Goal: Information Seeking & Learning: Learn about a topic

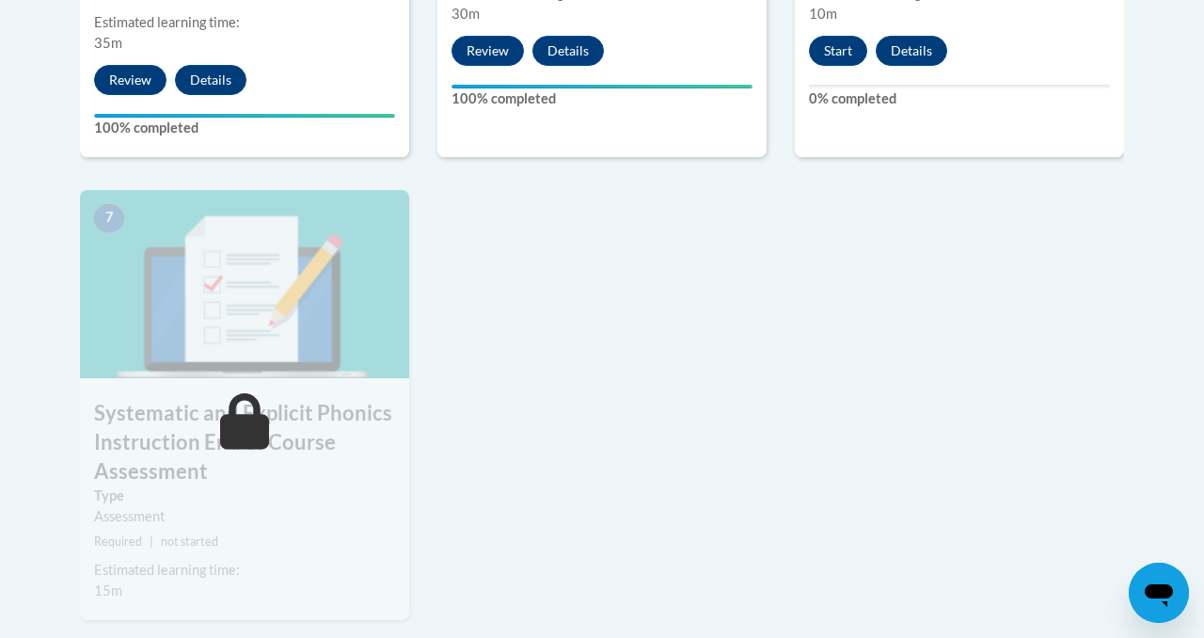
scroll to position [1356, 0]
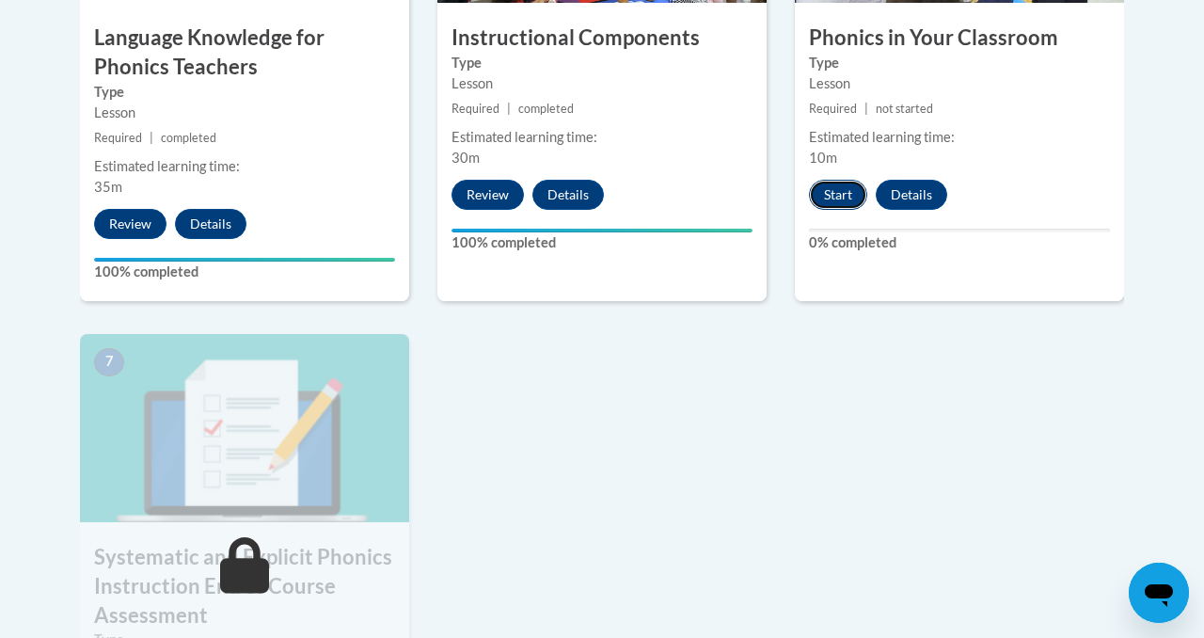
click at [837, 200] on button "Start" at bounding box center [838, 195] width 58 height 30
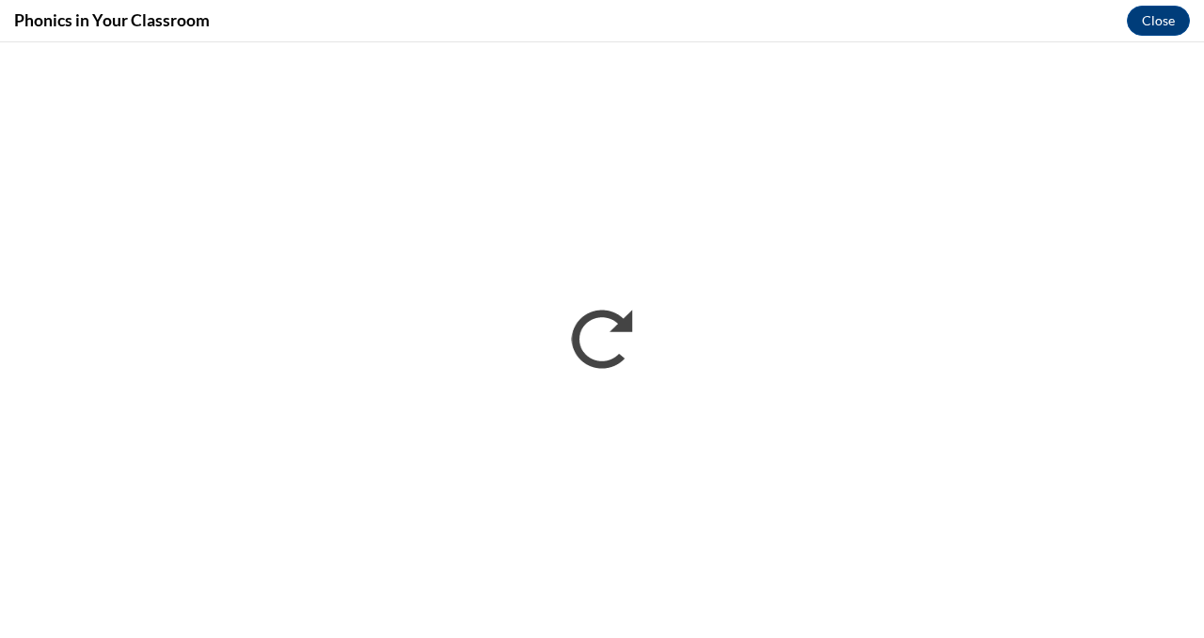
scroll to position [0, 0]
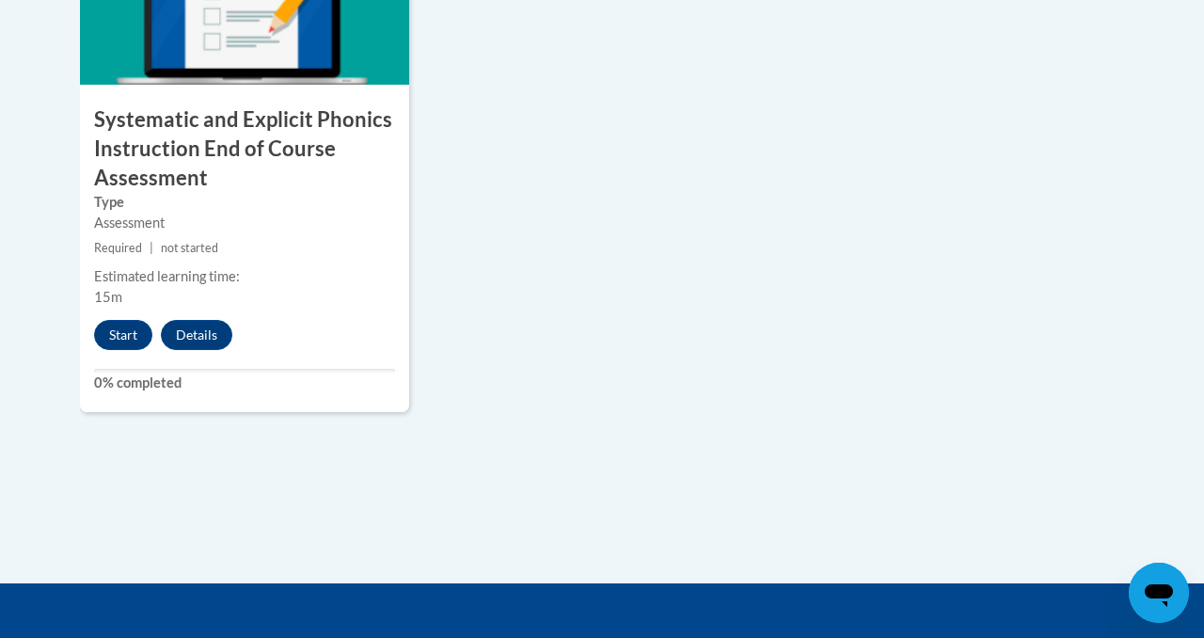
scroll to position [1797, 0]
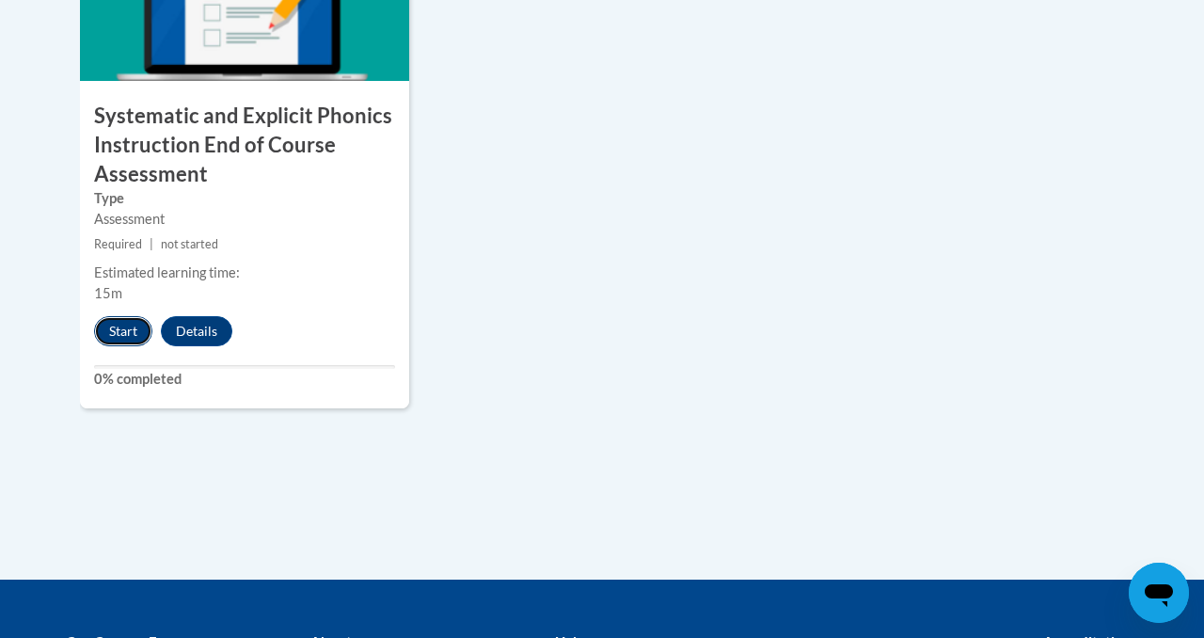
click at [115, 337] on button "Start" at bounding box center [123, 331] width 58 height 30
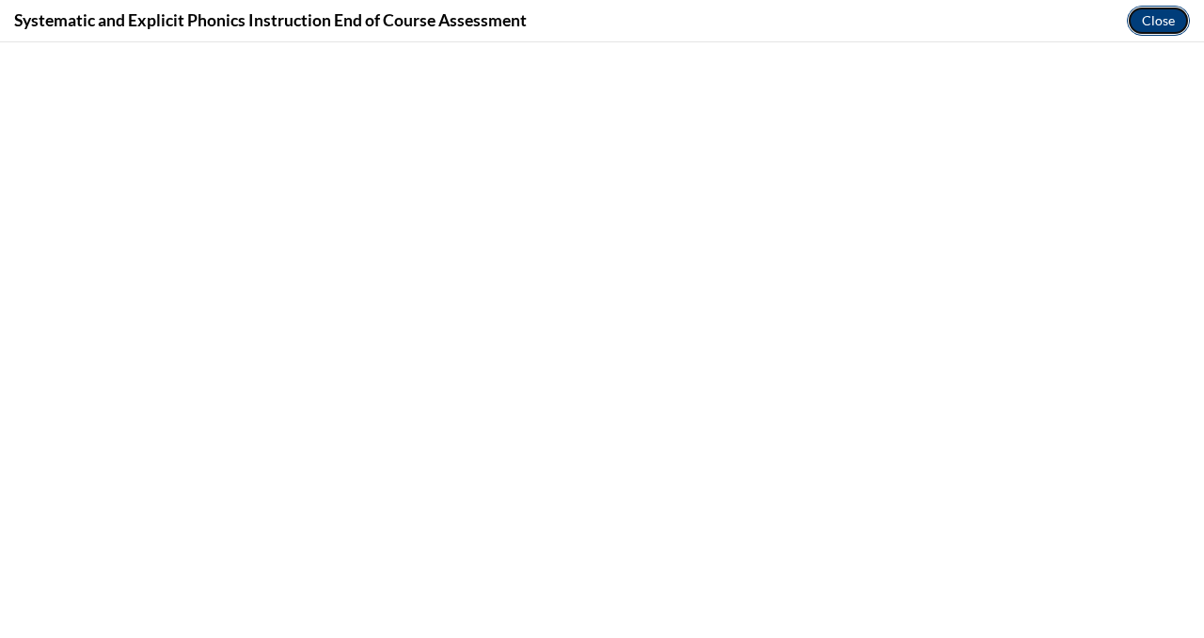
click at [1142, 25] on button "Close" at bounding box center [1158, 21] width 63 height 30
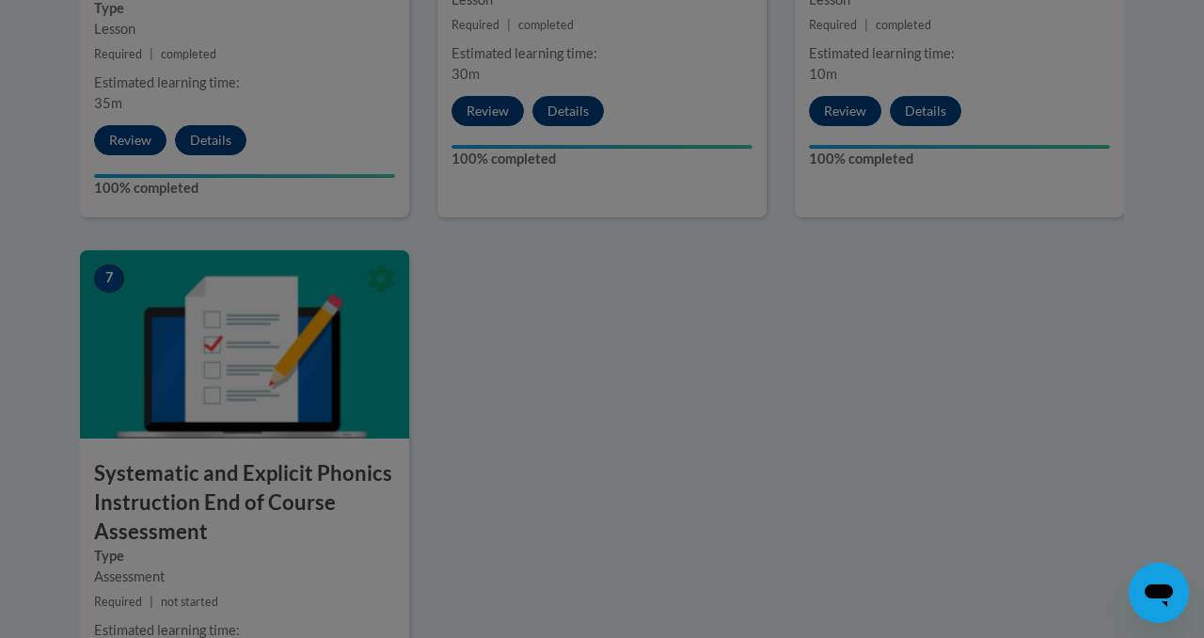
scroll to position [1353, 0]
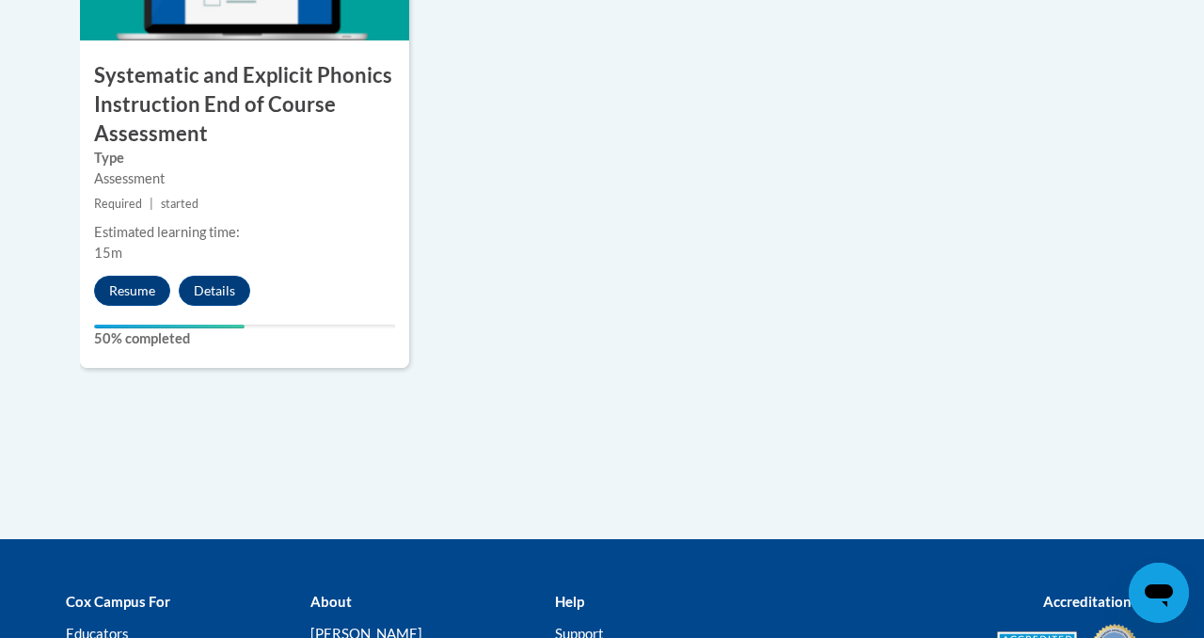
scroll to position [1840, 0]
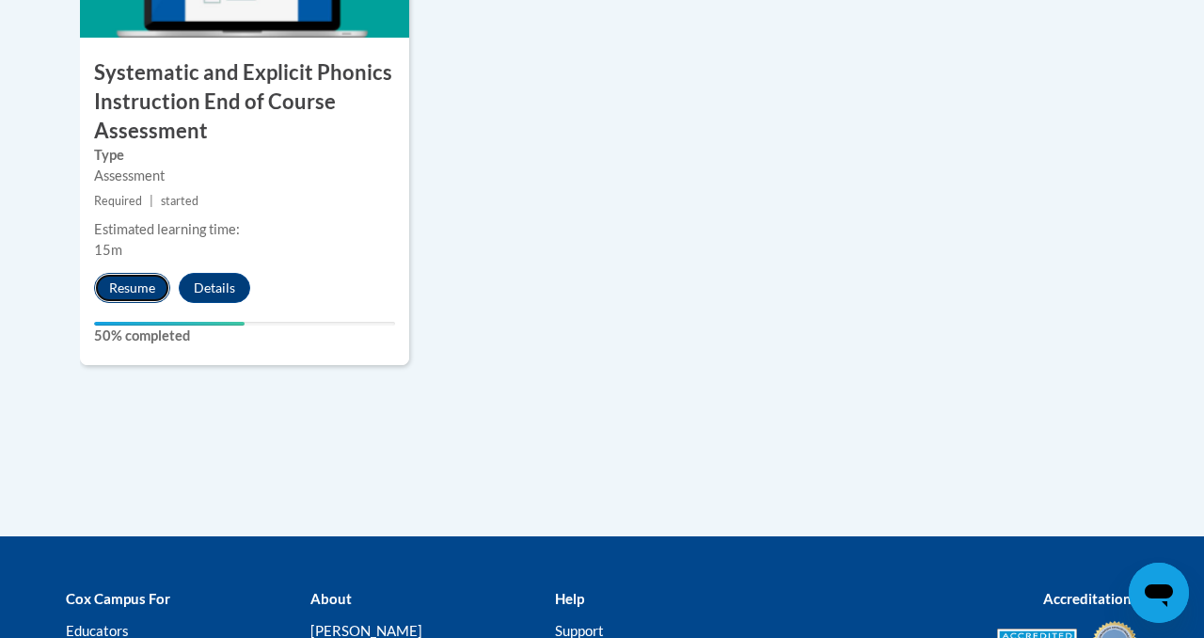
click at [134, 293] on button "Resume" at bounding box center [132, 288] width 76 height 30
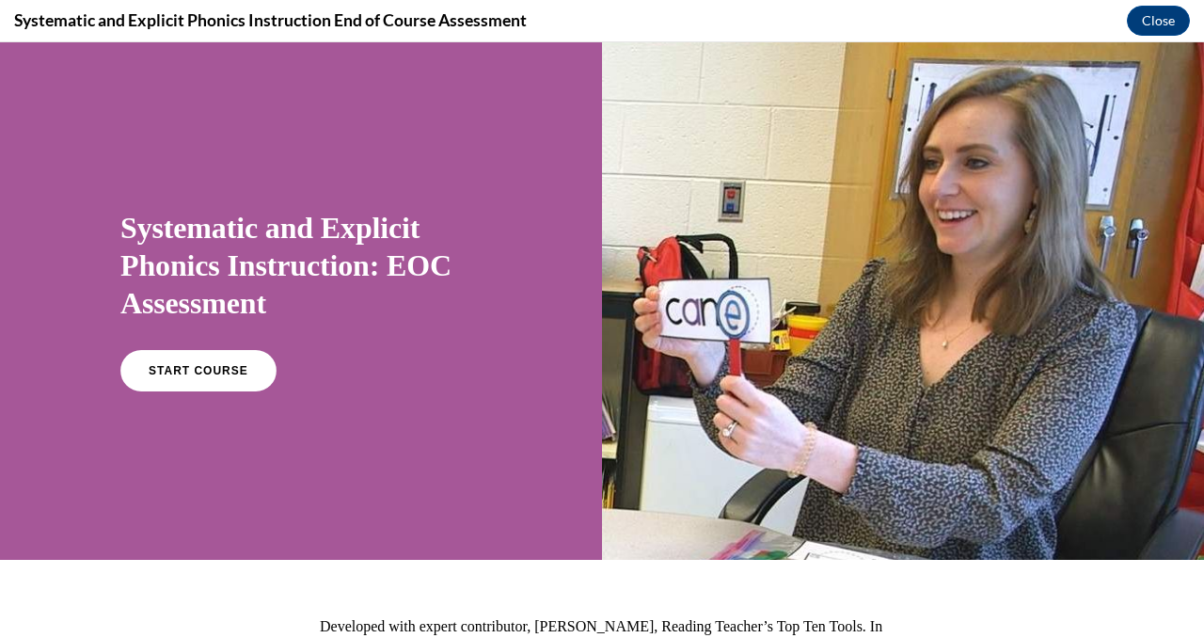
scroll to position [0, 0]
click at [237, 357] on link "START COURSE" at bounding box center [199, 370] width 164 height 43
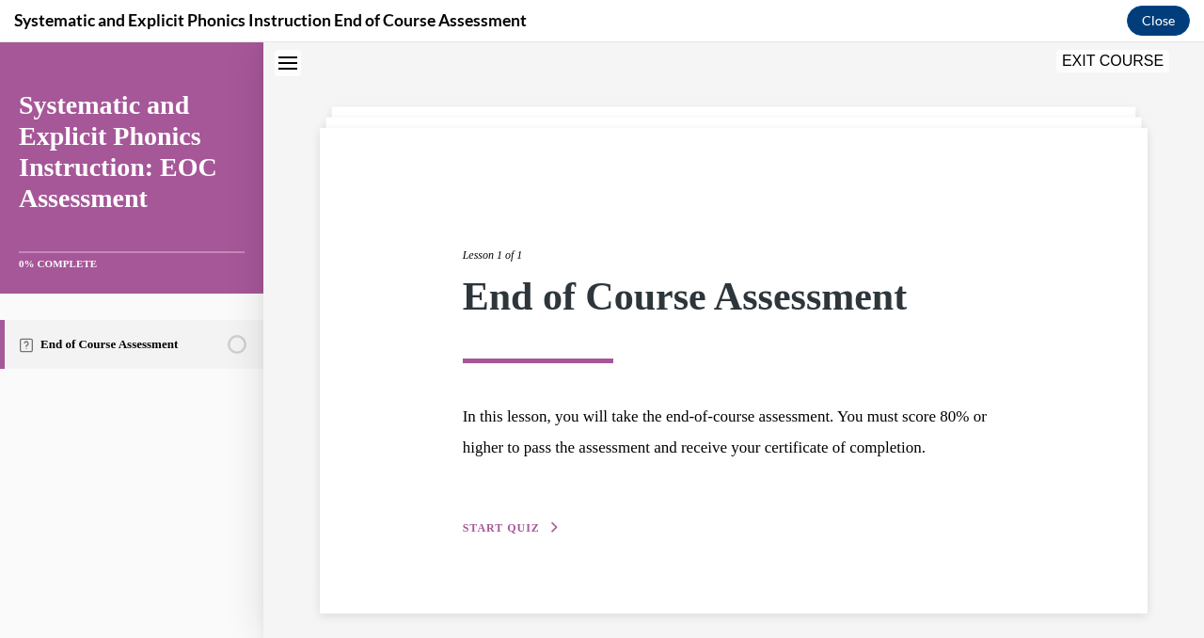
scroll to position [71, 0]
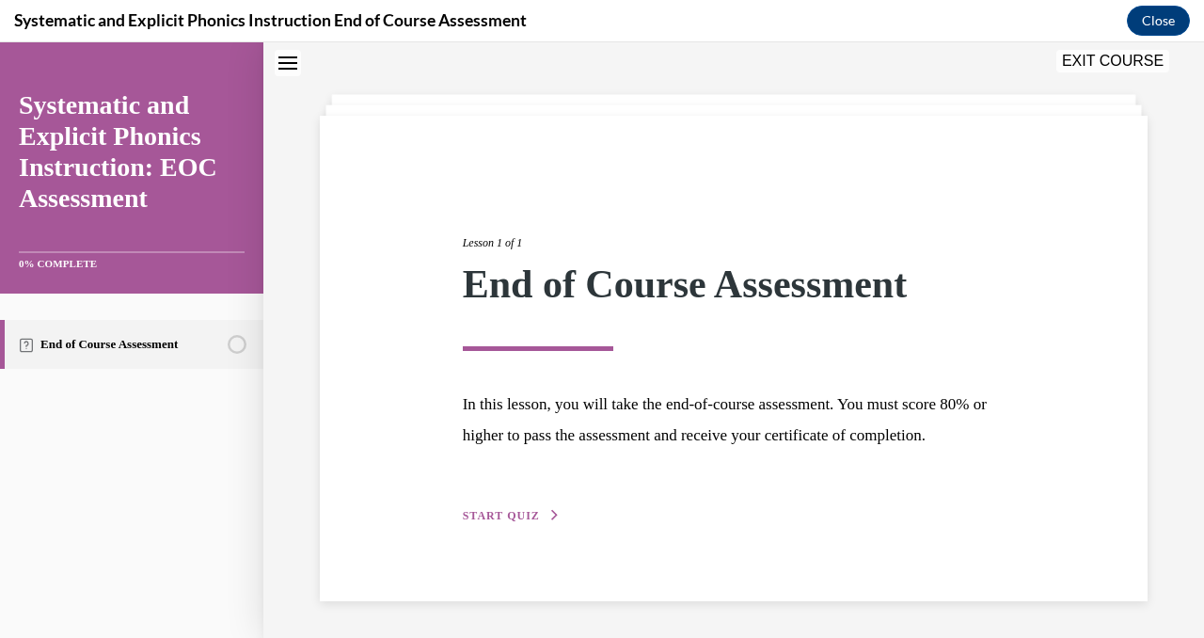
click at [516, 518] on span "START QUIZ" at bounding box center [501, 515] width 77 height 13
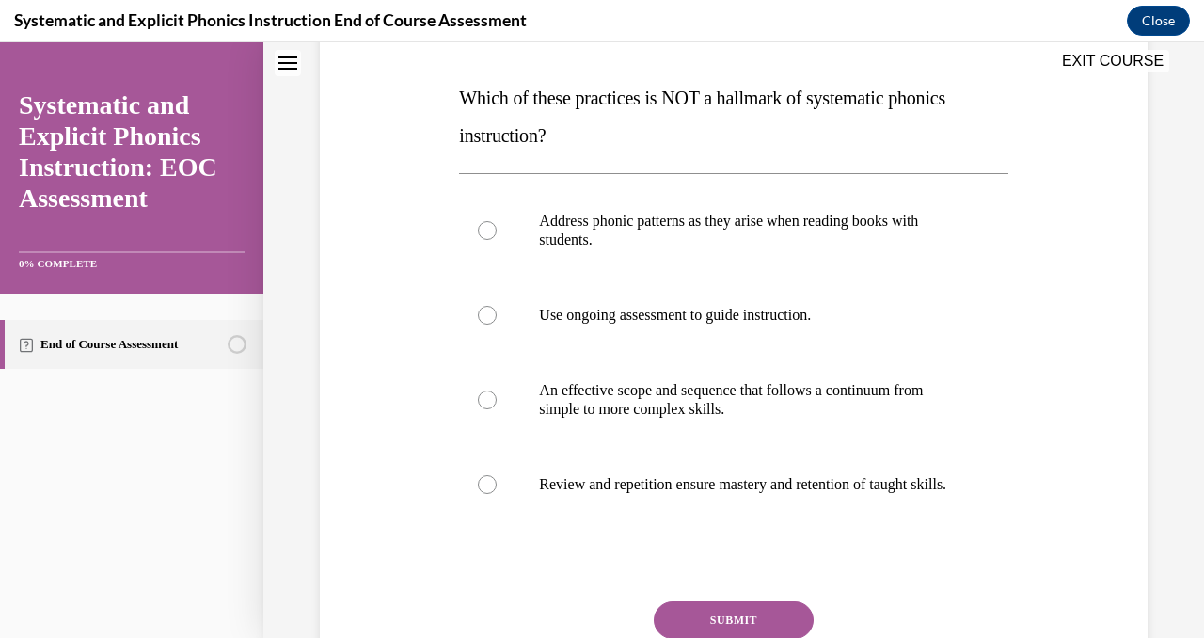
scroll to position [275, 0]
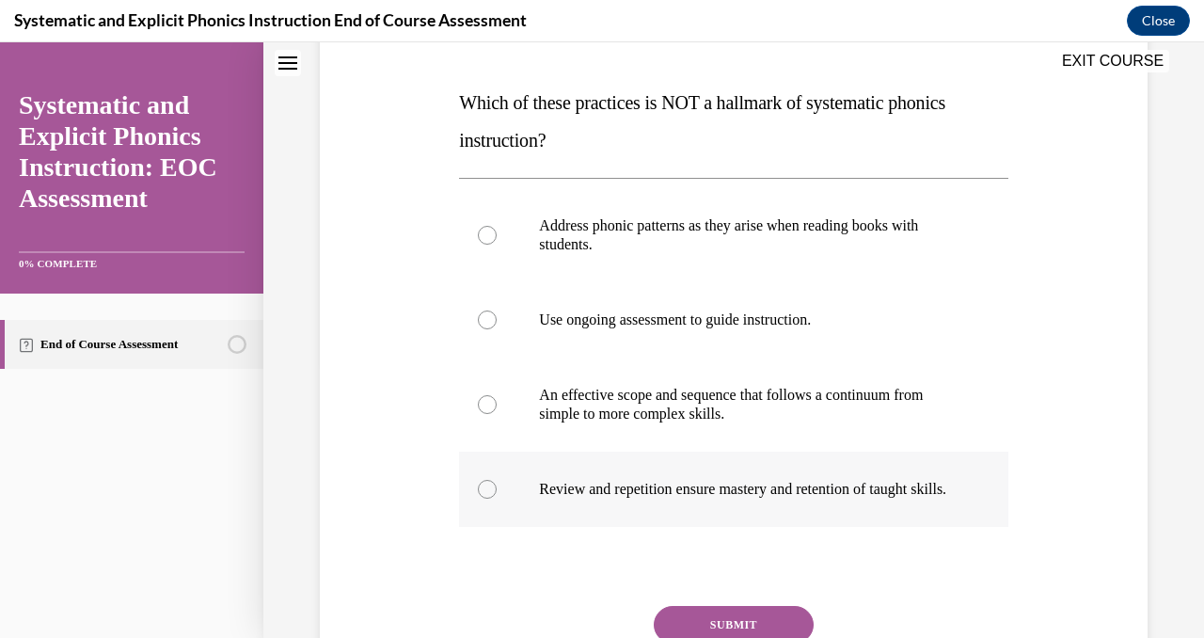
click at [763, 496] on p "Review and repetition ensure mastery and retention of taught skills." at bounding box center [750, 489] width 422 height 19
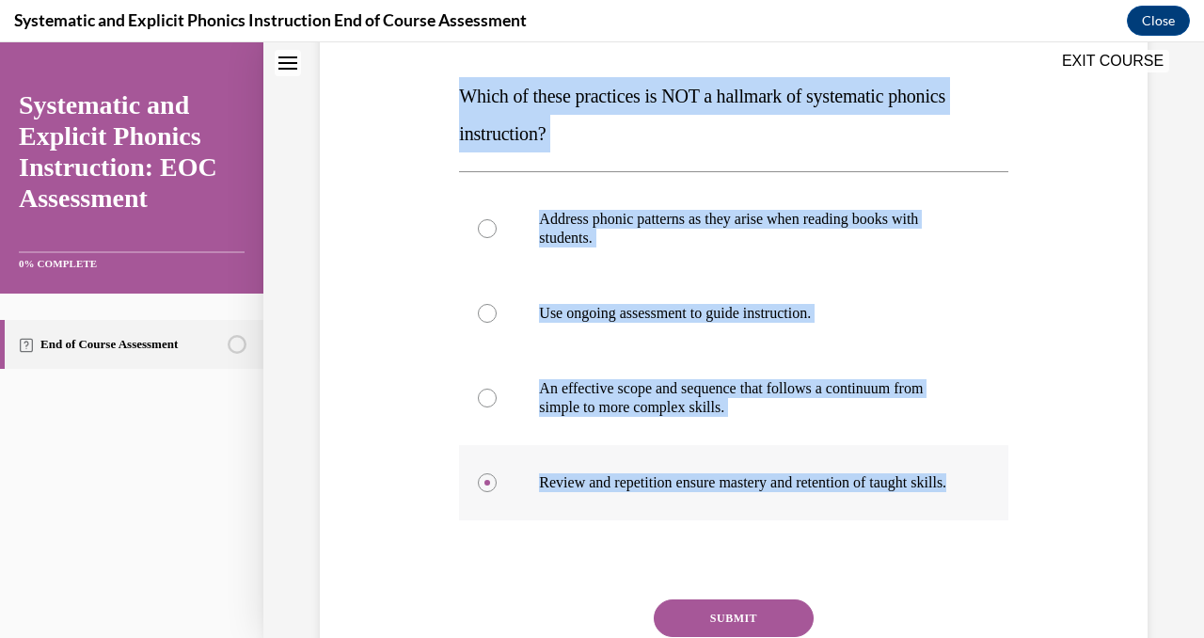
drag, startPoint x: 452, startPoint y: 86, endPoint x: 577, endPoint y: 502, distance: 435.2
click at [577, 502] on div "Question 01/10 Which of these practices is NOT a hallmark of systematic phonics…" at bounding box center [733, 339] width 837 height 830
copy div "Which of these practices is NOT a hallmark of systematic phonics instruction? A…"
click at [487, 226] on div at bounding box center [487, 228] width 19 height 19
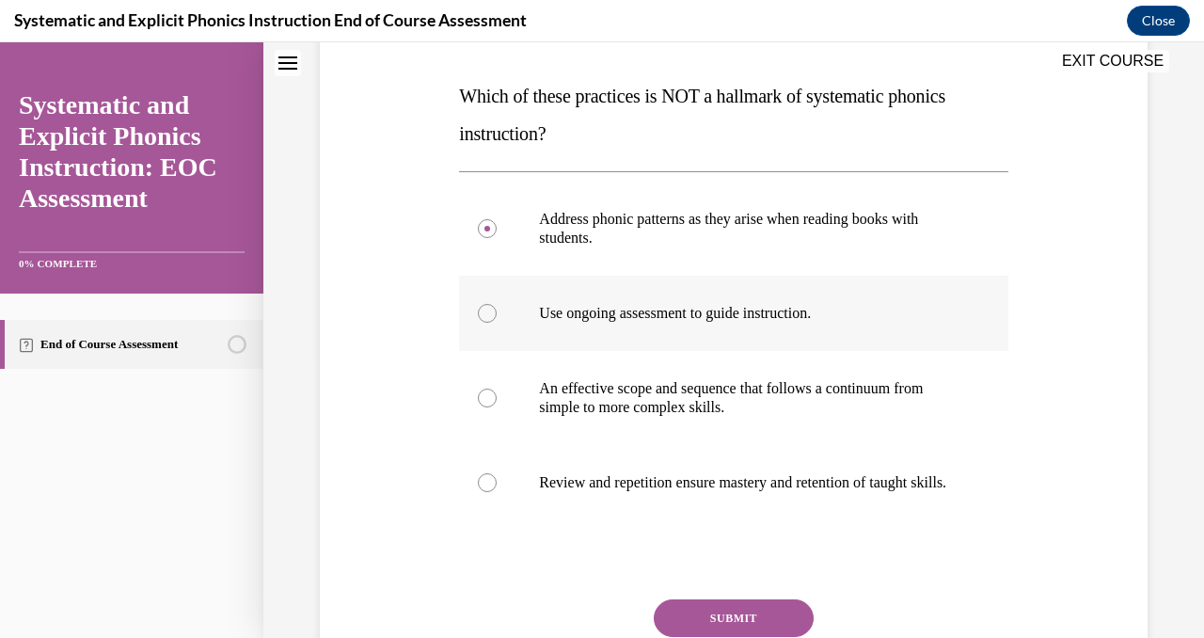
scroll to position [454, 0]
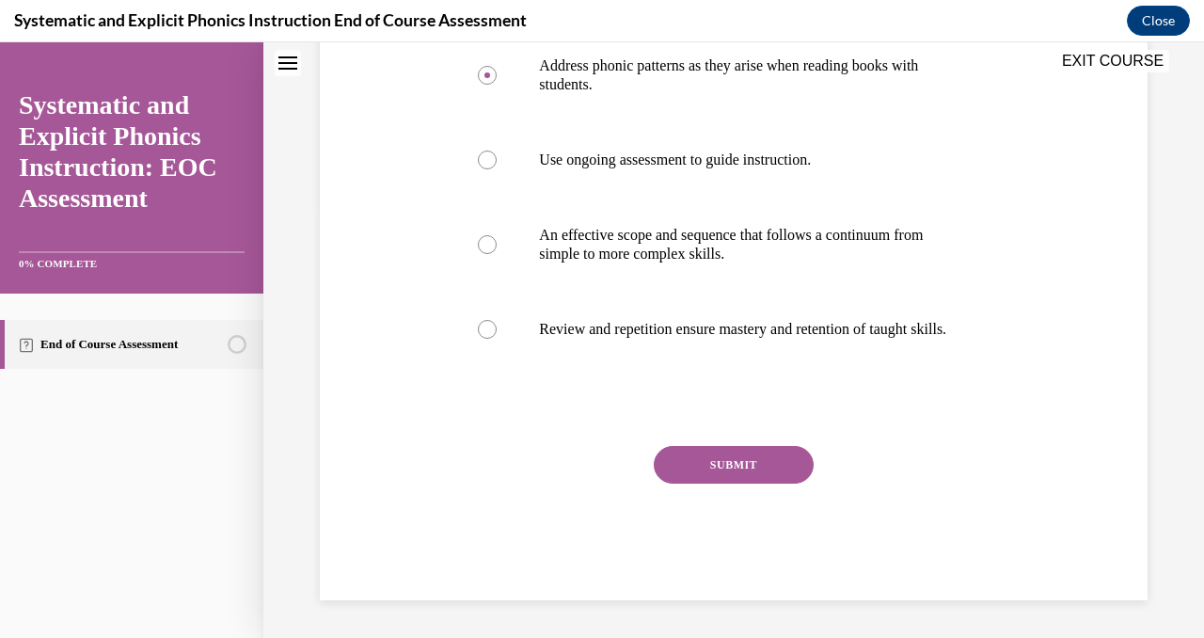
click at [734, 472] on button "SUBMIT" at bounding box center [734, 465] width 160 height 38
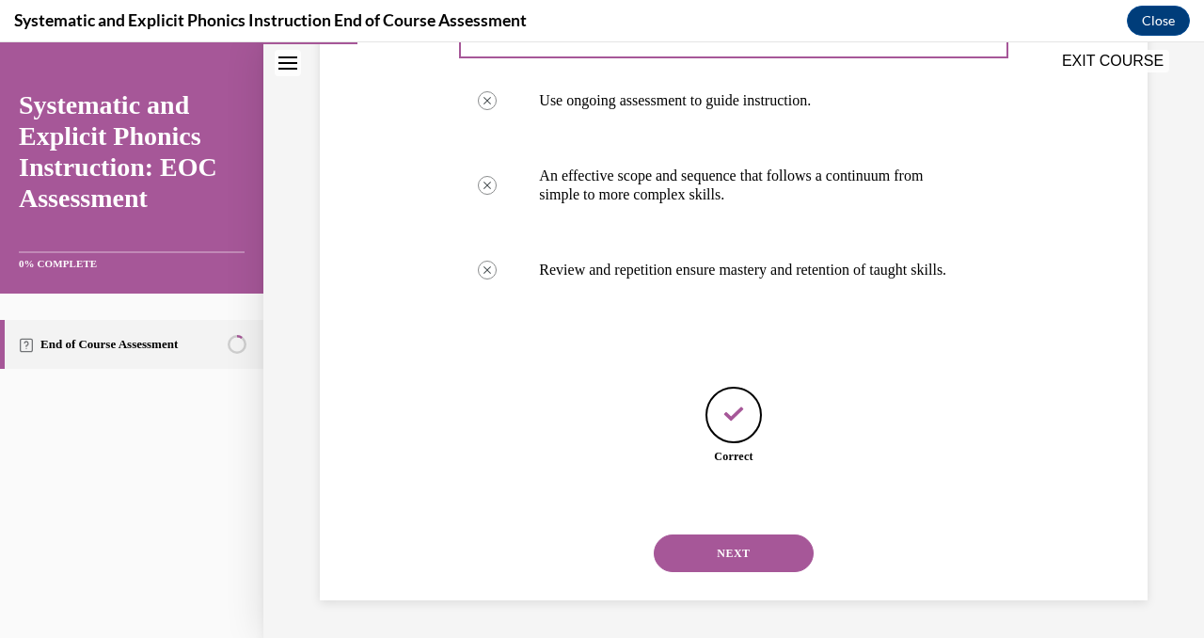
scroll to position [513, 0]
click at [724, 552] on button "NEXT" at bounding box center [734, 553] width 160 height 38
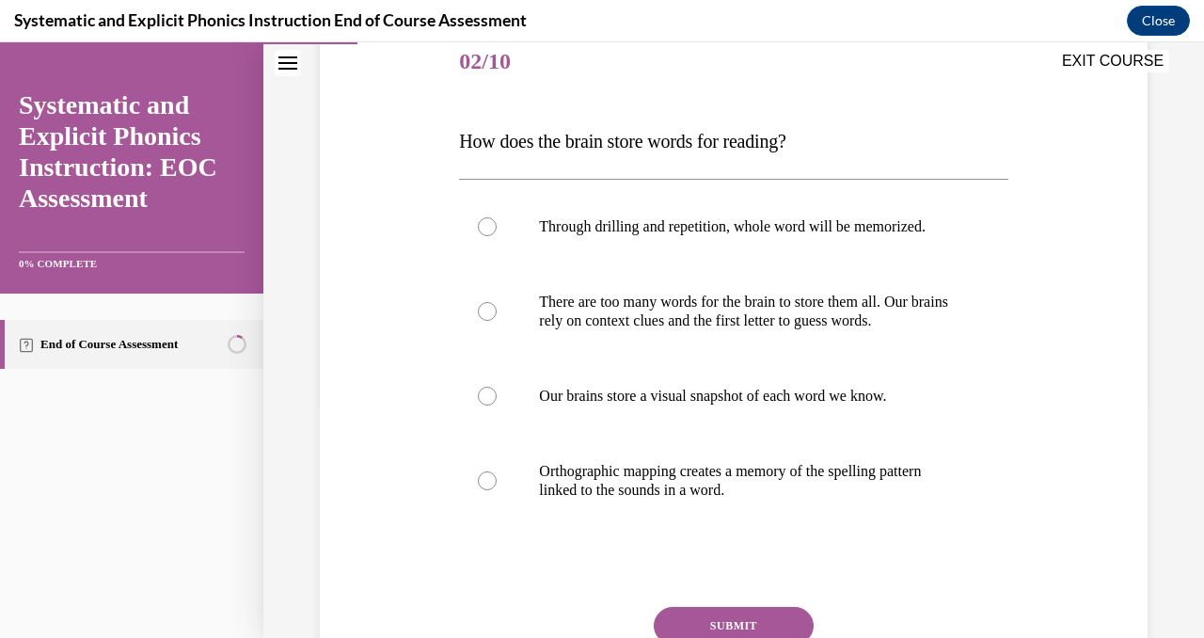
scroll to position [244, 0]
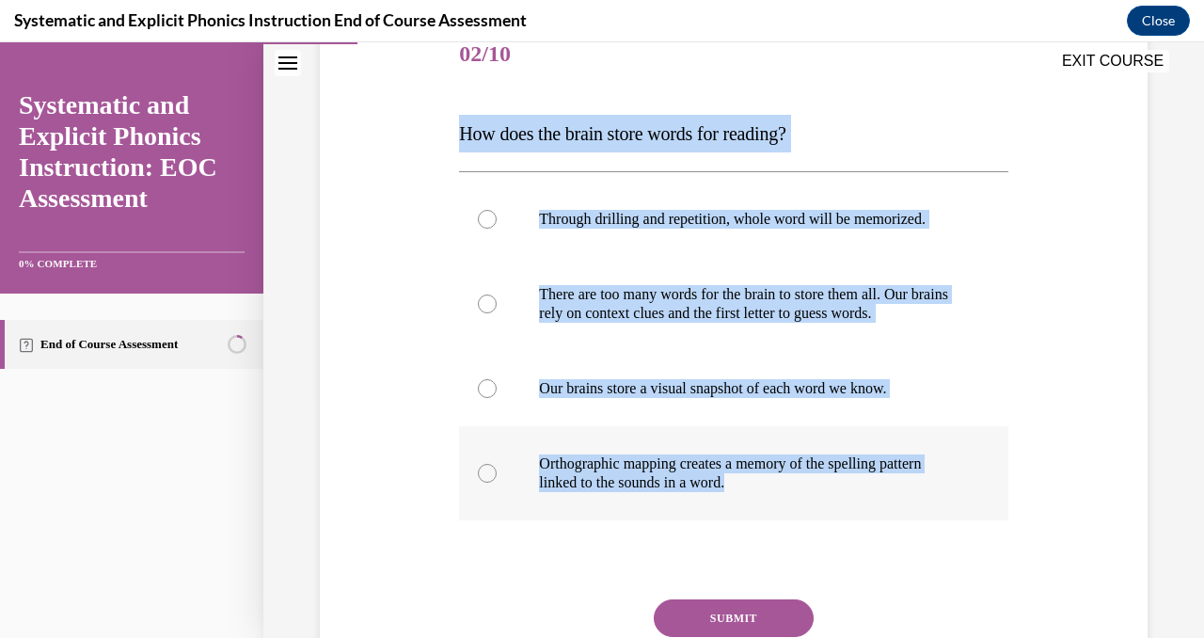
drag, startPoint x: 454, startPoint y: 129, endPoint x: 749, endPoint y: 488, distance: 464.7
click at [749, 488] on div "Question 02/10 How does the brain store words for reading? Through drilling and…" at bounding box center [733, 372] width 558 height 764
copy div "How does the brain store words for reading? Through drilling and repetition, wh…"
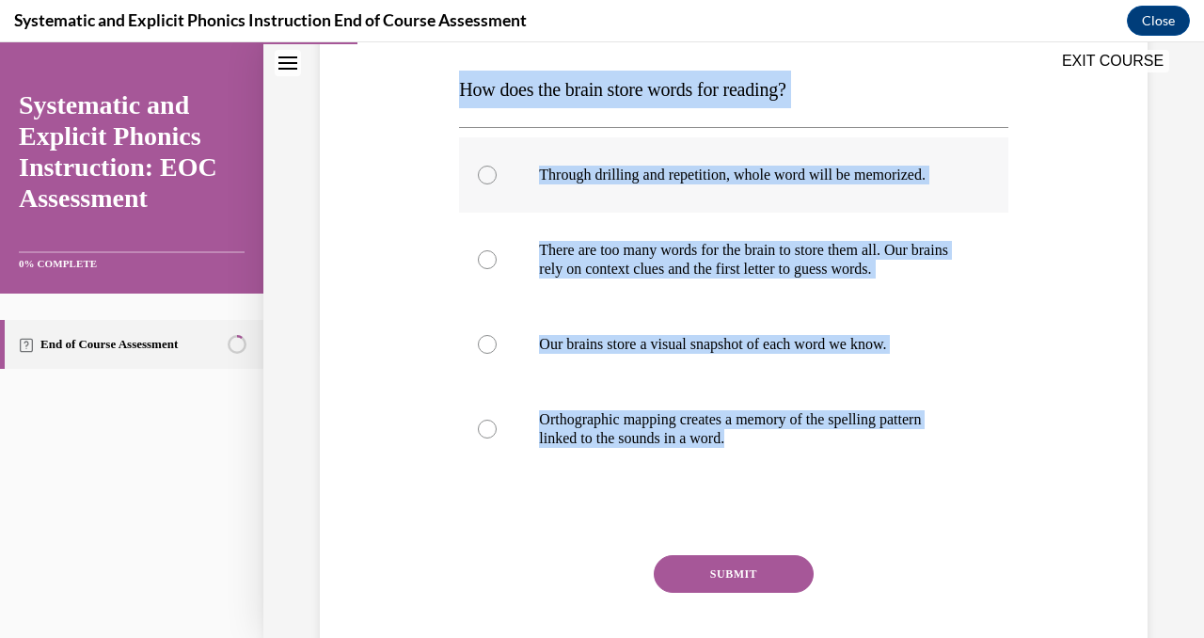
scroll to position [291, 0]
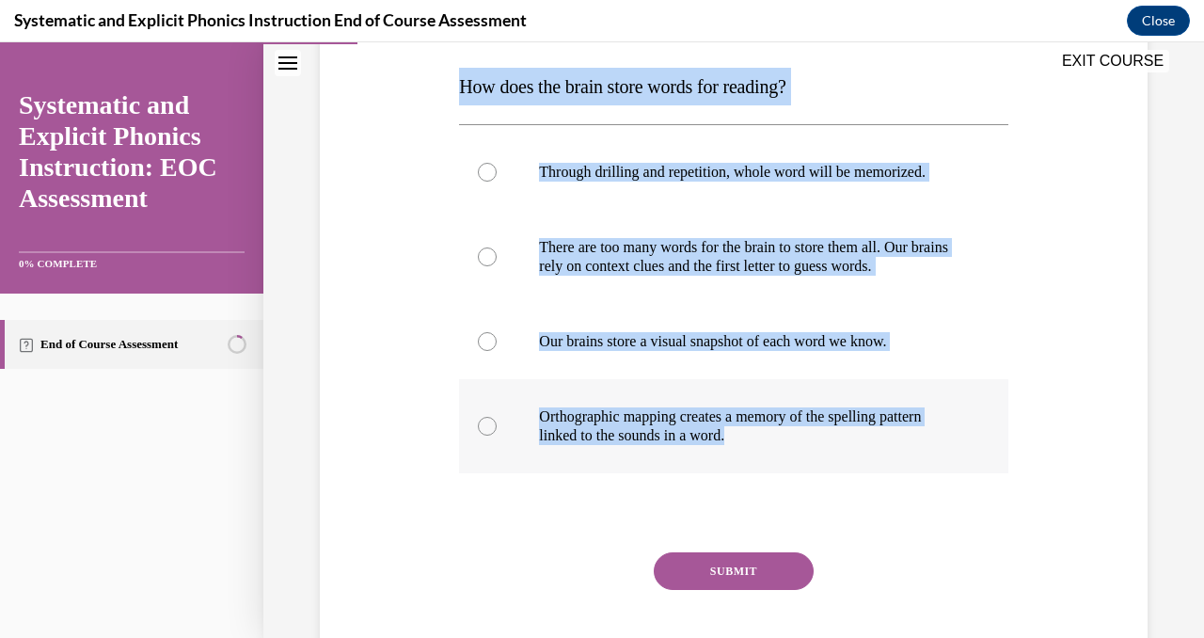
click at [492, 431] on div at bounding box center [487, 426] width 19 height 19
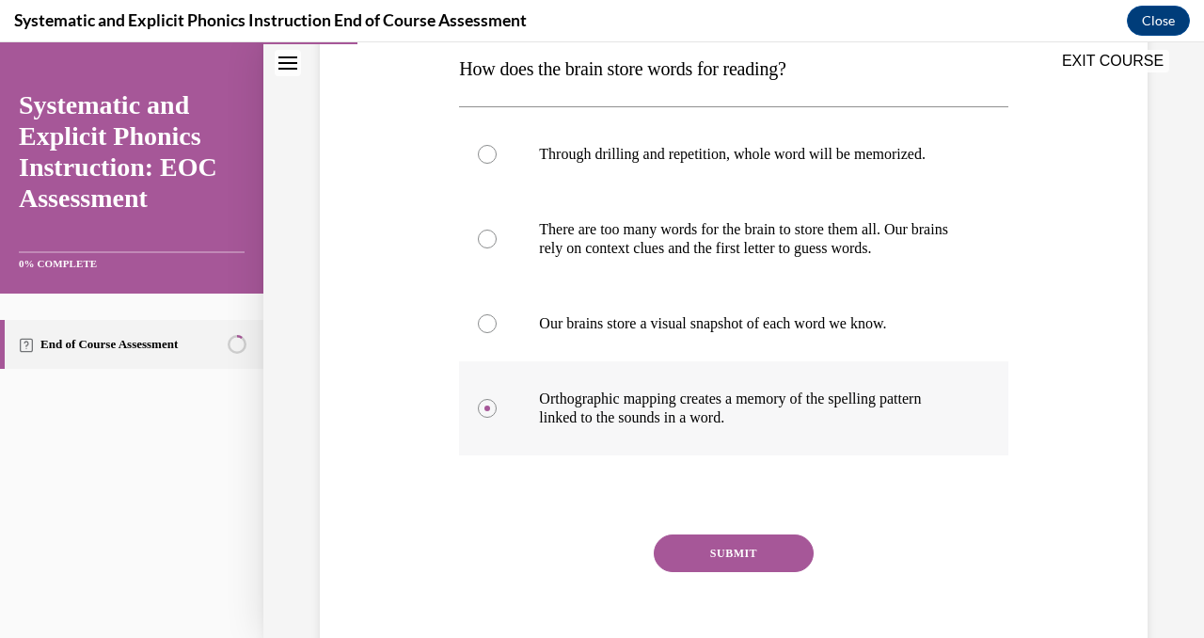
scroll to position [318, 0]
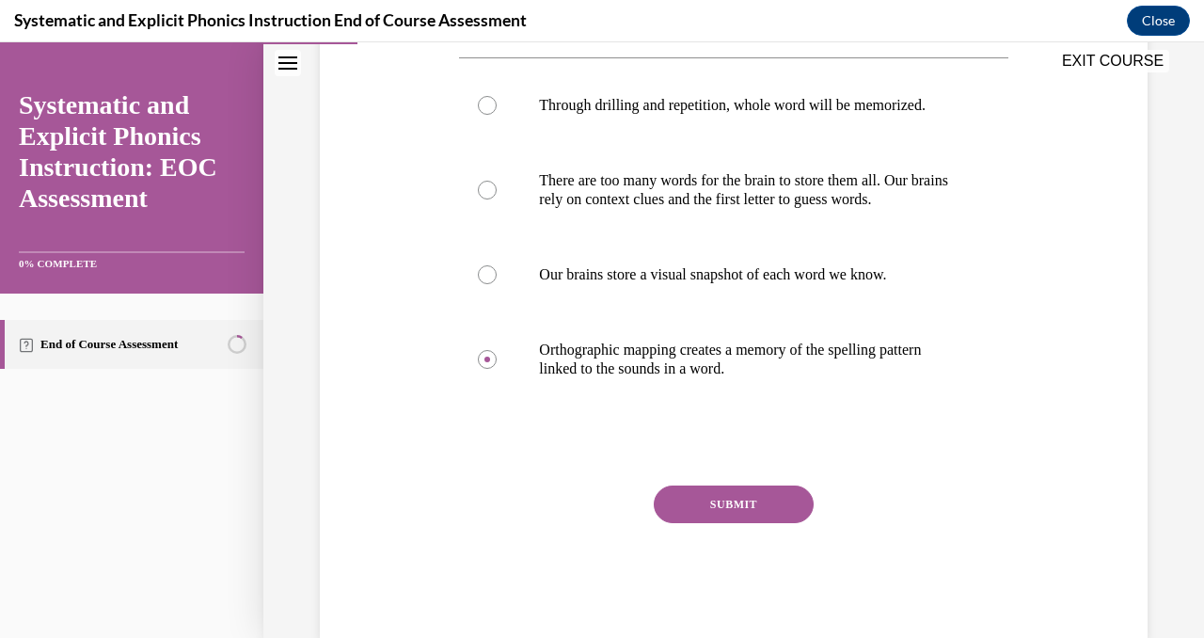
click at [715, 513] on button "SUBMIT" at bounding box center [734, 505] width 160 height 38
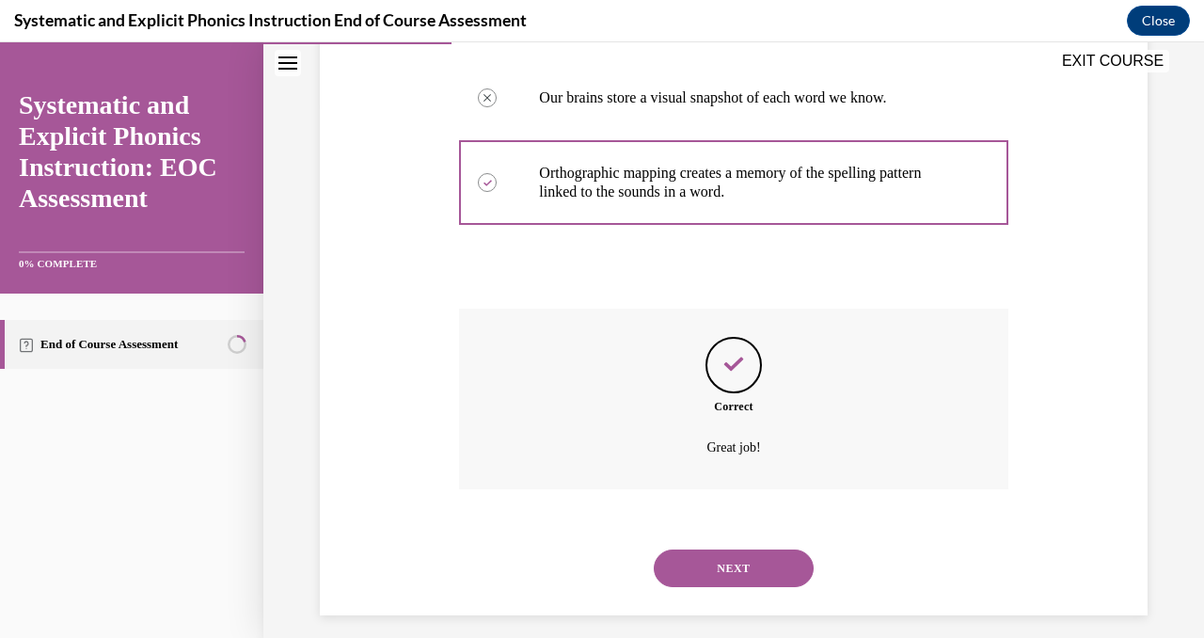
scroll to position [549, 0]
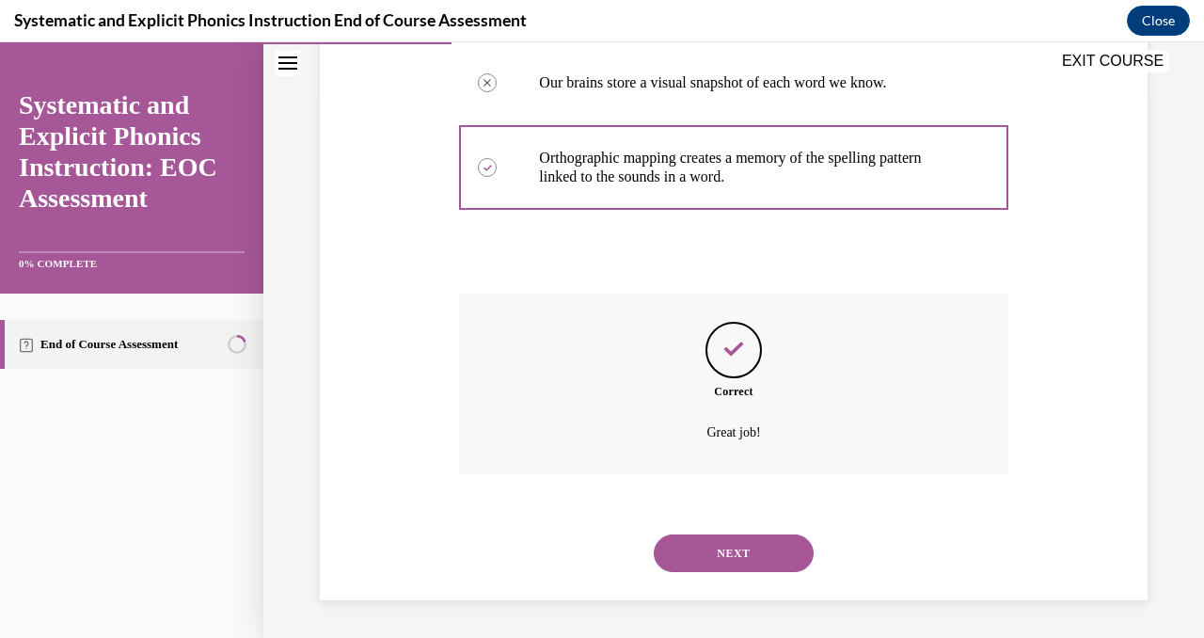
click at [725, 549] on button "NEXT" at bounding box center [734, 553] width 160 height 38
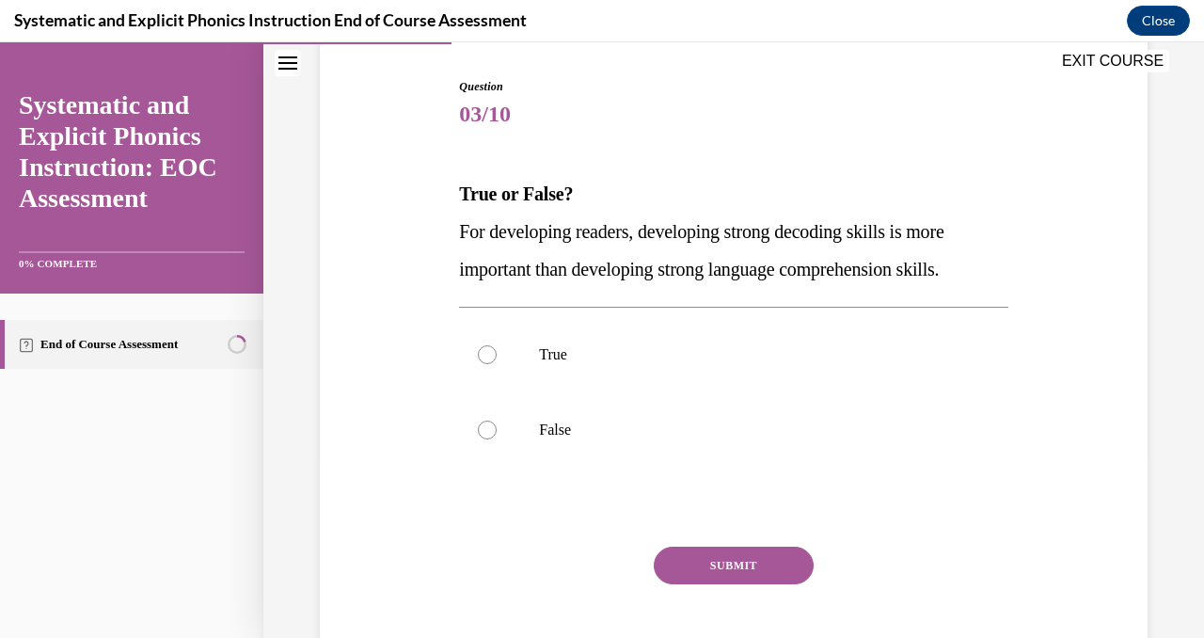
scroll to position [184, 0]
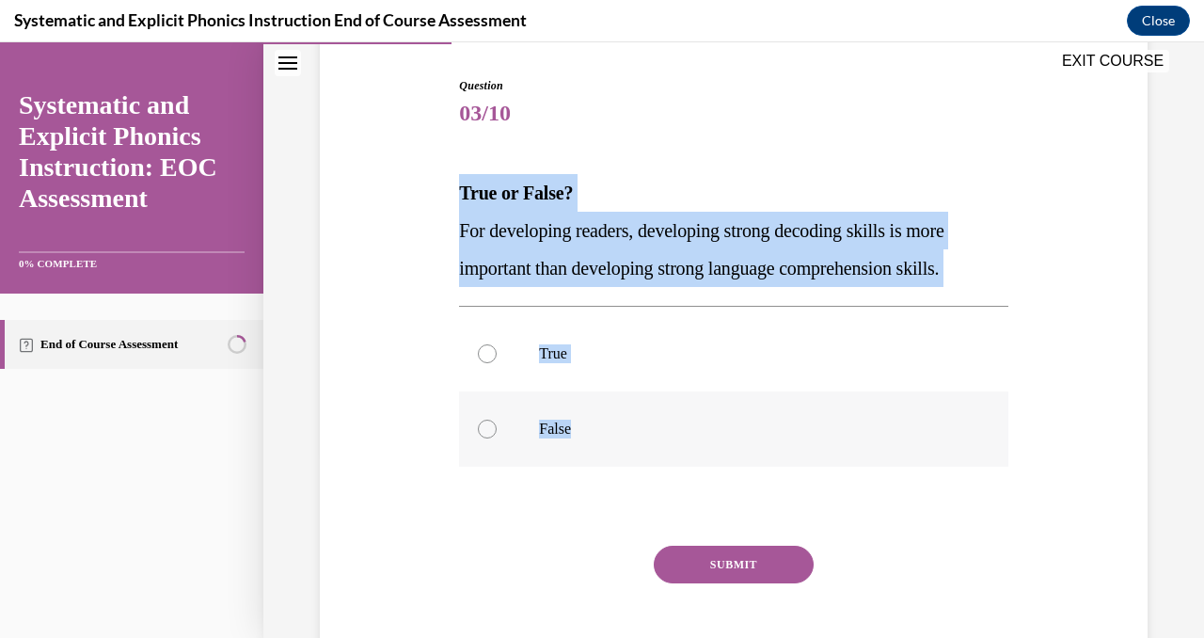
drag, startPoint x: 456, startPoint y: 190, endPoint x: 576, endPoint y: 427, distance: 265.5
click at [576, 427] on div "Question 03/10 True or False? For developing readers, developing strong decodin…" at bounding box center [733, 374] width 558 height 651
copy div "True or False? For developing readers, developing strong decoding skills is mor…"
click at [479, 351] on div at bounding box center [487, 353] width 19 height 19
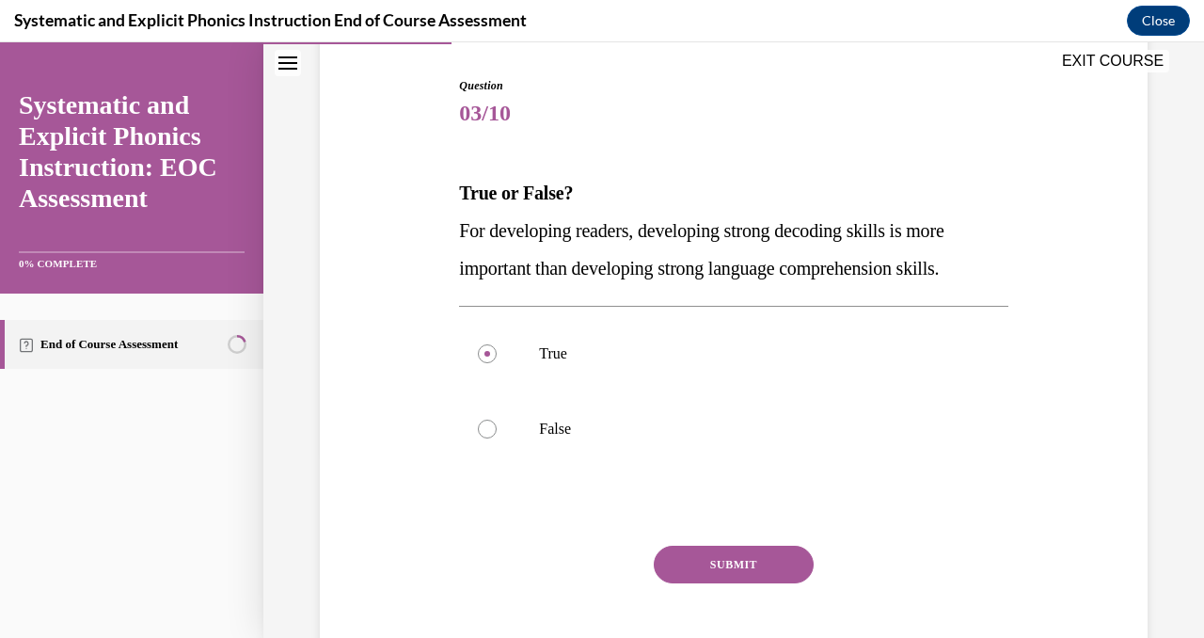
click at [709, 574] on button "SUBMIT" at bounding box center [734, 565] width 160 height 38
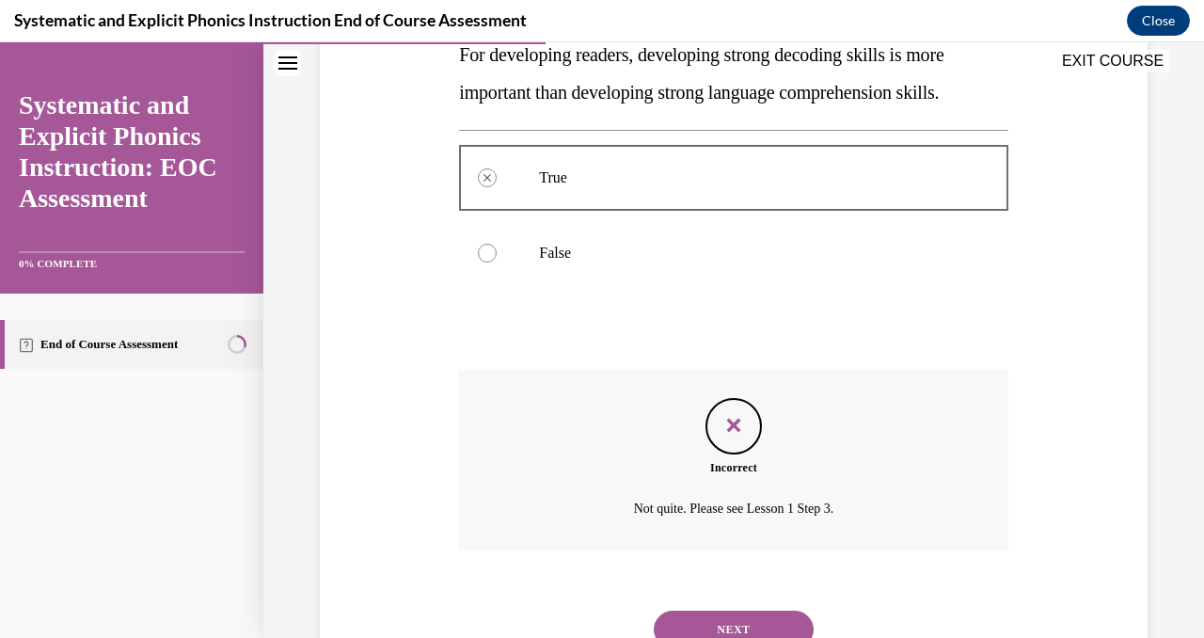
scroll to position [437, 0]
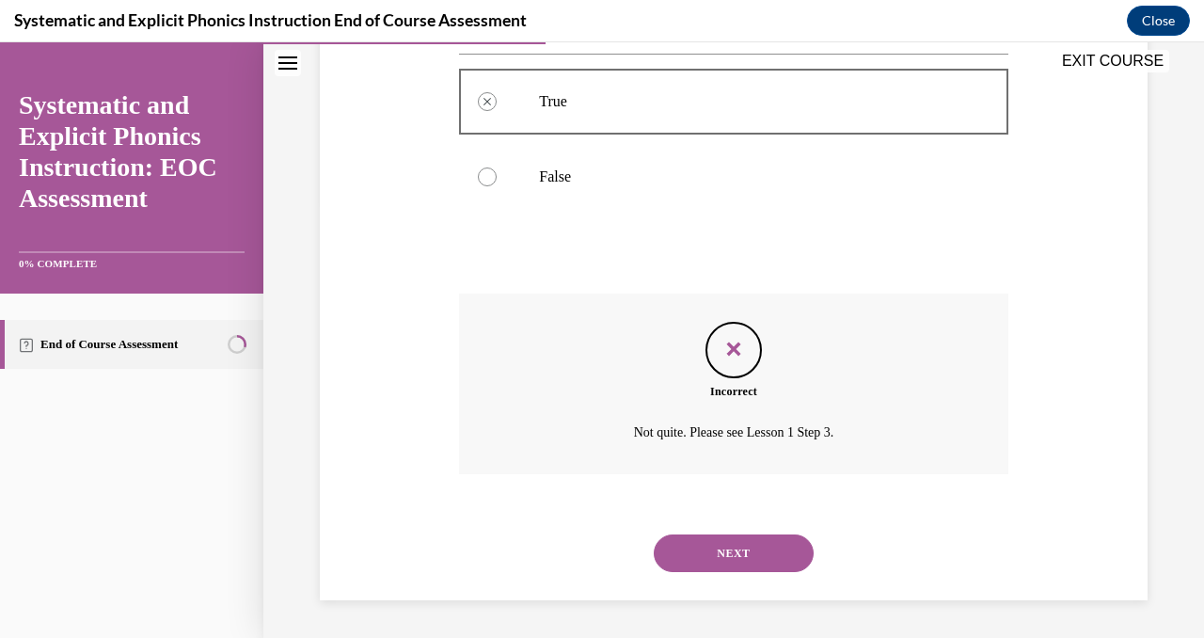
click at [729, 548] on button "NEXT" at bounding box center [734, 553] width 160 height 38
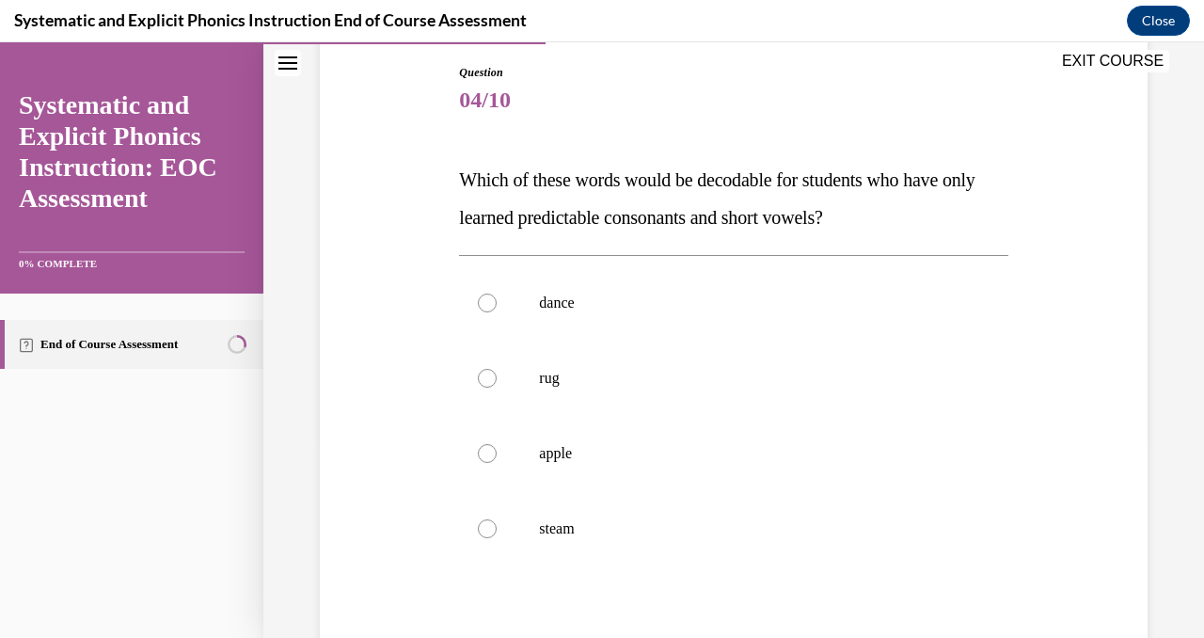
scroll to position [206, 0]
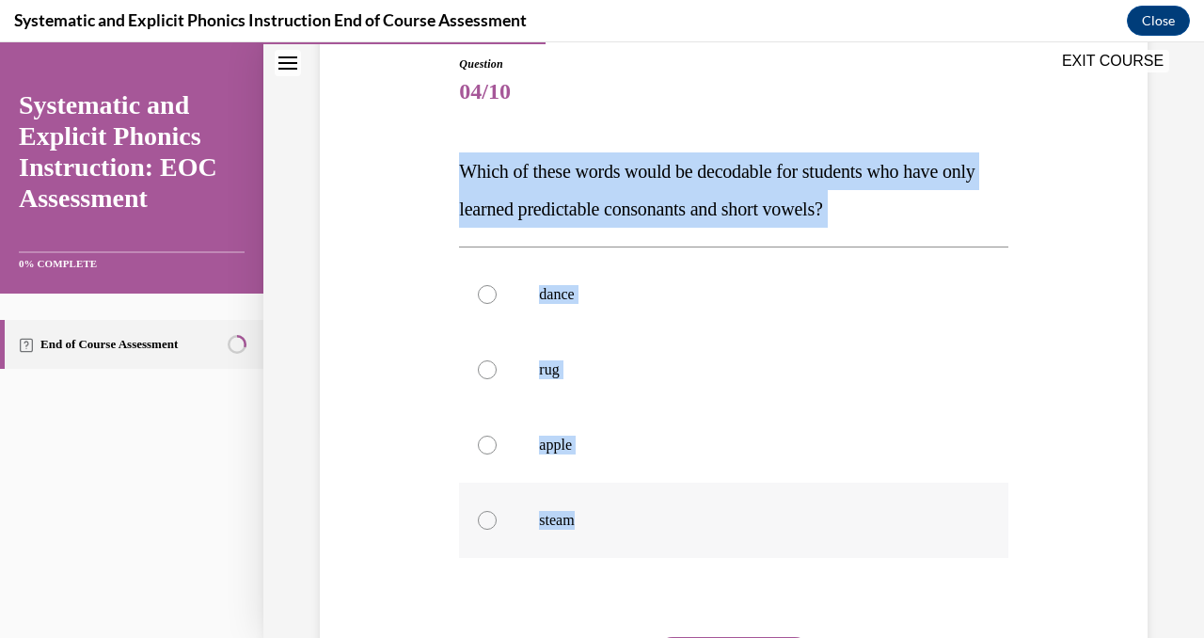
drag, startPoint x: 454, startPoint y: 172, endPoint x: 597, endPoint y: 529, distance: 383.9
click at [597, 529] on div "Question 04/10 Which of these words would be decodable for students who have on…" at bounding box center [733, 409] width 558 height 764
copy div "Which of these words would be decodable for students who have only learned pred…"
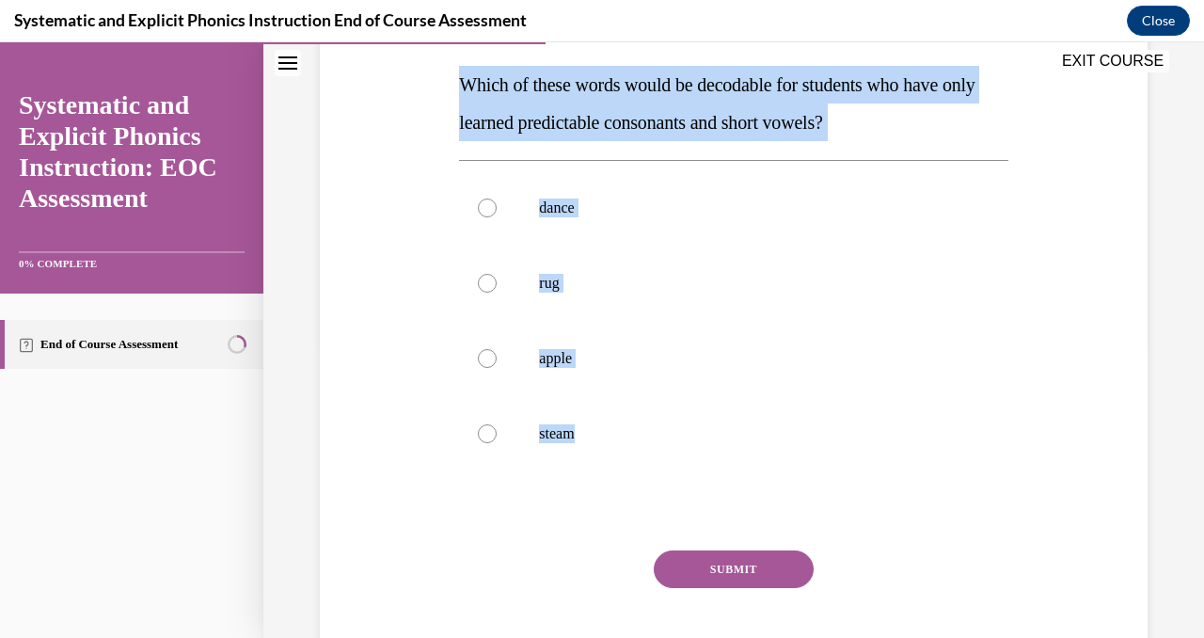
scroll to position [295, 0]
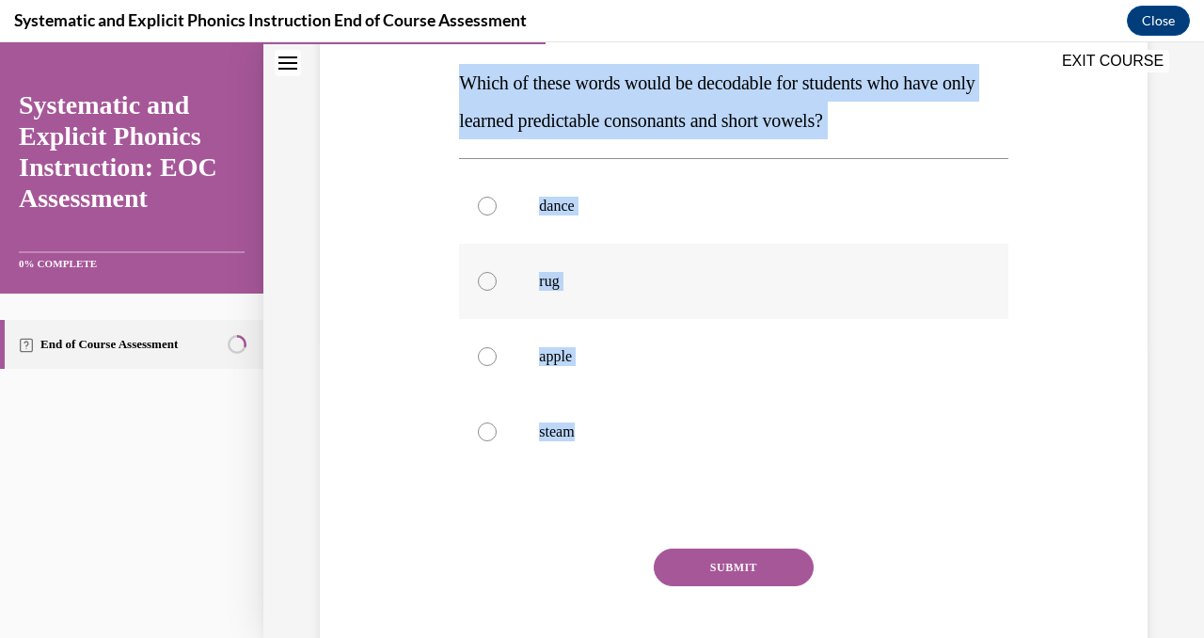
copy div "Which of these words would be decodable for students who have only learned pred…"
click at [492, 281] on div at bounding box center [487, 281] width 19 height 19
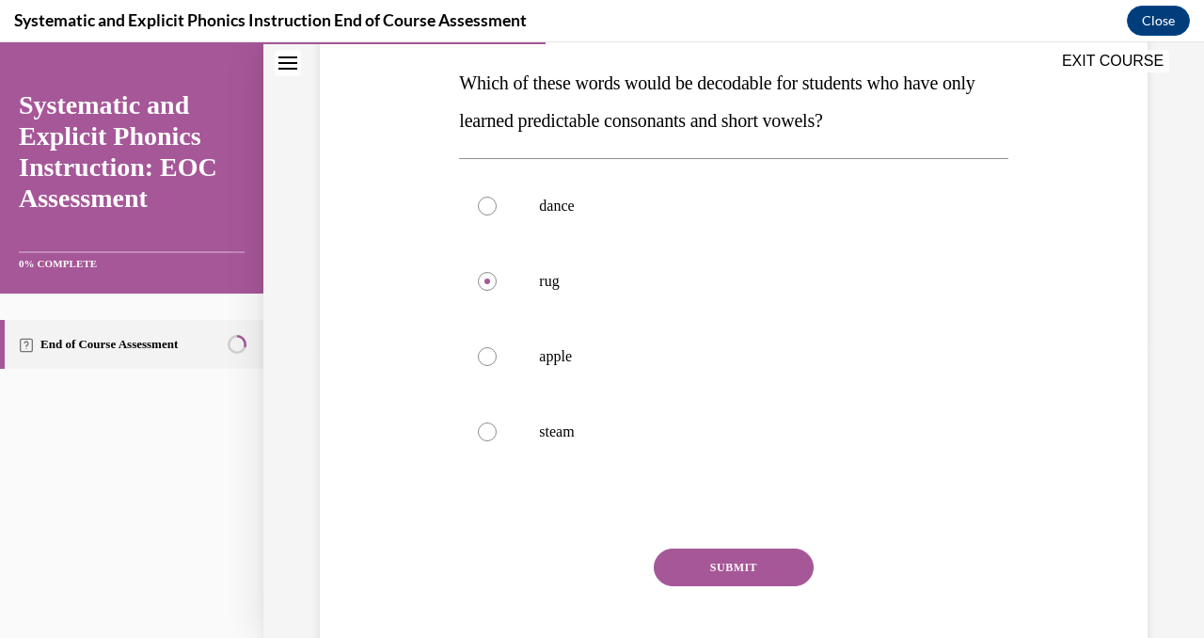
click at [762, 570] on button "SUBMIT" at bounding box center [734, 568] width 160 height 38
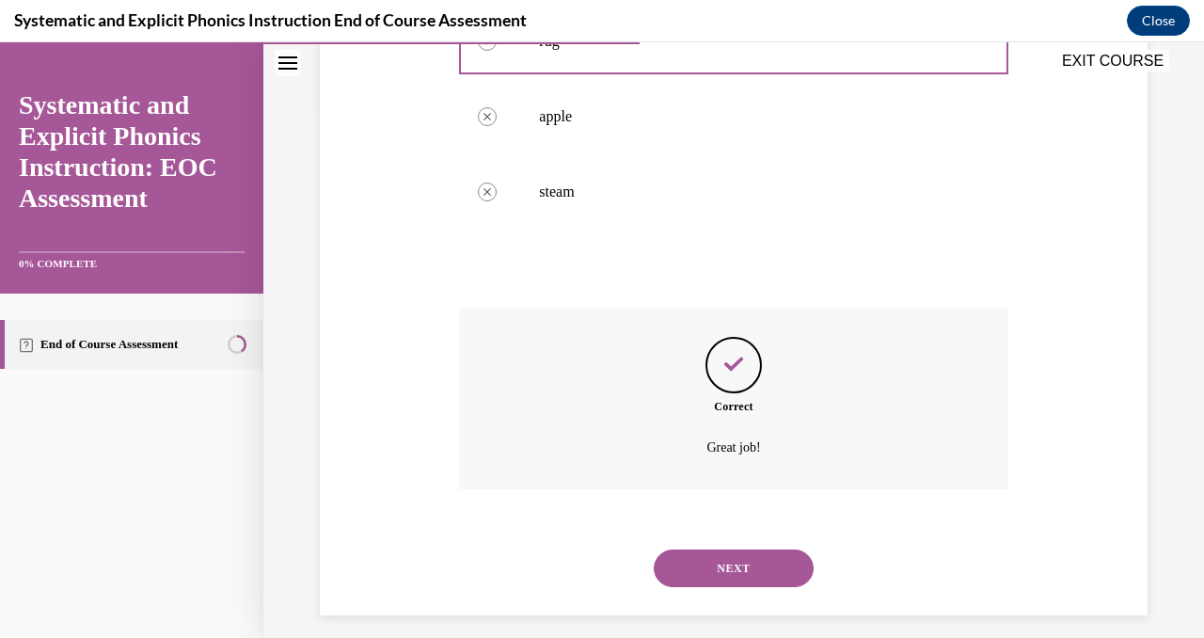
scroll to position [549, 0]
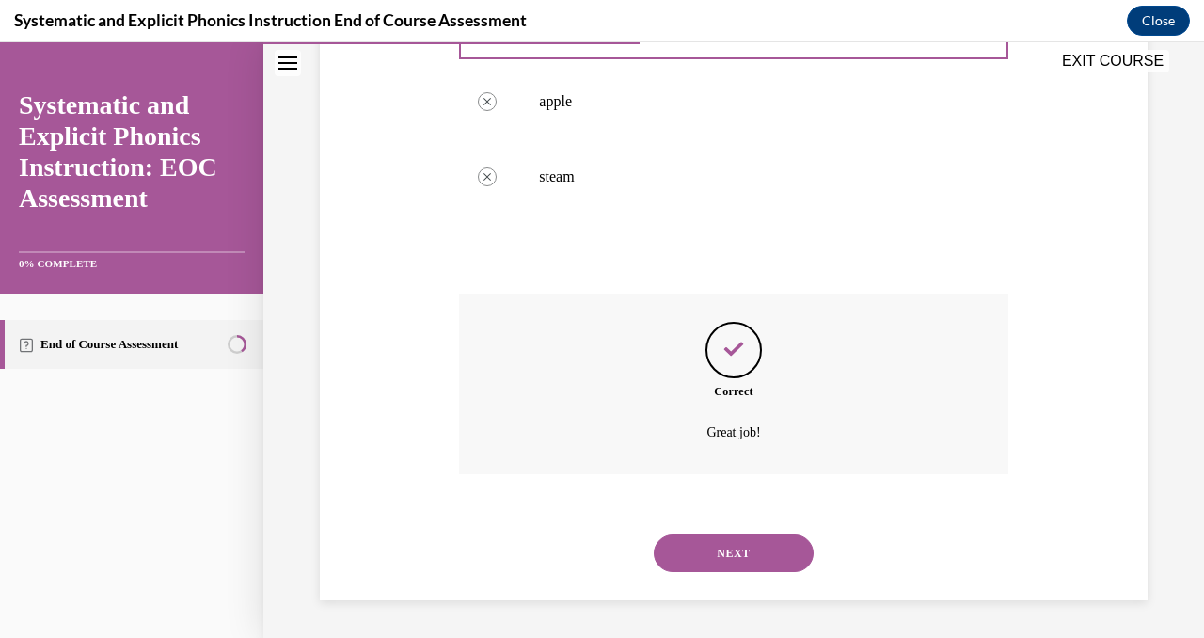
click at [724, 556] on button "NEXT" at bounding box center [734, 553] width 160 height 38
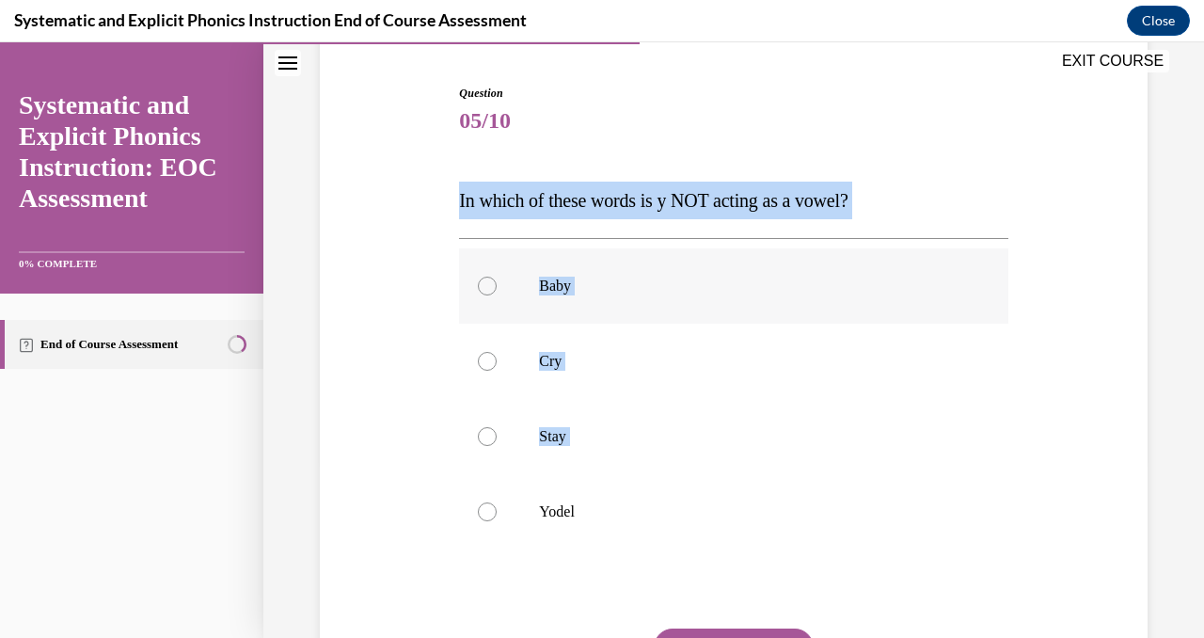
scroll to position [192, 0]
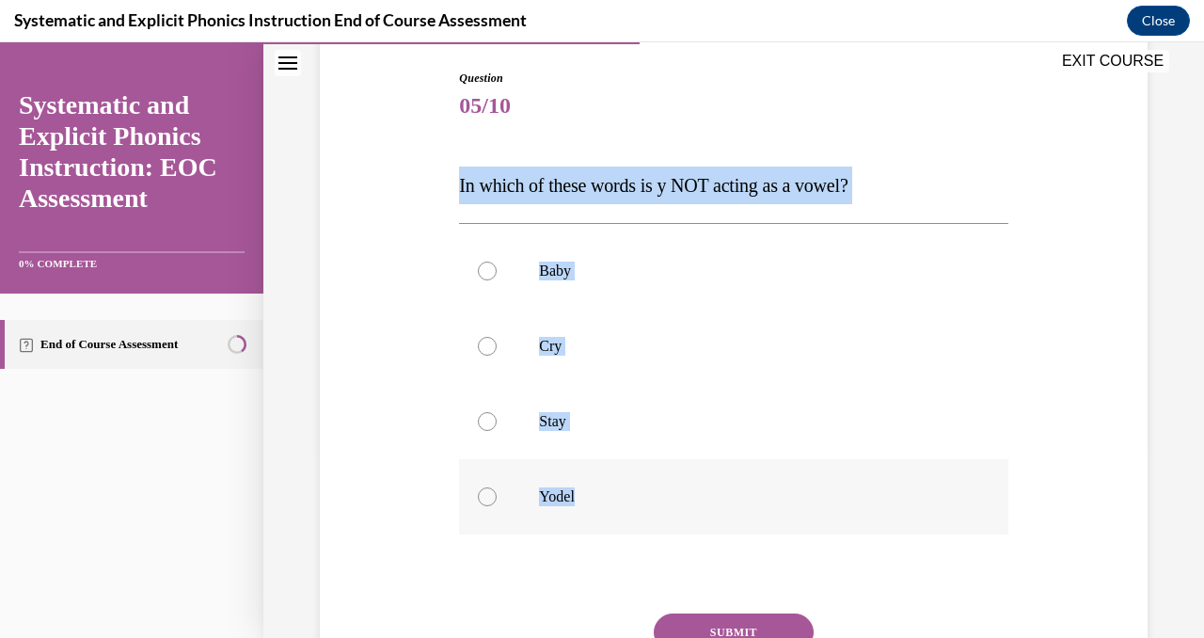
drag, startPoint x: 452, startPoint y: 369, endPoint x: 577, endPoint y: 505, distance: 185.1
click at [577, 505] on div "Question 05/10 In which of these words is y NOT acting as a vowel? Baby Cry Sta…" at bounding box center [733, 390] width 837 height 755
copy div "In which of these words is y NOT acting as a vowel? Baby Cry Stay Yodel"
click at [491, 495] on div at bounding box center [487, 496] width 19 height 19
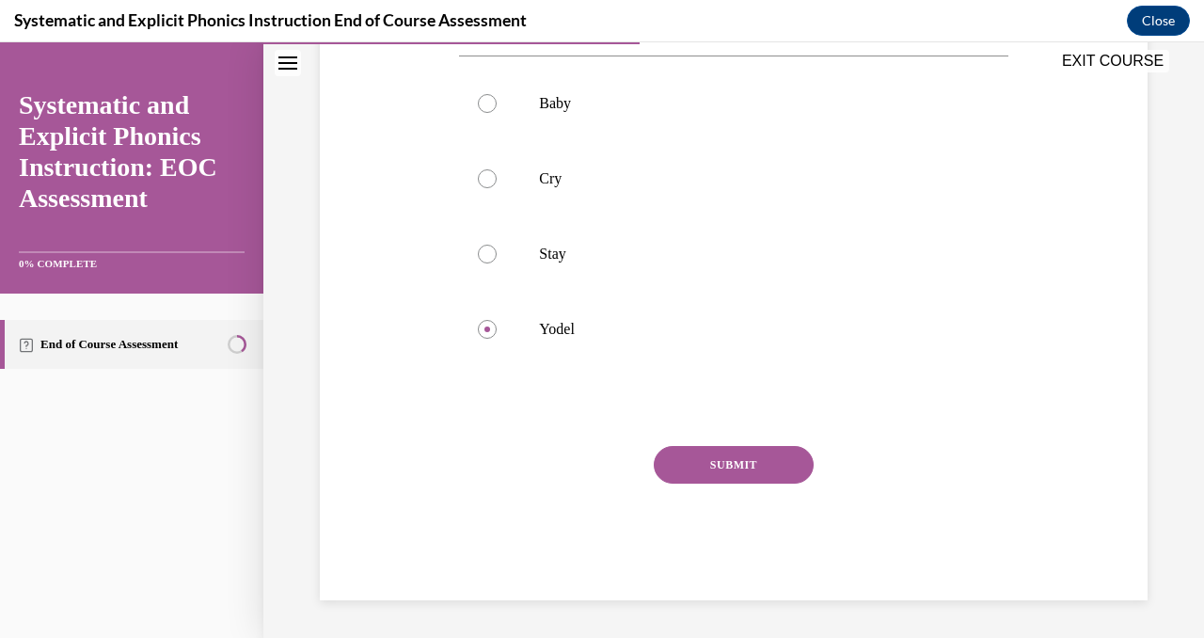
click at [697, 469] on button "SUBMIT" at bounding box center [734, 465] width 160 height 38
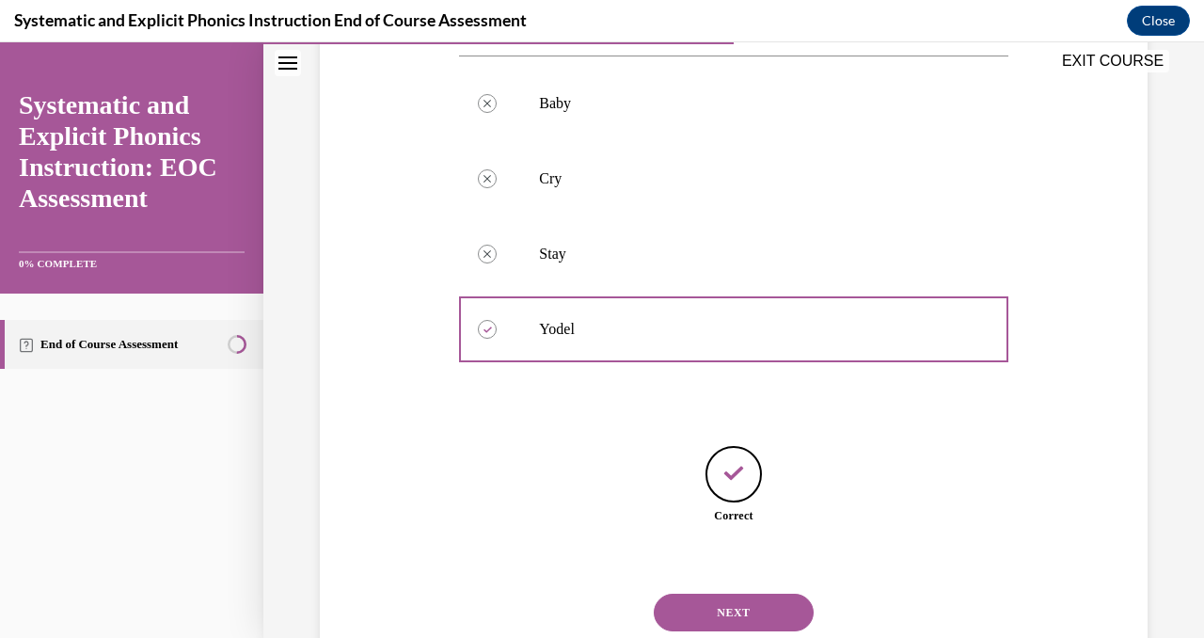
scroll to position [419, 0]
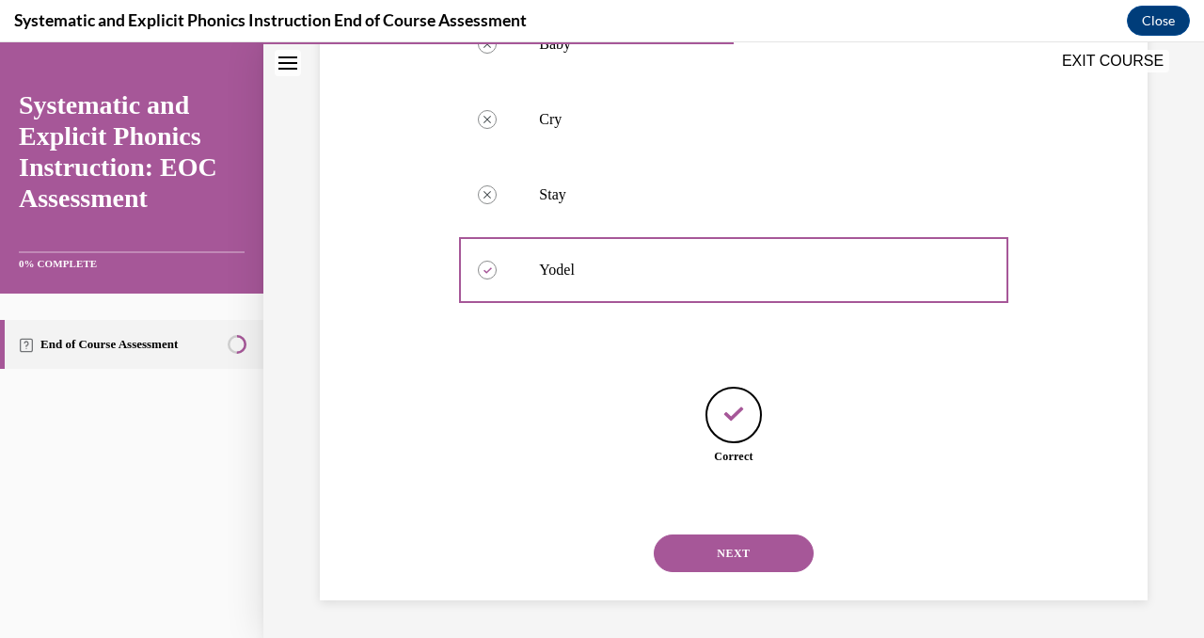
click at [725, 543] on button "NEXT" at bounding box center [734, 553] width 160 height 38
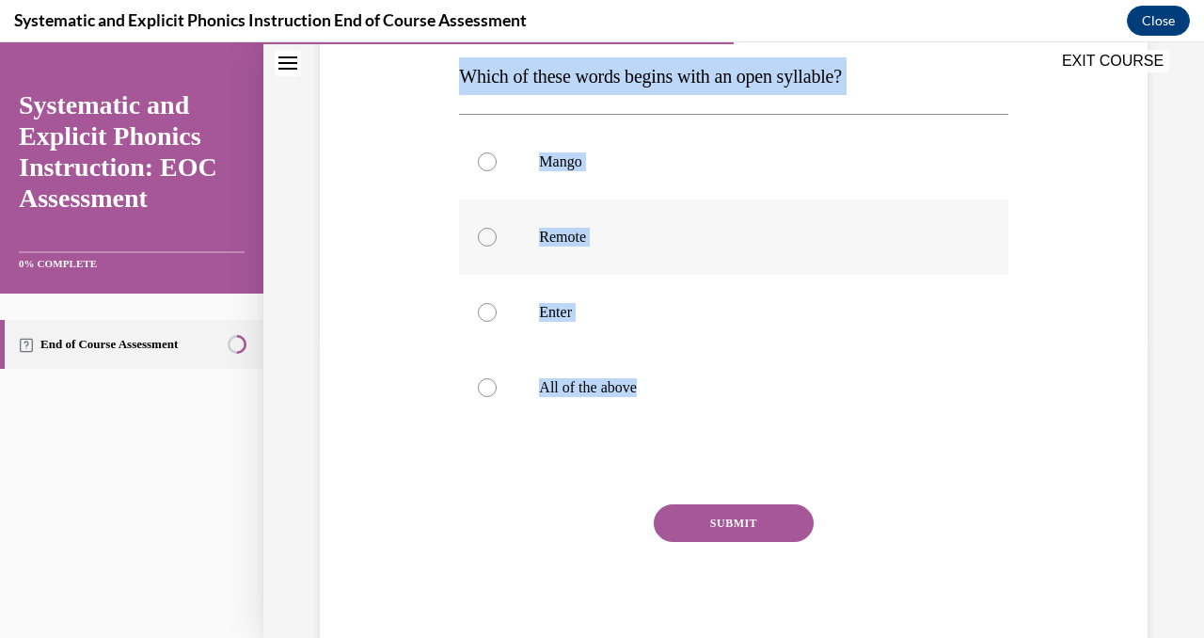
scroll to position [359, 0]
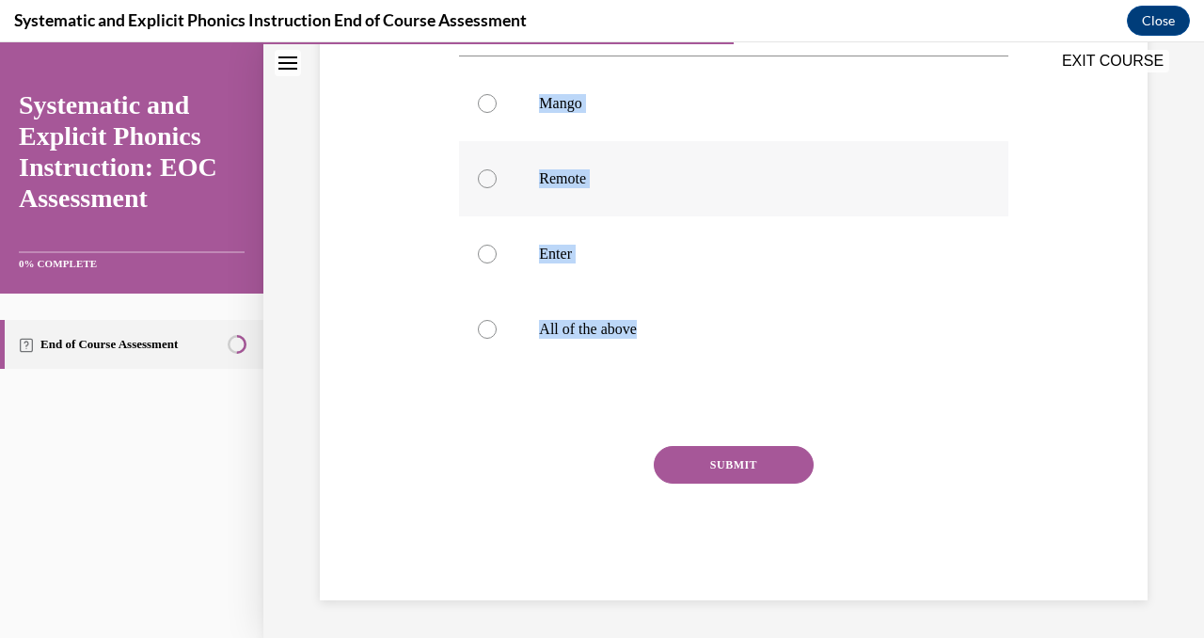
copy div "Which of these words begins with an open syllable? Mango Remote Enter All of th…"
drag, startPoint x: 457, startPoint y: 362, endPoint x: 649, endPoint y: 547, distance: 266.2
click at [649, 547] on div "Question 06/10 Which of these words begins with an open syllable? Mango Remote …" at bounding box center [733, 237] width 558 height 726
click at [482, 174] on div at bounding box center [487, 178] width 19 height 19
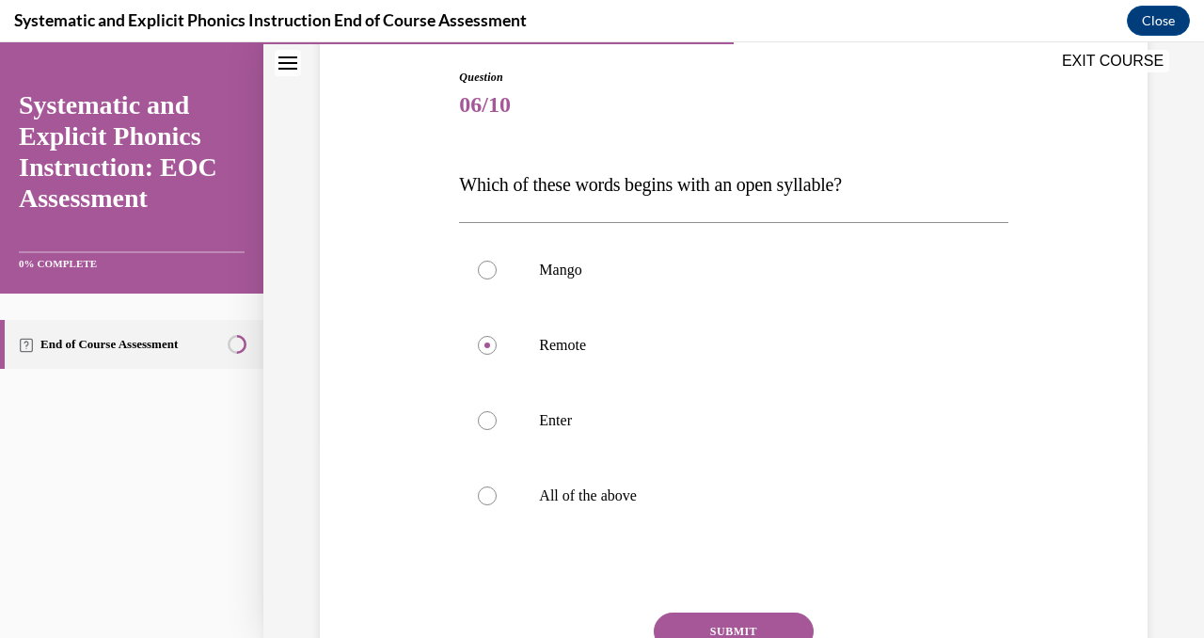
click at [710, 417] on p "Enter" at bounding box center [750, 420] width 422 height 19
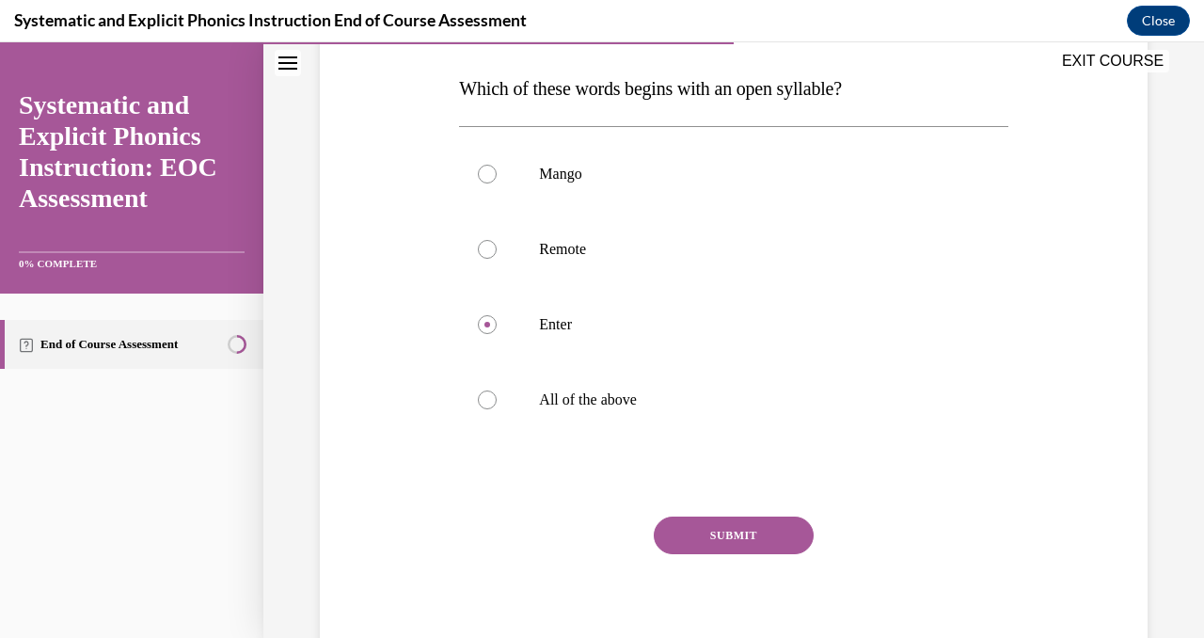
scroll to position [291, 0]
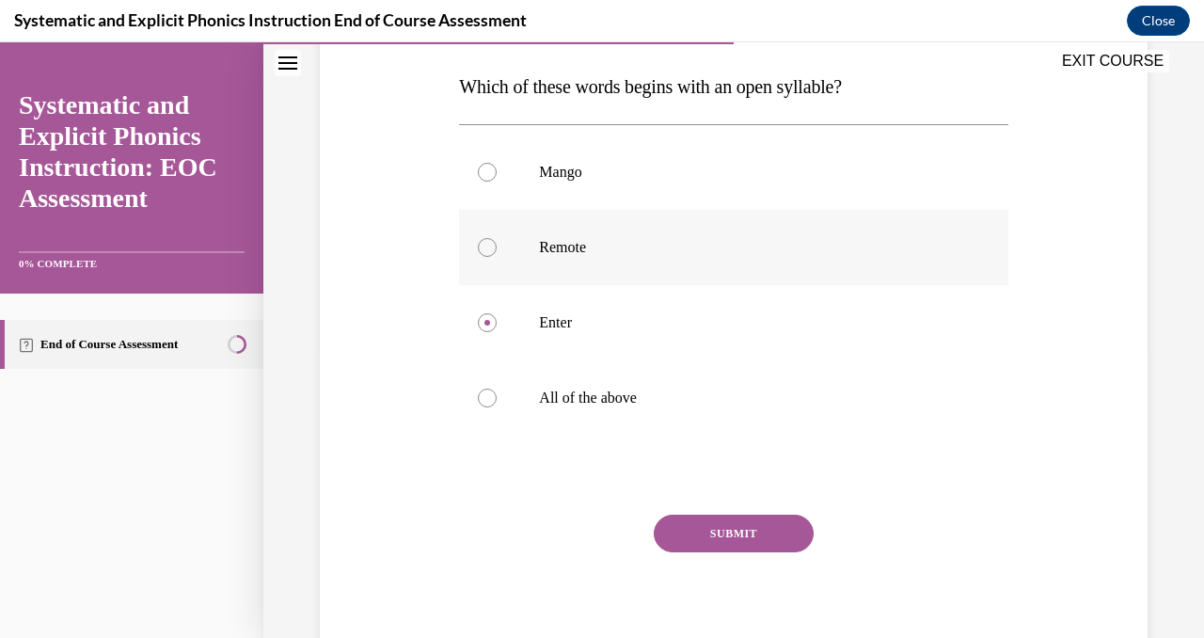
click at [621, 251] on p "Remote" at bounding box center [750, 247] width 422 height 19
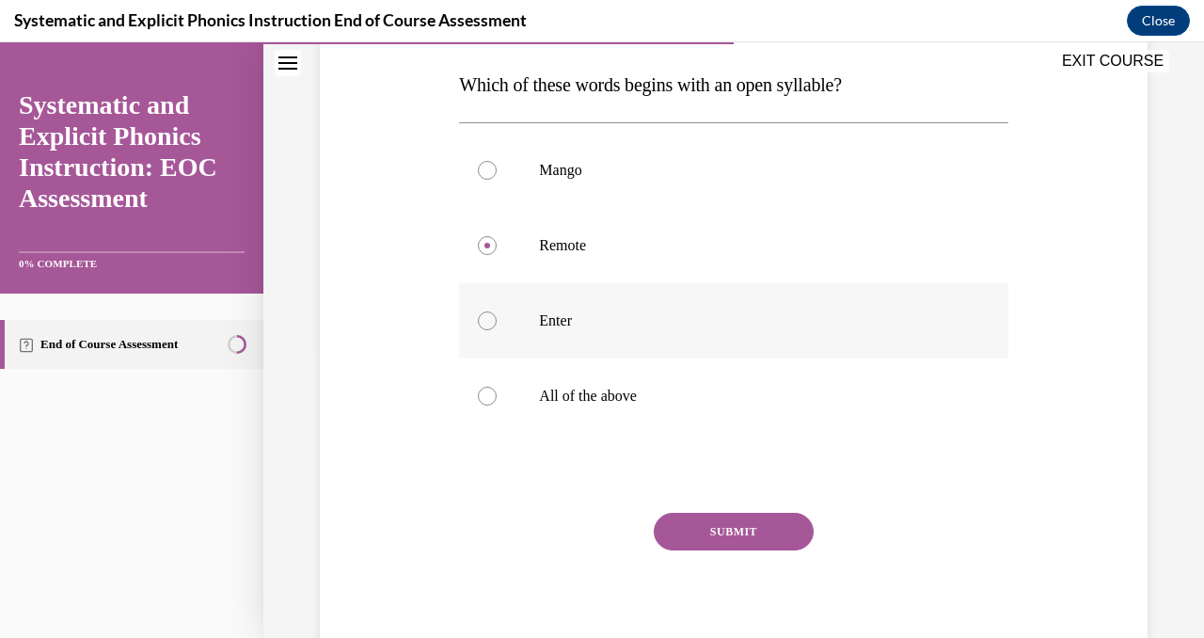
scroll to position [282, 0]
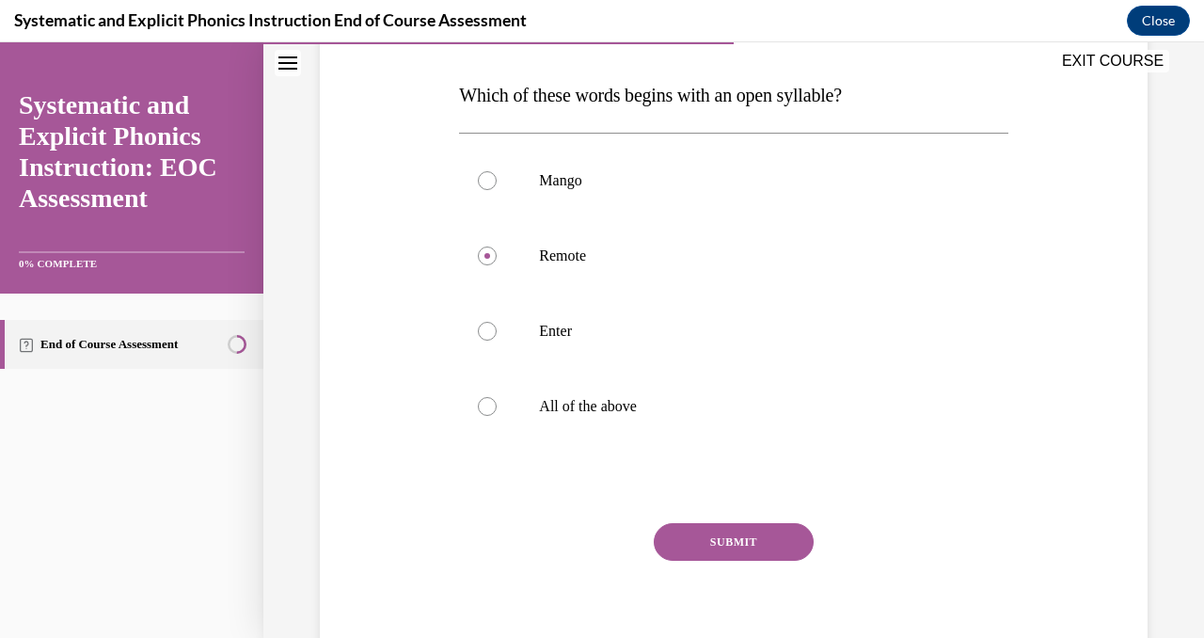
click at [735, 528] on button "SUBMIT" at bounding box center [734, 542] width 160 height 38
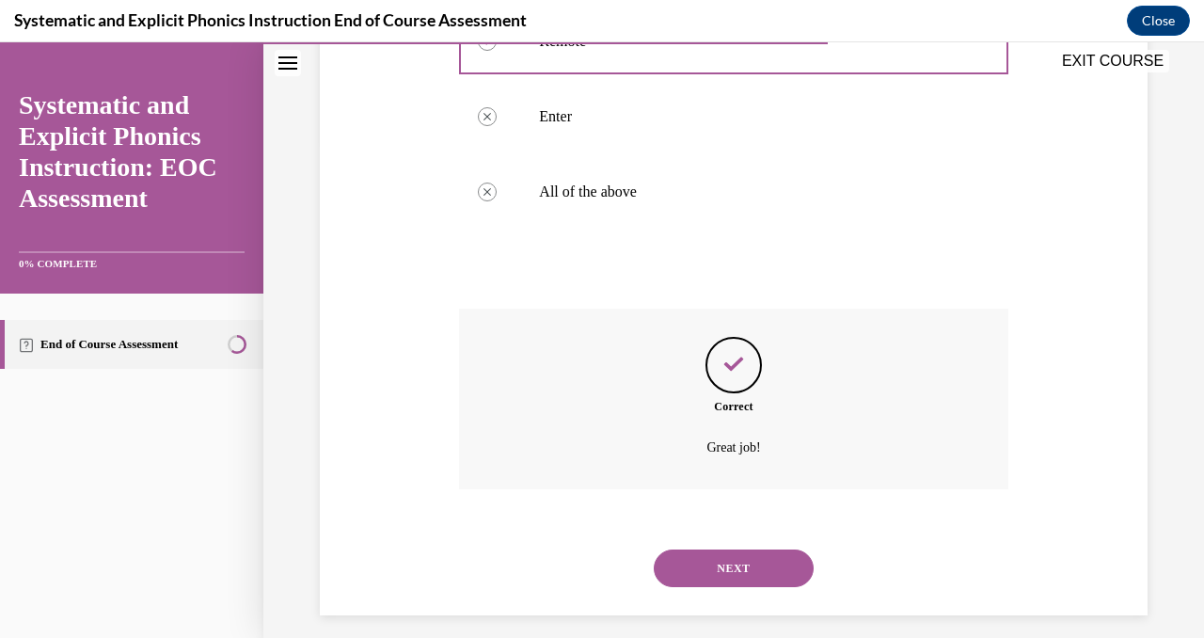
scroll to position [512, 0]
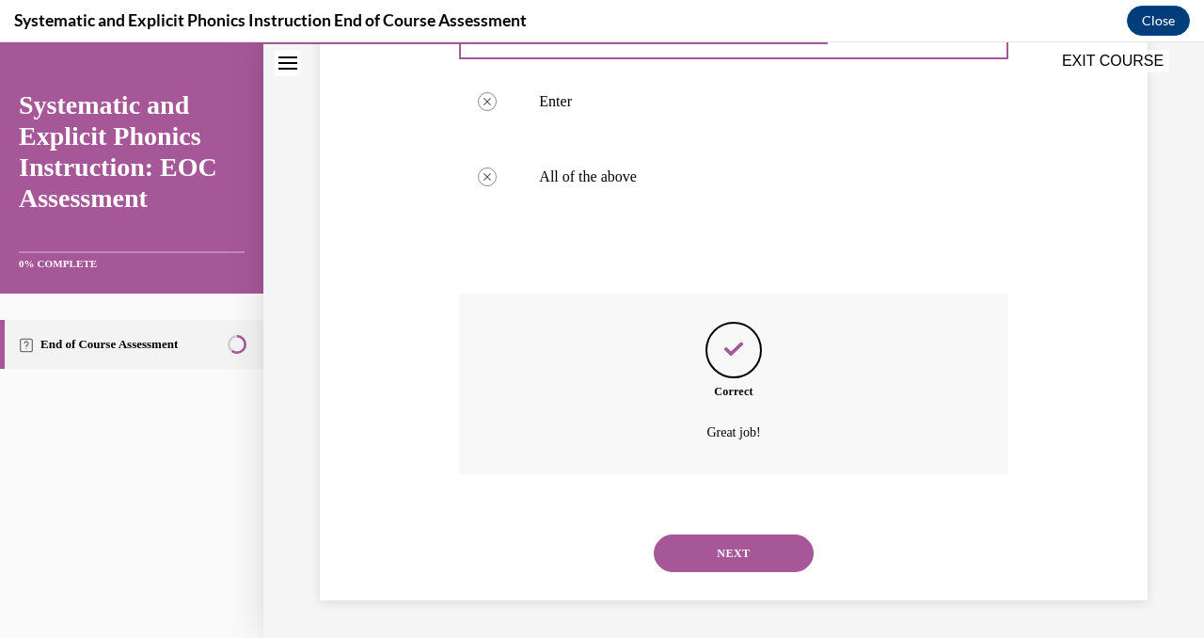
click at [722, 549] on button "NEXT" at bounding box center [734, 553] width 160 height 38
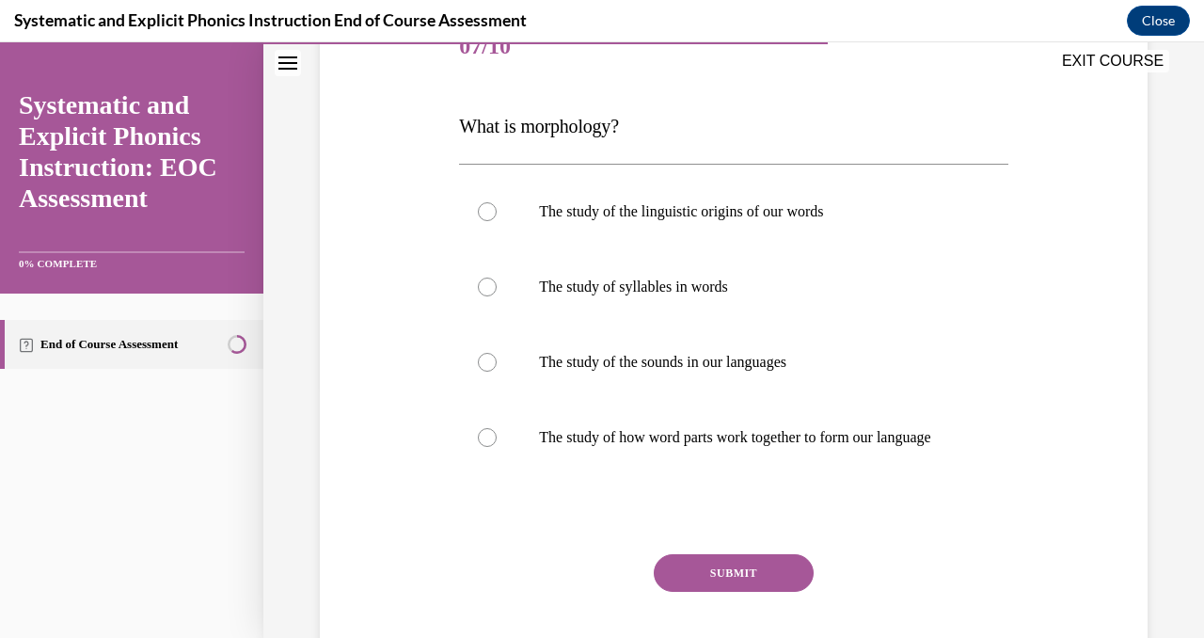
scroll to position [262, 0]
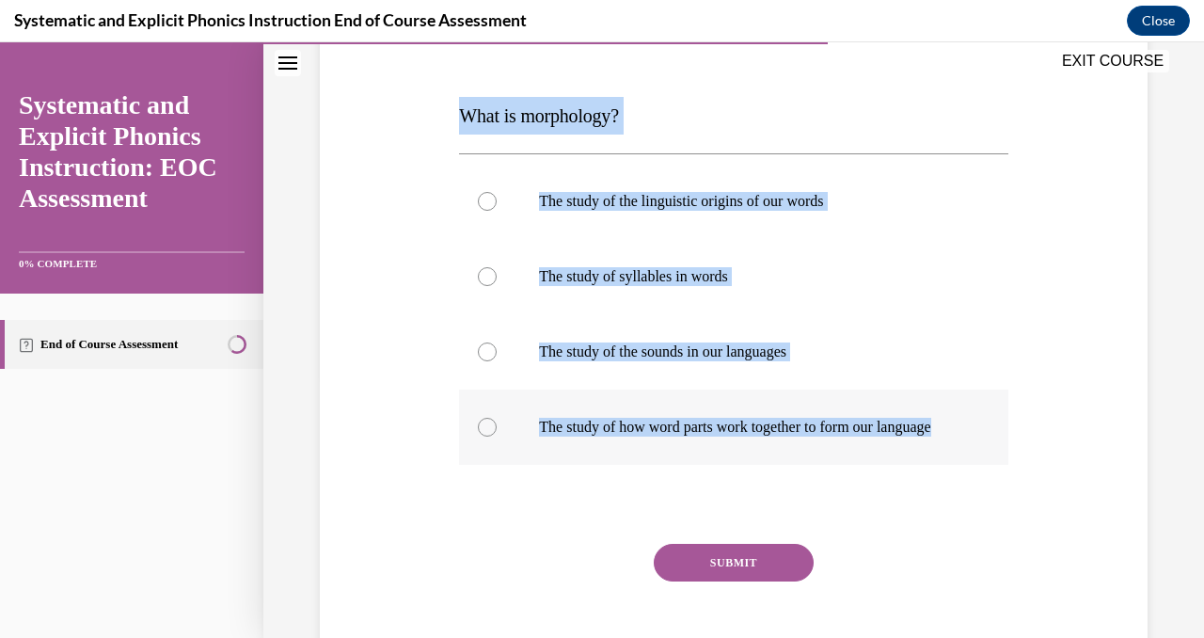
drag, startPoint x: 448, startPoint y: 107, endPoint x: 606, endPoint y: 451, distance: 378.1
click at [606, 451] on div "Question 07/10 What is morphology? The study of the linguistic origins of our w…" at bounding box center [733, 321] width 837 height 755
copy div "What is morphology? The study of the linguistic origins of our words The study …"
click at [487, 437] on div at bounding box center [487, 427] width 19 height 19
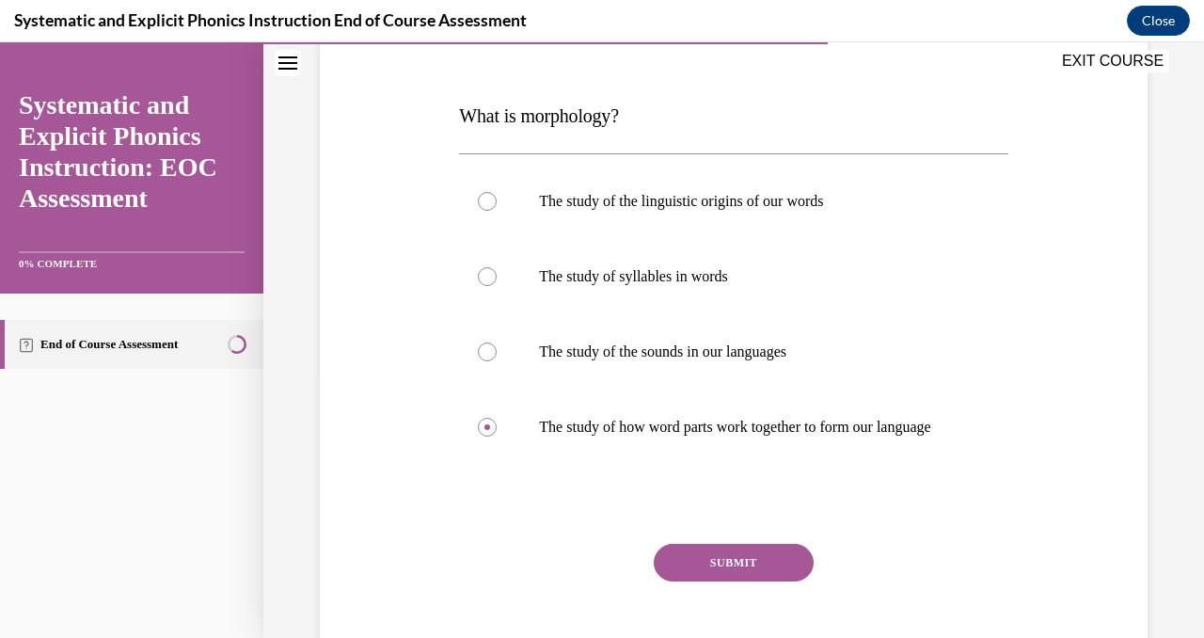
click at [726, 581] on button "SUBMIT" at bounding box center [734, 563] width 160 height 38
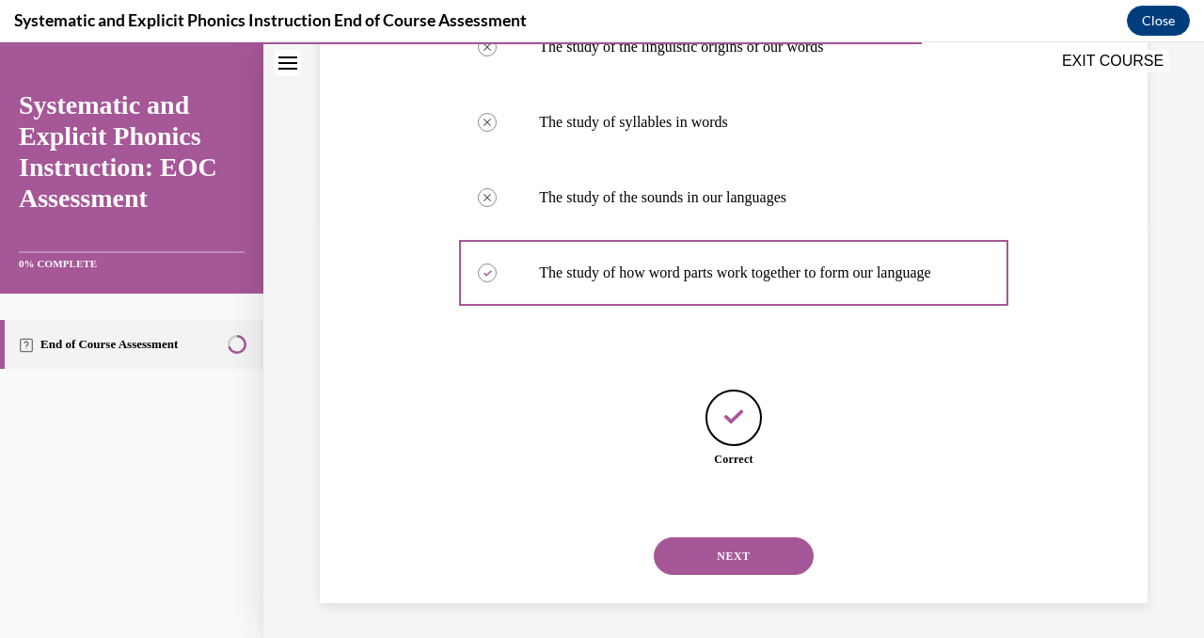
scroll to position [438, 0]
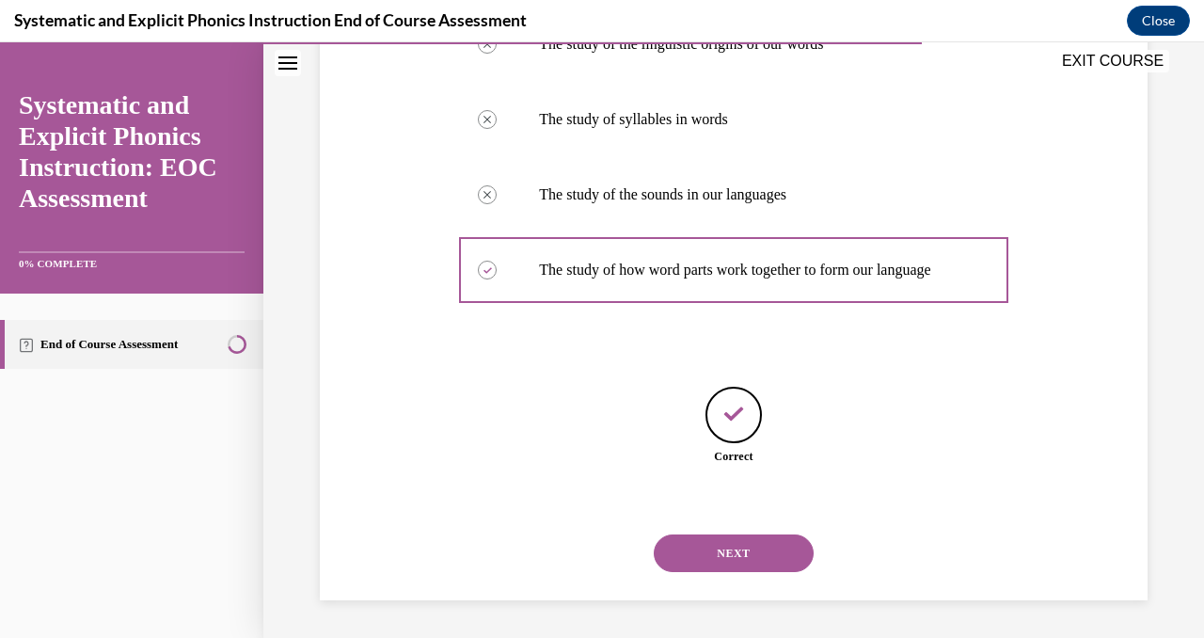
click at [714, 543] on button "NEXT" at bounding box center [734, 553] width 160 height 38
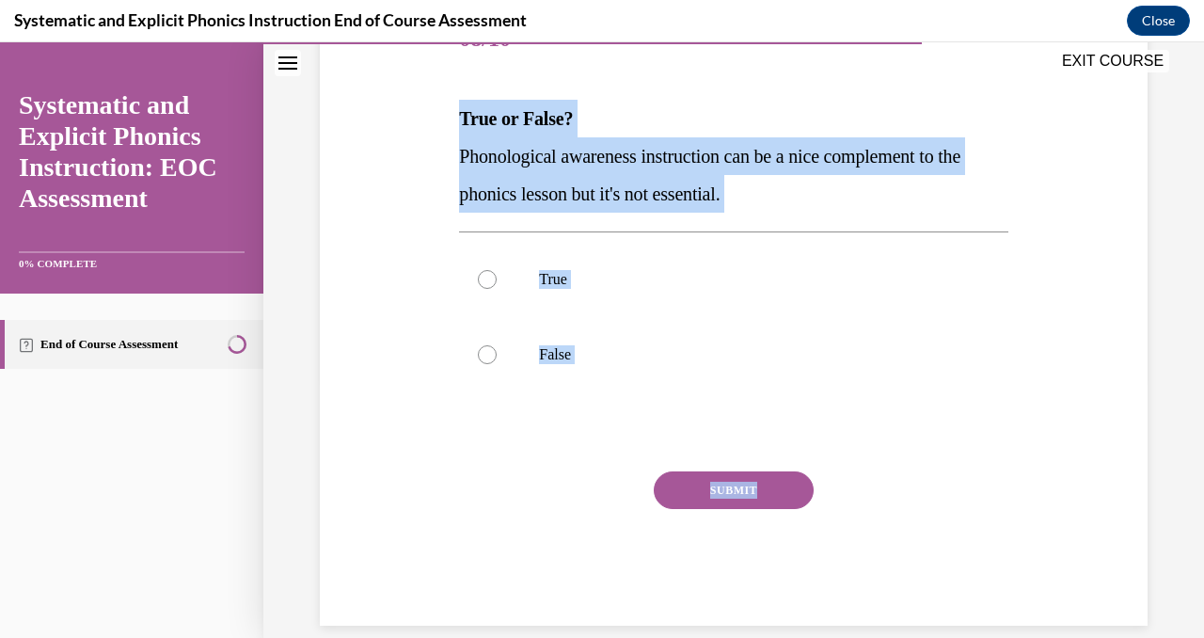
scroll to position [284, 0]
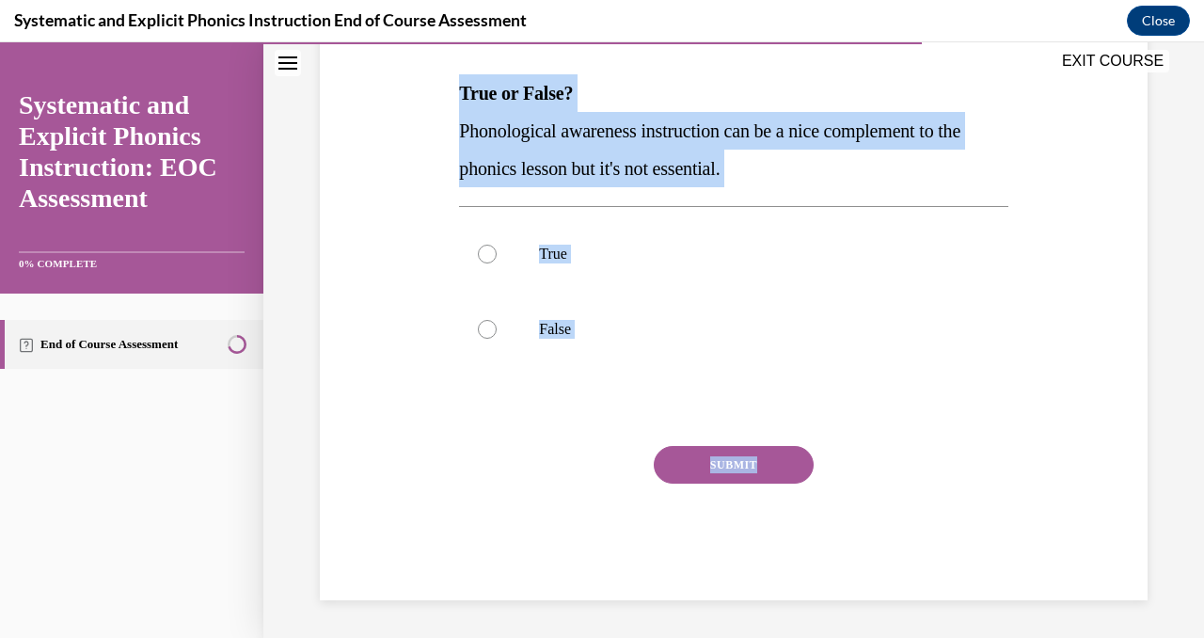
copy div "True or False? Phonological awareness instruction can be a nice complement to t…"
drag, startPoint x: 454, startPoint y: 373, endPoint x: 575, endPoint y: 493, distance: 171.0
click at [575, 493] on div "Question 08/10 True or False? Phonological awareness instruction can be a nice …" at bounding box center [733, 274] width 558 height 651
click at [489, 327] on div at bounding box center [487, 329] width 19 height 19
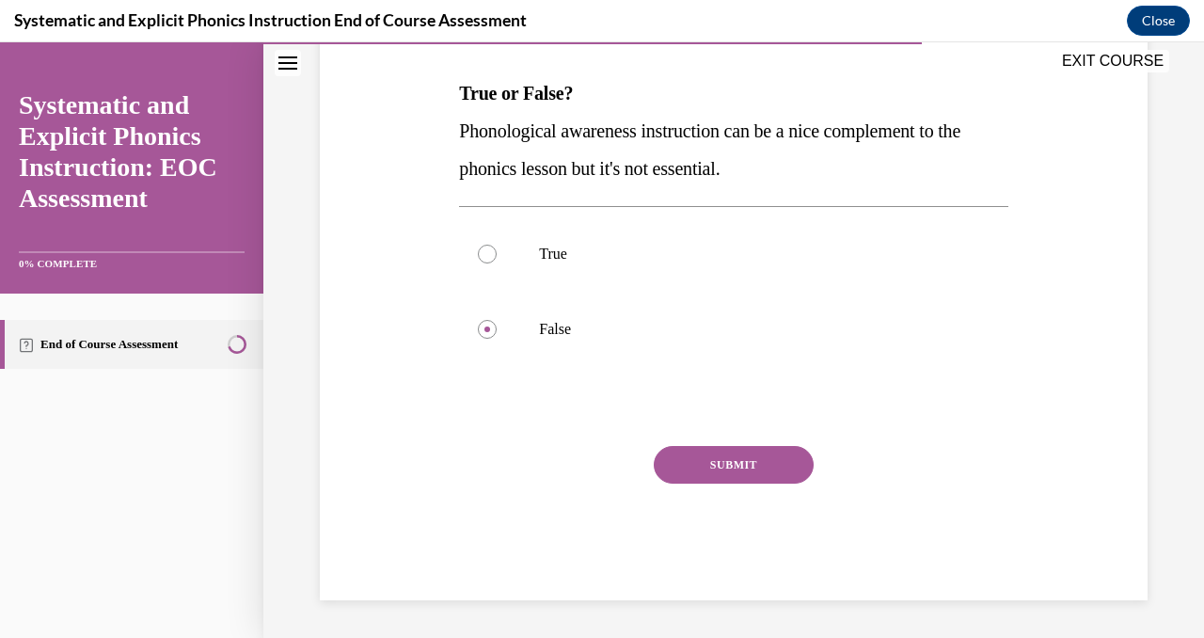
click at [779, 475] on button "SUBMIT" at bounding box center [734, 465] width 160 height 38
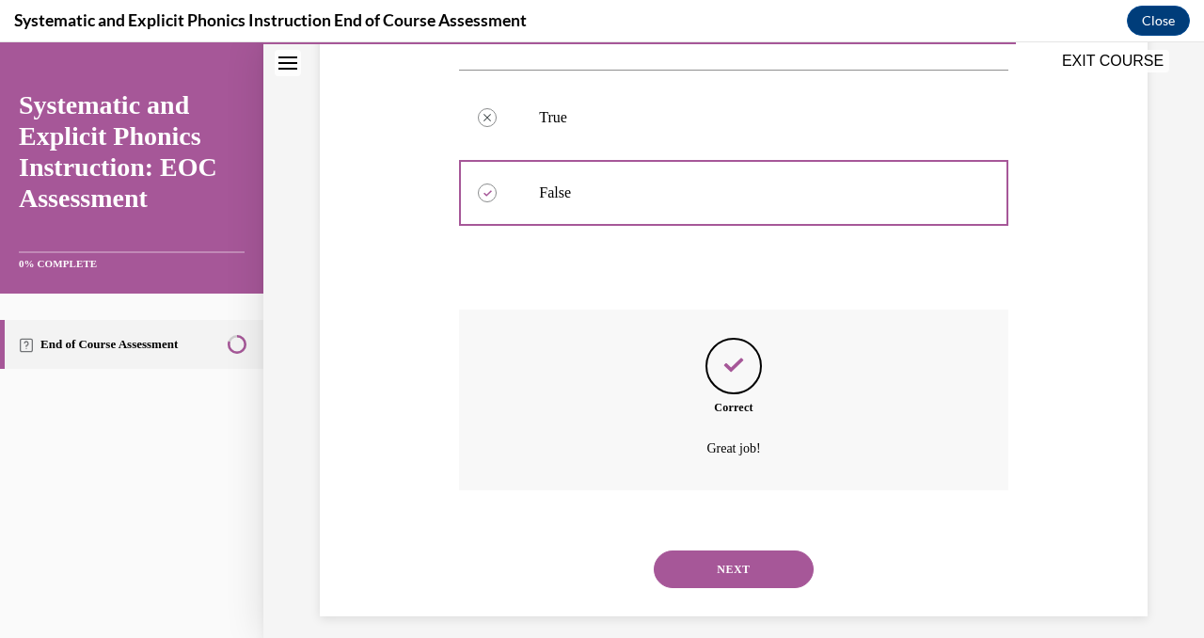
scroll to position [437, 0]
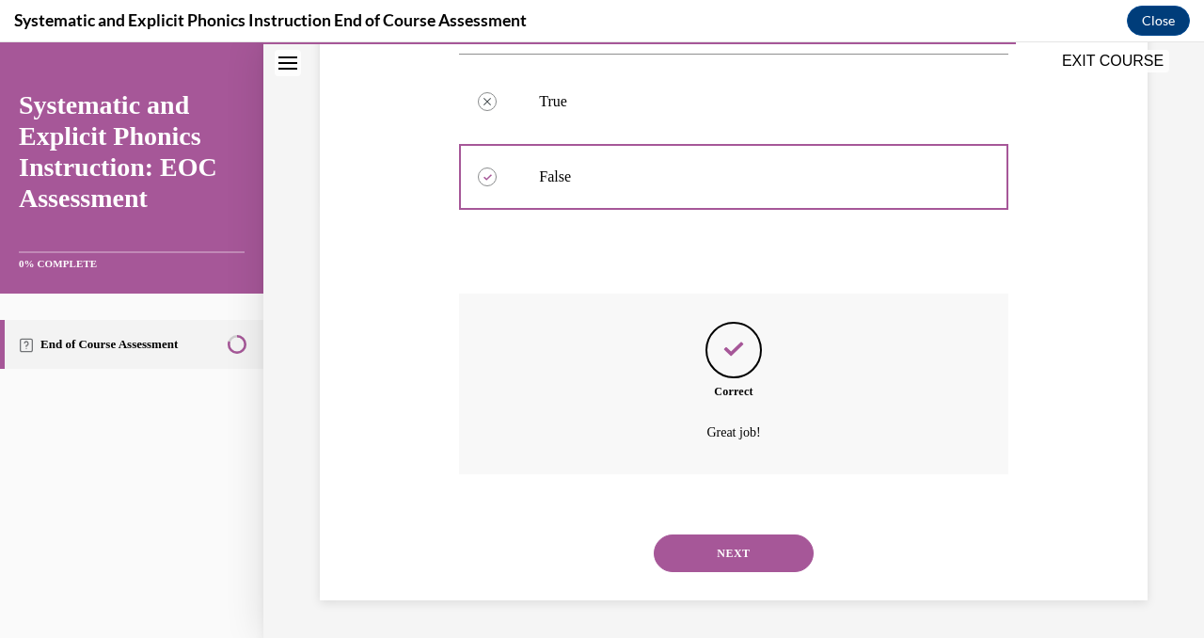
click at [740, 567] on button "NEXT" at bounding box center [734, 553] width 160 height 38
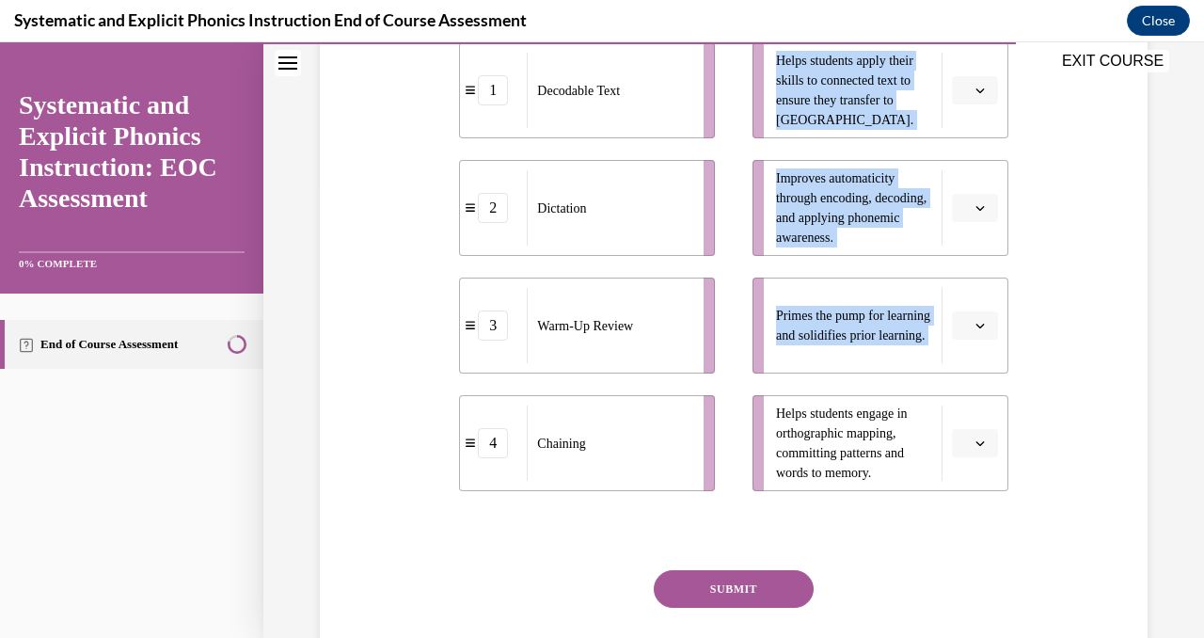
scroll to position [461, 0]
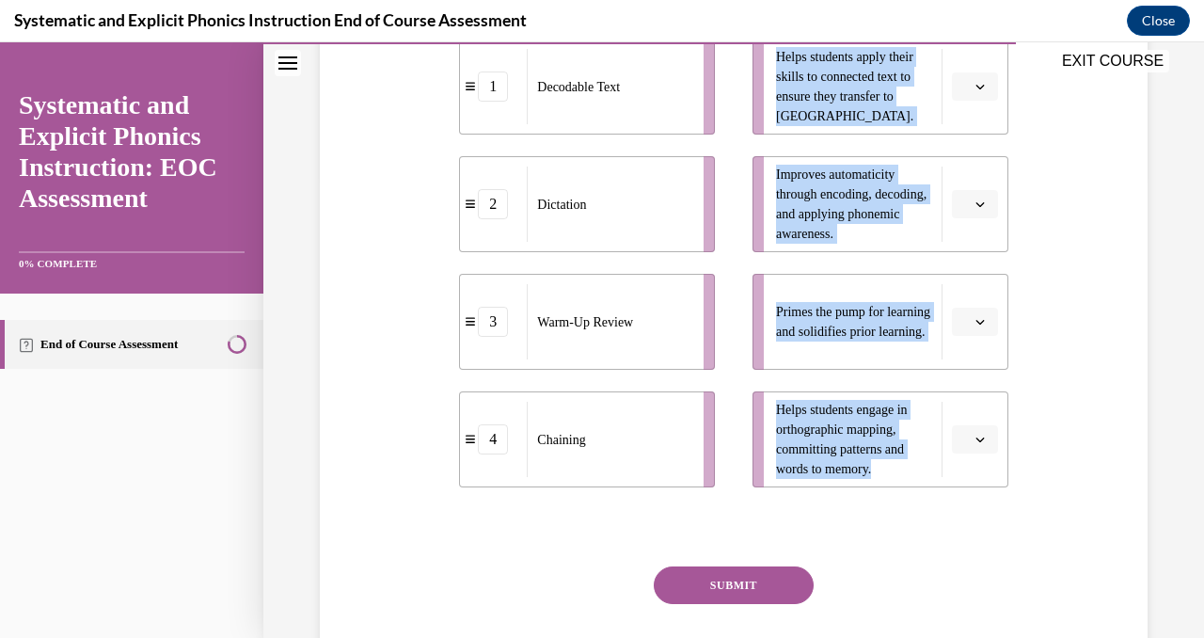
drag, startPoint x: 456, startPoint y: 112, endPoint x: 905, endPoint y: 480, distance: 580.3
click at [905, 480] on div "Question 09/10 Match these instructional components from an effective phonics l…" at bounding box center [733, 246] width 558 height 948
copy div "Match these instructional components from an effective phonics lesson with thei…"
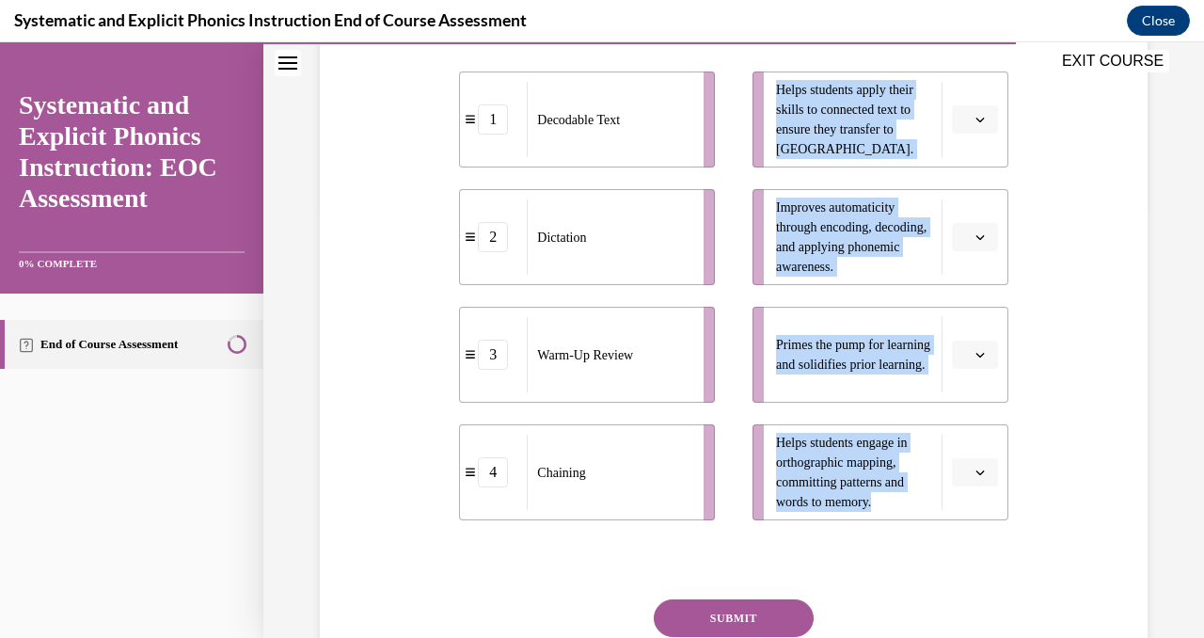
scroll to position [383, 0]
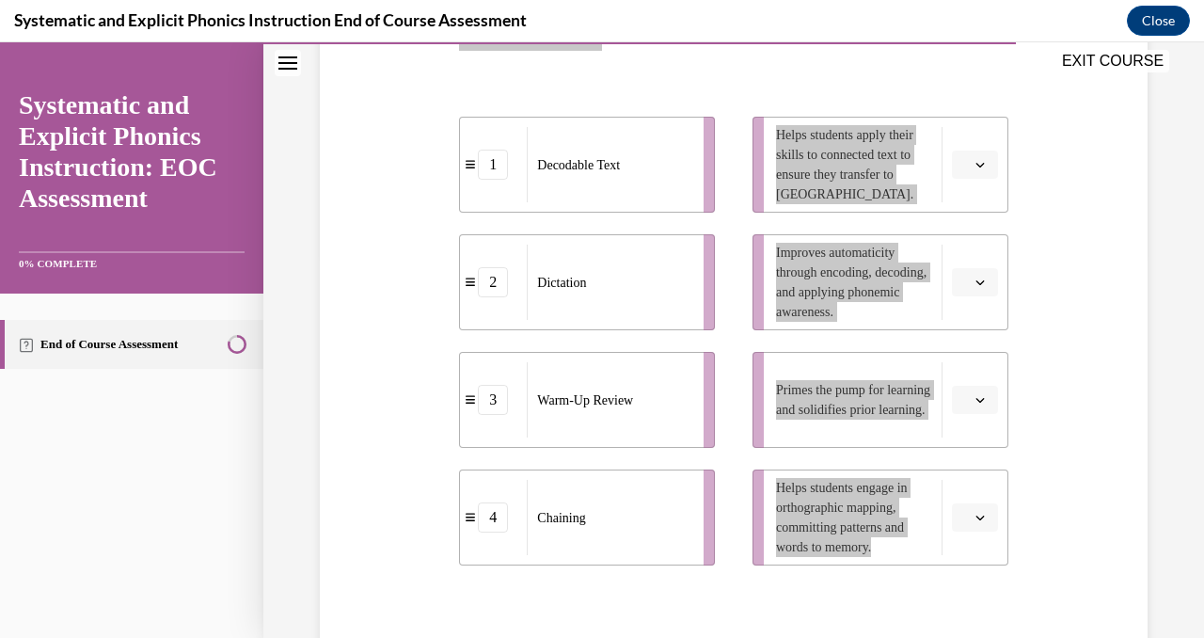
drag, startPoint x: 417, startPoint y: 63, endPoint x: 208, endPoint y: 444, distance: 434.6
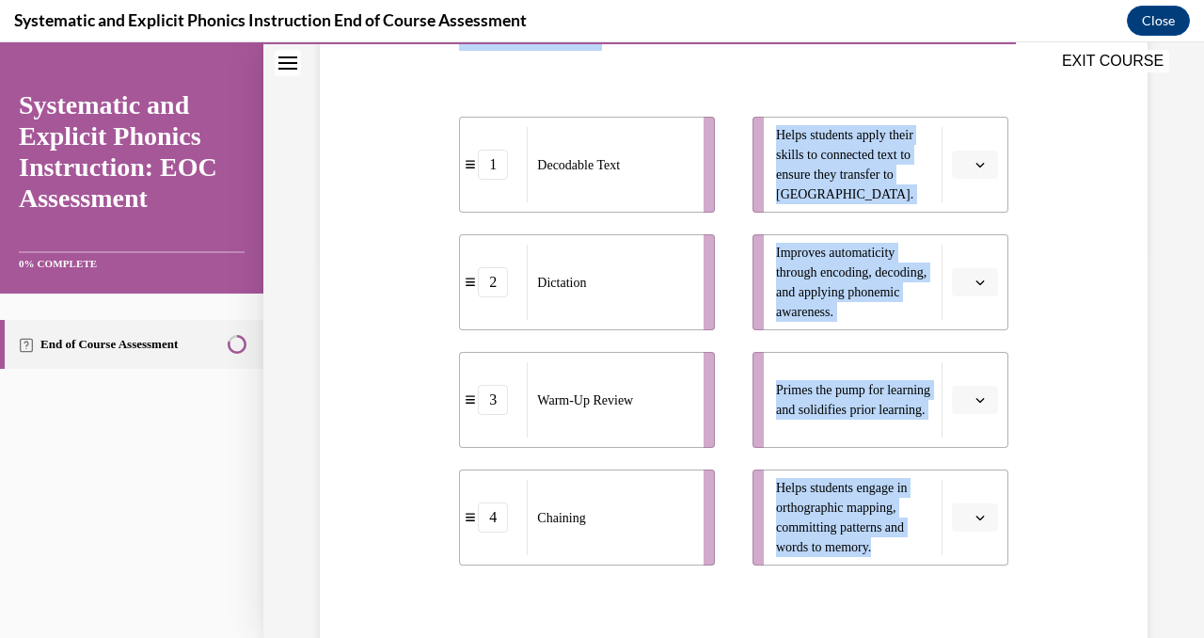
click at [1067, 154] on div "Question 09/10 Match these instructional components from an effective phonics l…" at bounding box center [733, 310] width 837 height 977
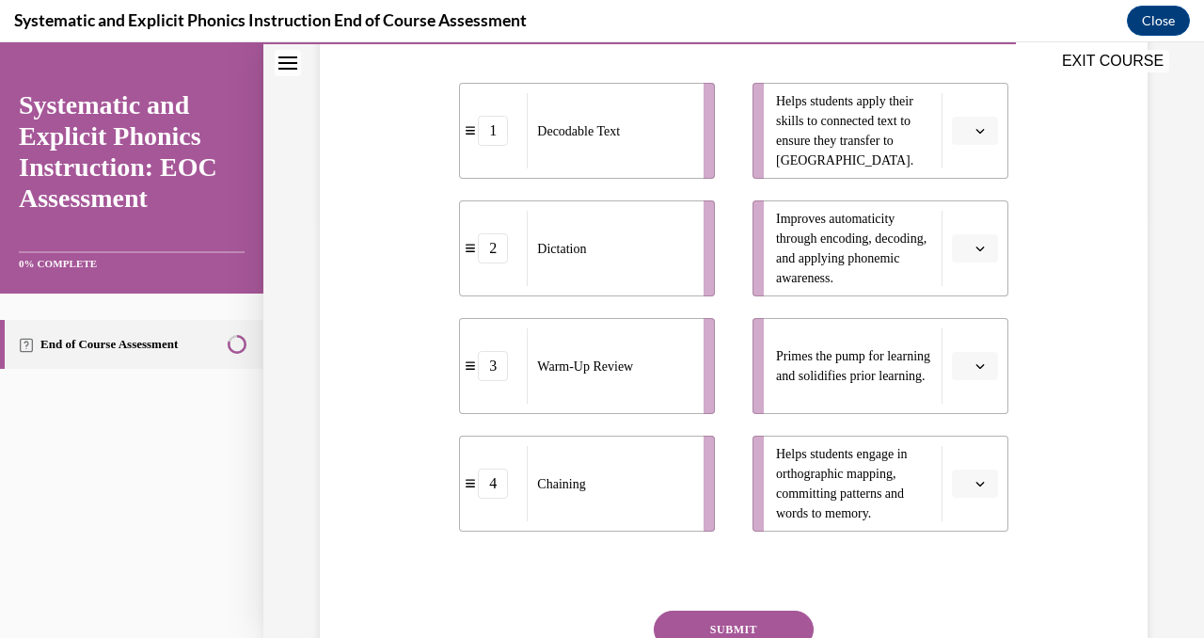
scroll to position [419, 0]
click at [978, 134] on span "button" at bounding box center [980, 128] width 13 height 13
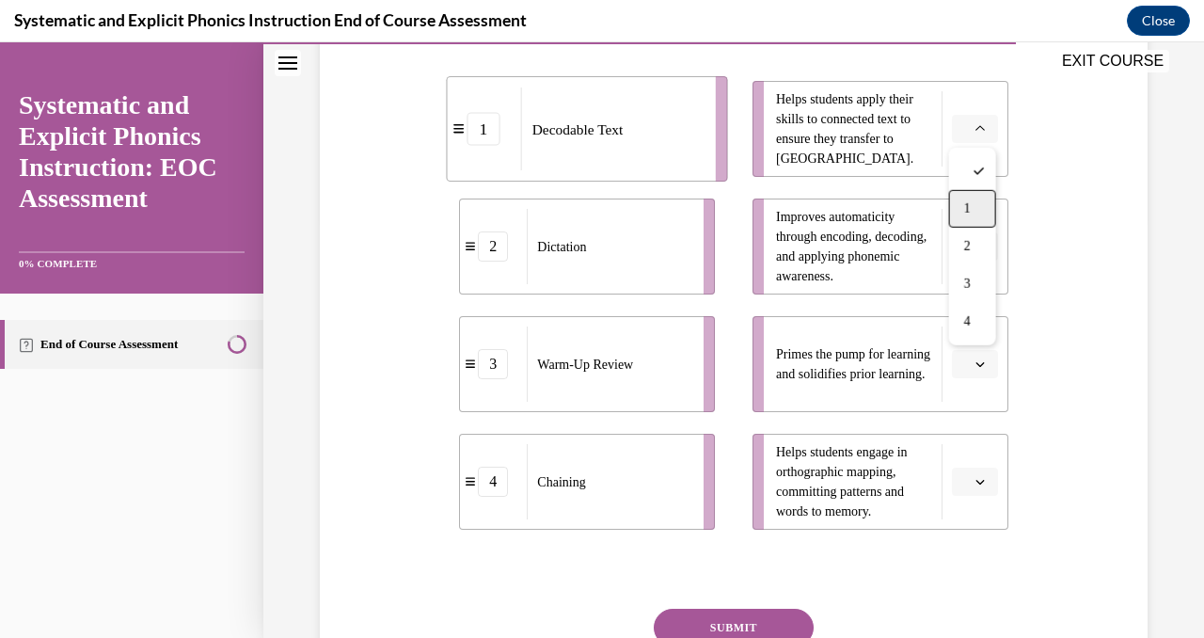
click at [969, 206] on span "1" at bounding box center [967, 208] width 7 height 15
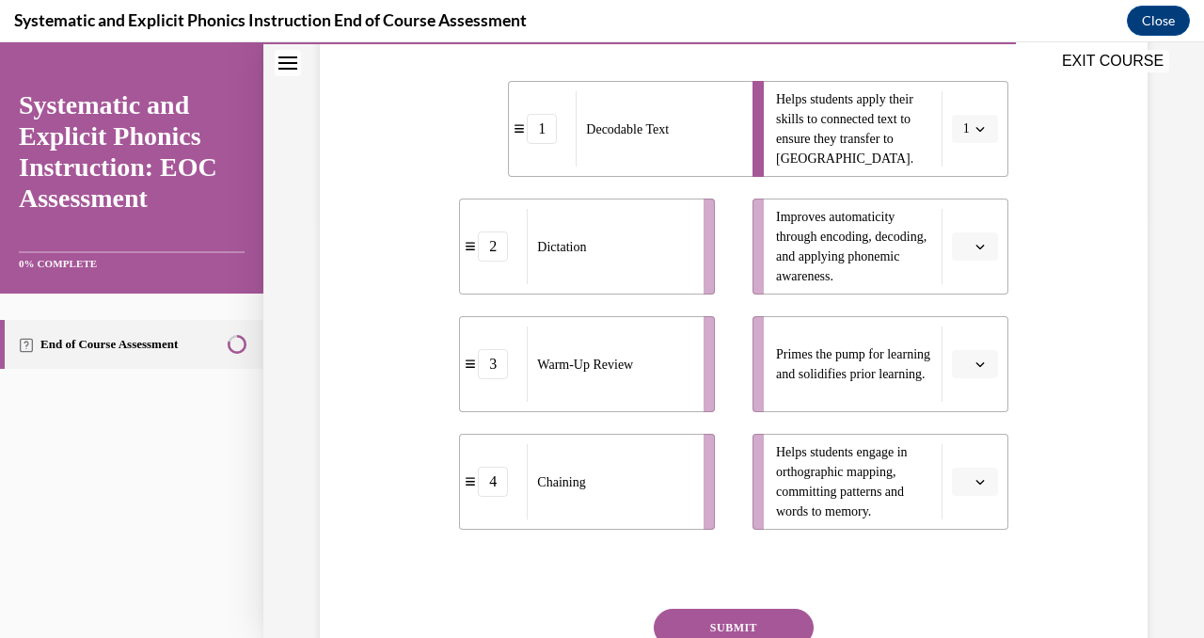
click at [977, 252] on span "button" at bounding box center [980, 246] width 13 height 13
click at [973, 360] on div "2" at bounding box center [972, 364] width 47 height 38
click at [958, 365] on button "button" at bounding box center [975, 364] width 46 height 28
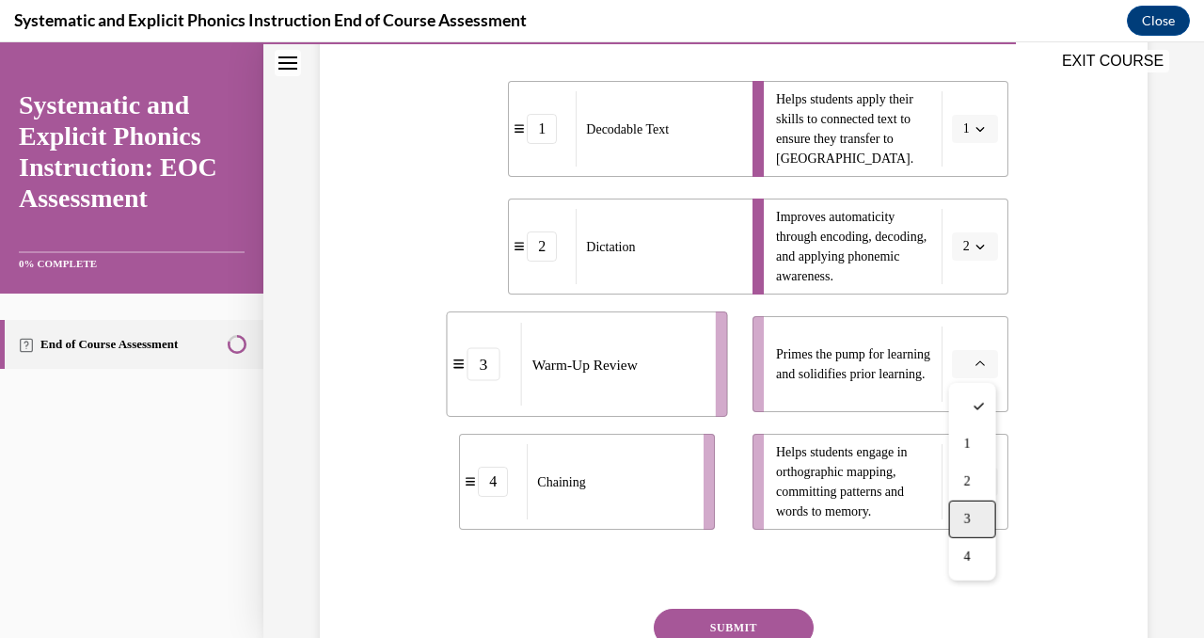
click at [972, 513] on div "3" at bounding box center [972, 520] width 47 height 38
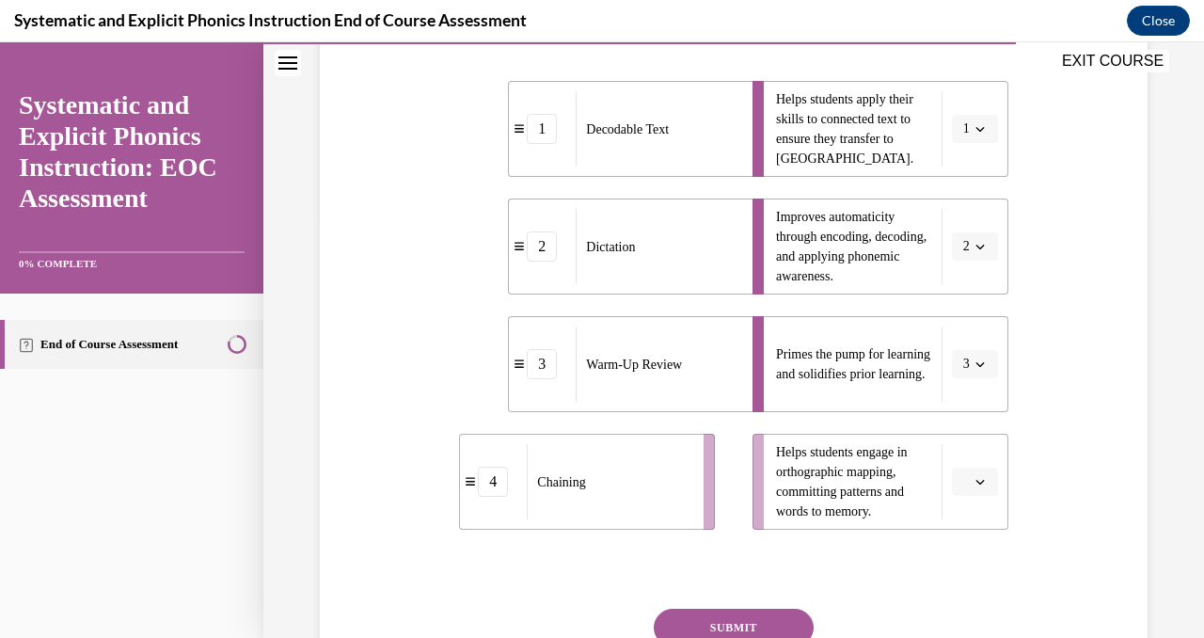
click at [976, 481] on icon "button" at bounding box center [980, 481] width 9 height 9
click at [968, 437] on span "4" at bounding box center [967, 439] width 7 height 15
click at [763, 620] on button "SUBMIT" at bounding box center [734, 628] width 160 height 38
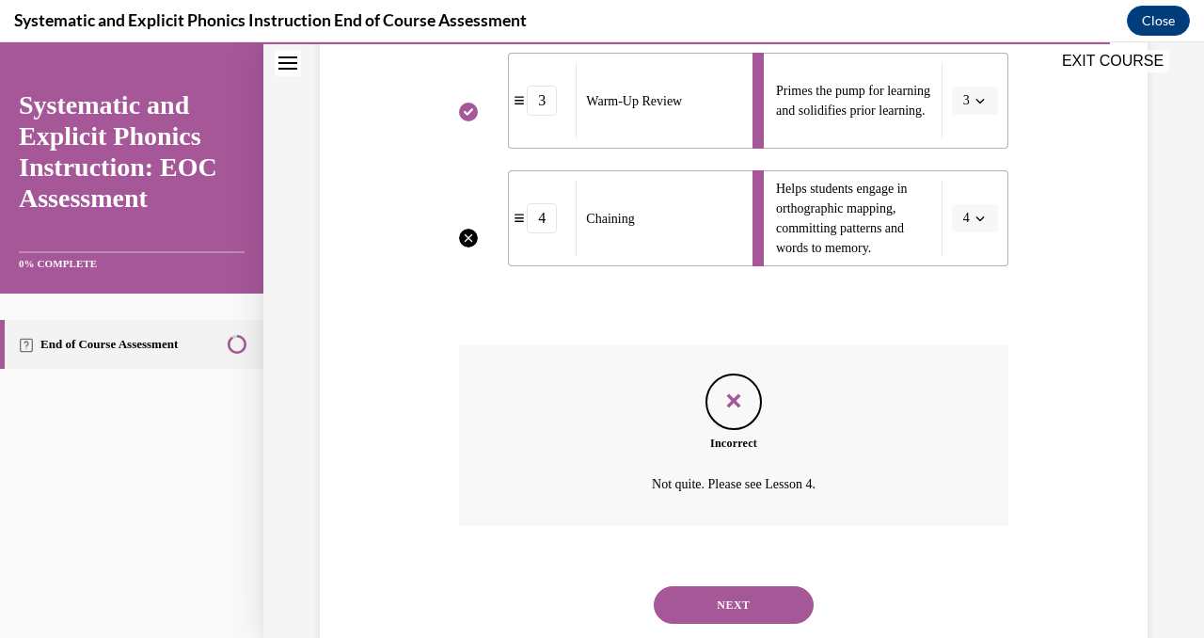
scroll to position [694, 0]
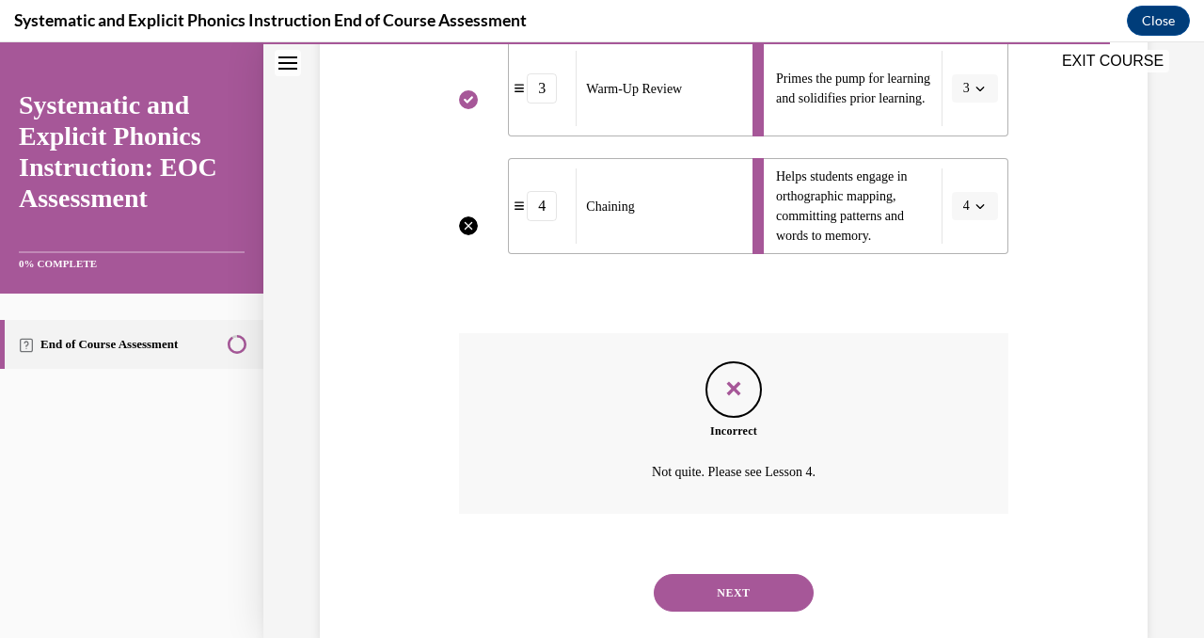
click at [736, 587] on button "NEXT" at bounding box center [734, 593] width 160 height 38
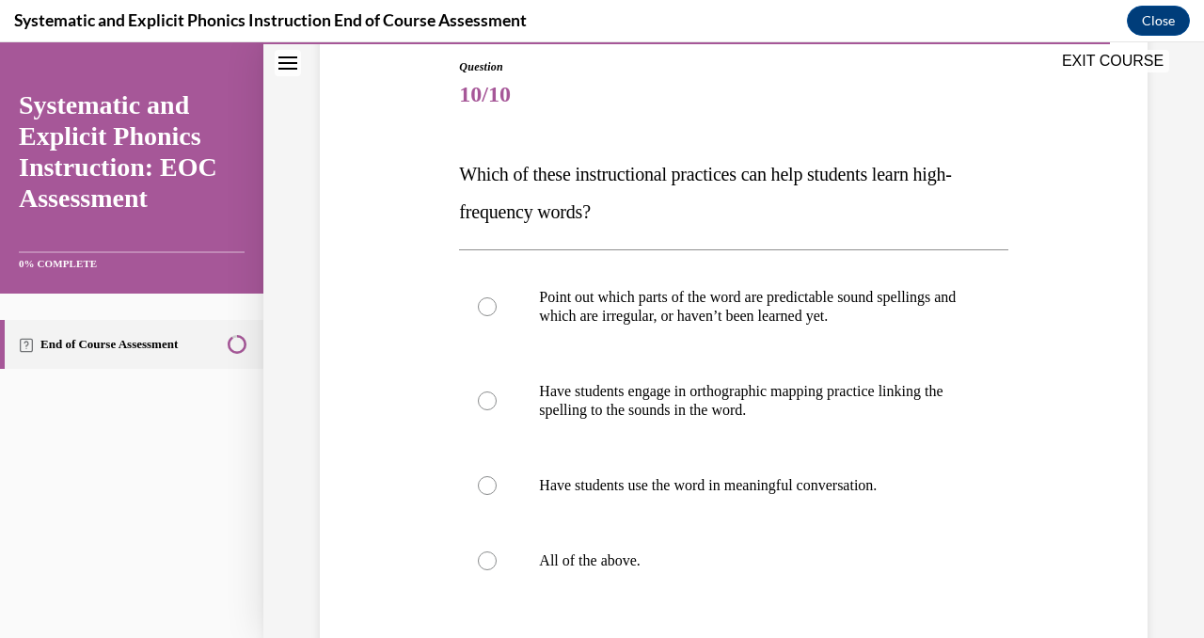
scroll to position [219, 0]
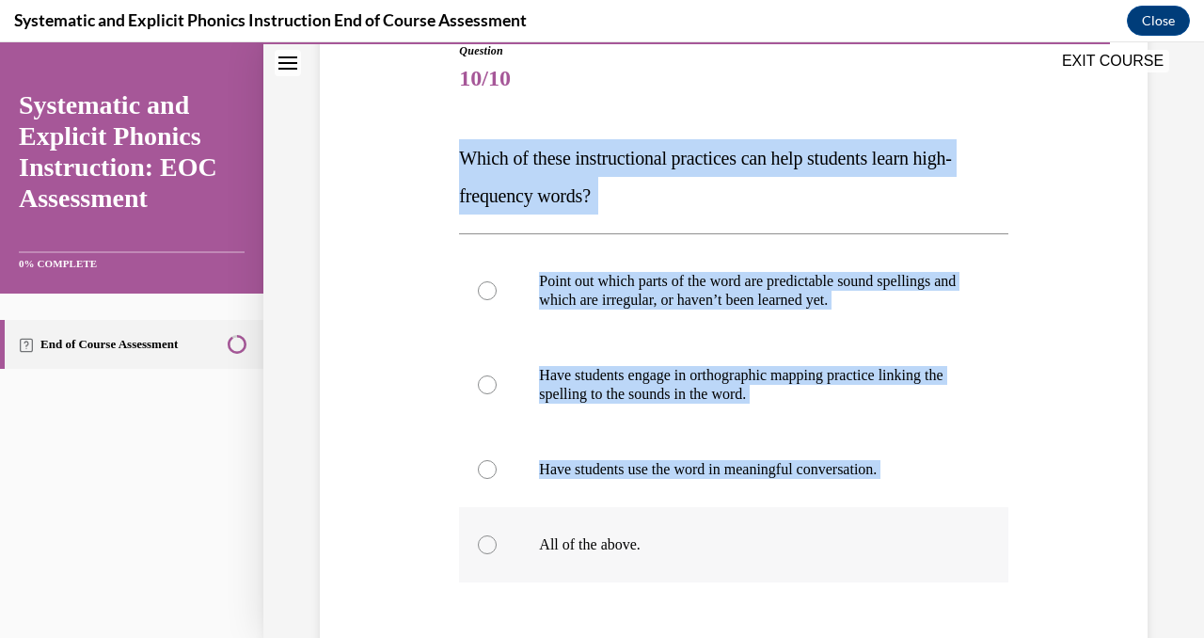
drag, startPoint x: 450, startPoint y: 160, endPoint x: 649, endPoint y: 567, distance: 453.6
click at [649, 567] on div "Question 10/10 Which of these instructional practices can help students learn h…" at bounding box center [733, 401] width 837 height 830
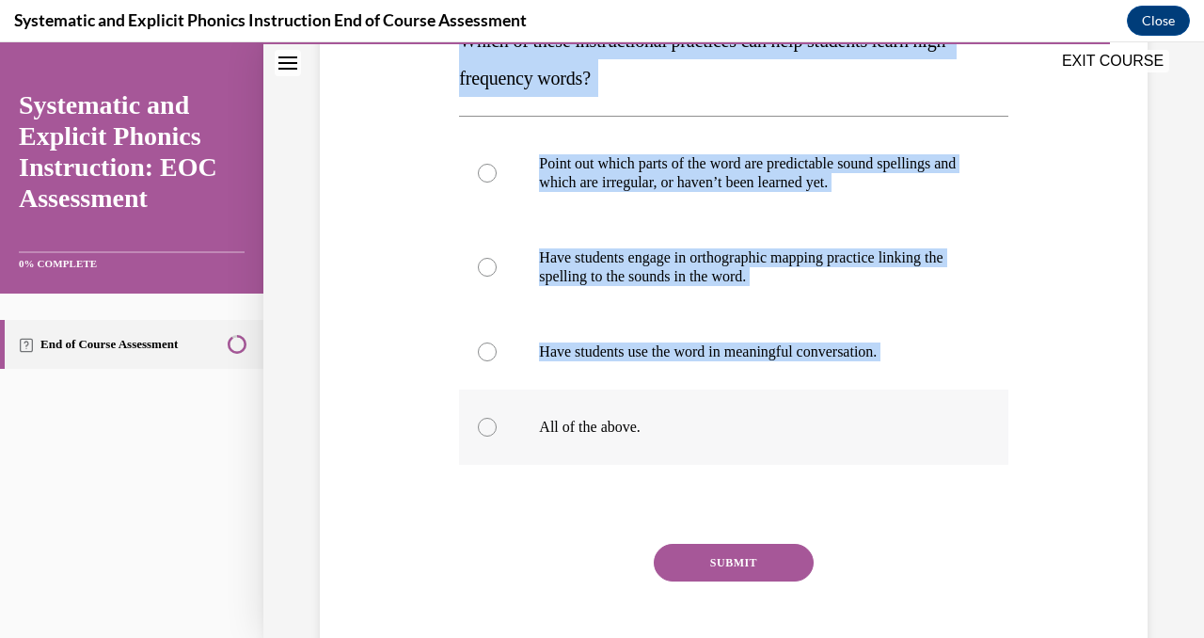
scroll to position [332, 0]
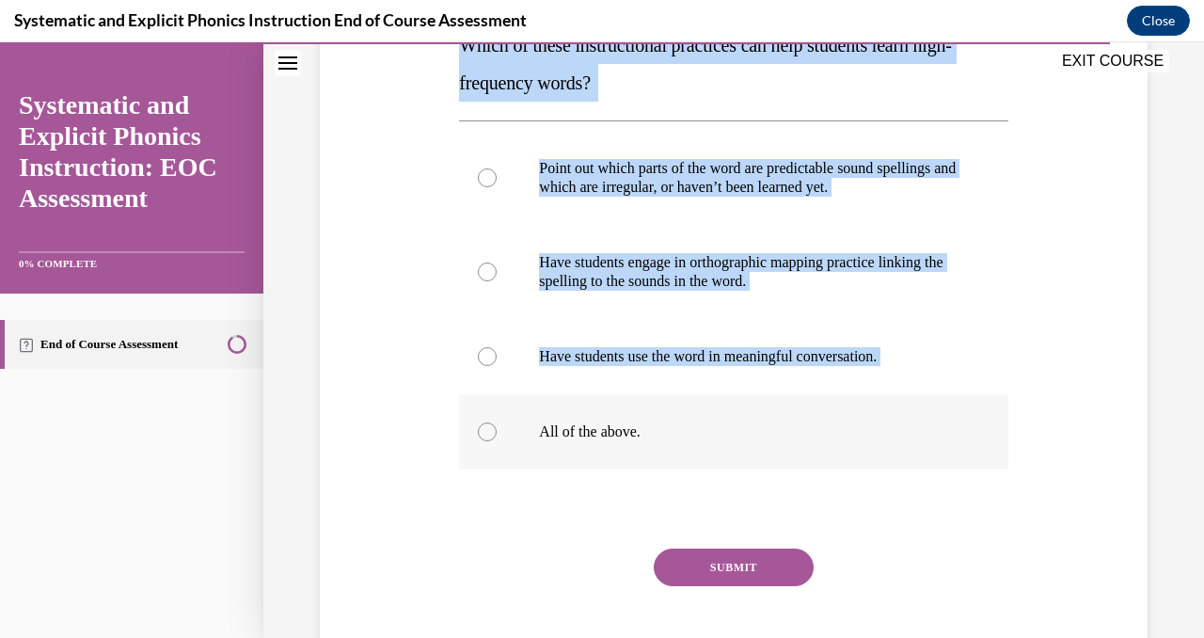
click at [498, 429] on div at bounding box center [733, 431] width 549 height 75
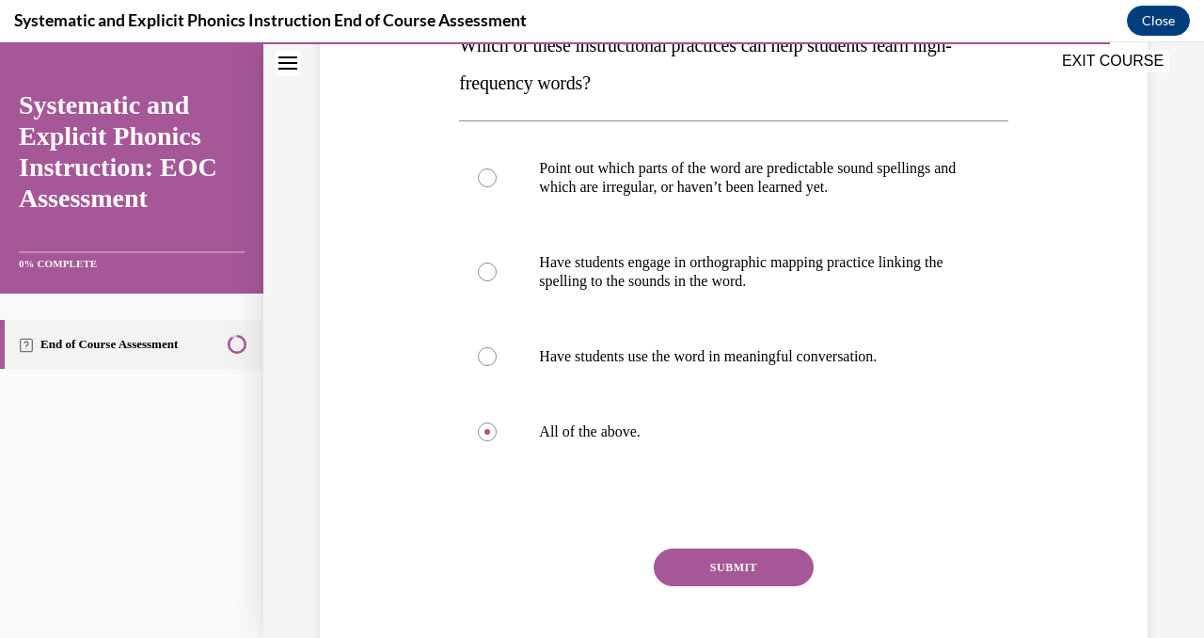
click at [734, 562] on button "SUBMIT" at bounding box center [734, 568] width 160 height 38
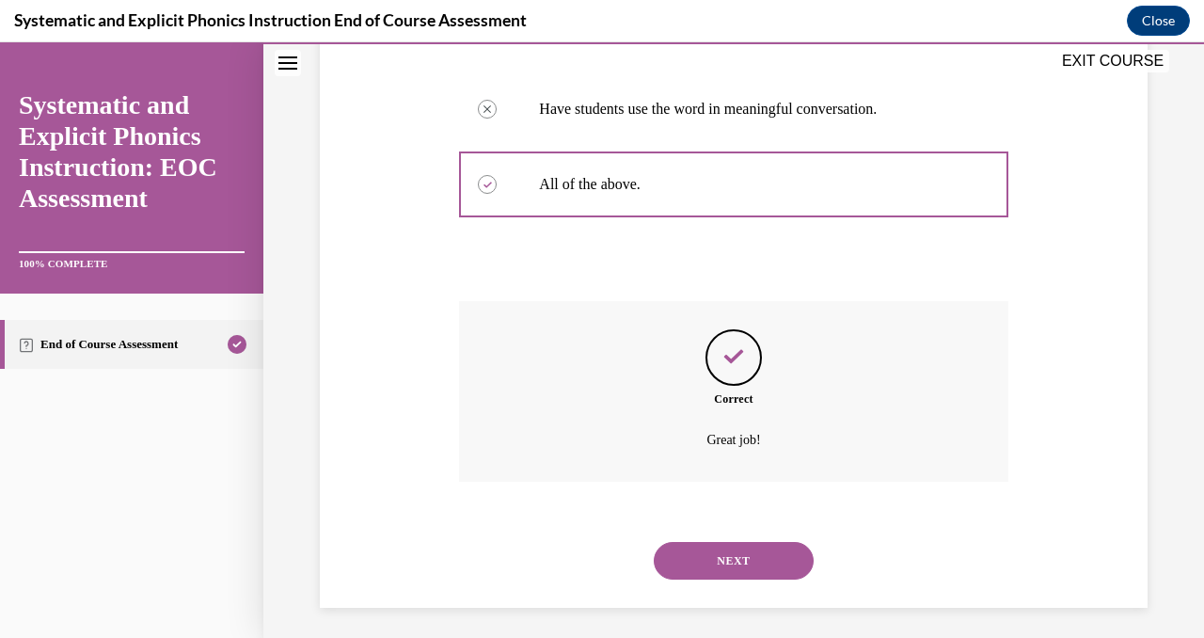
scroll to position [587, 0]
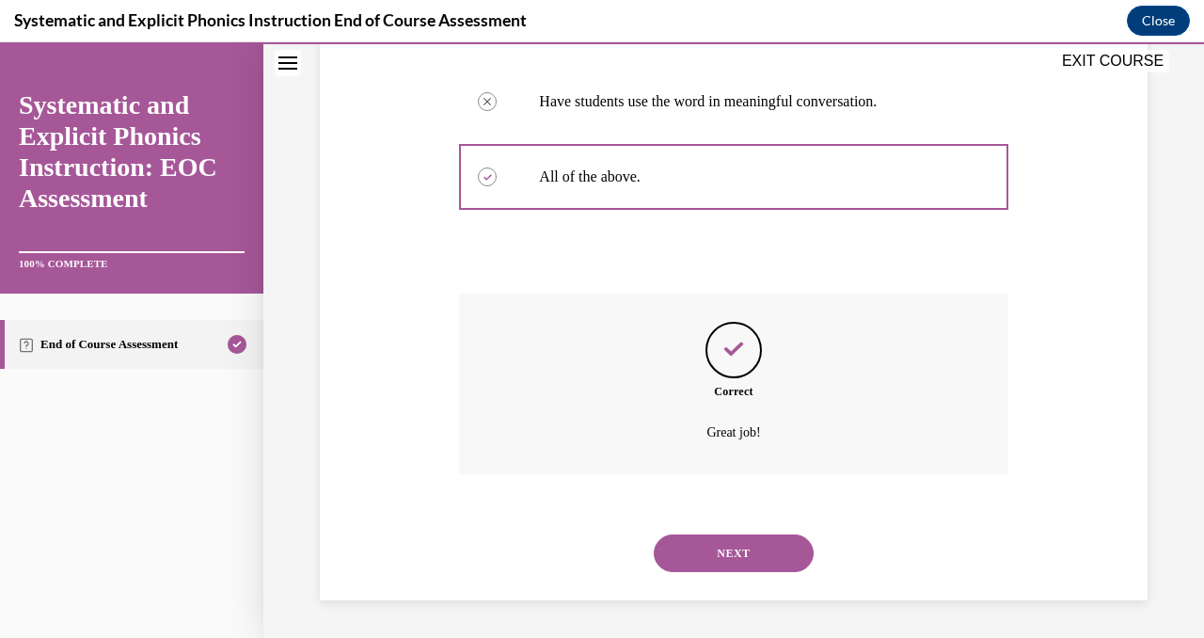
click at [734, 562] on button "NEXT" at bounding box center [734, 553] width 160 height 38
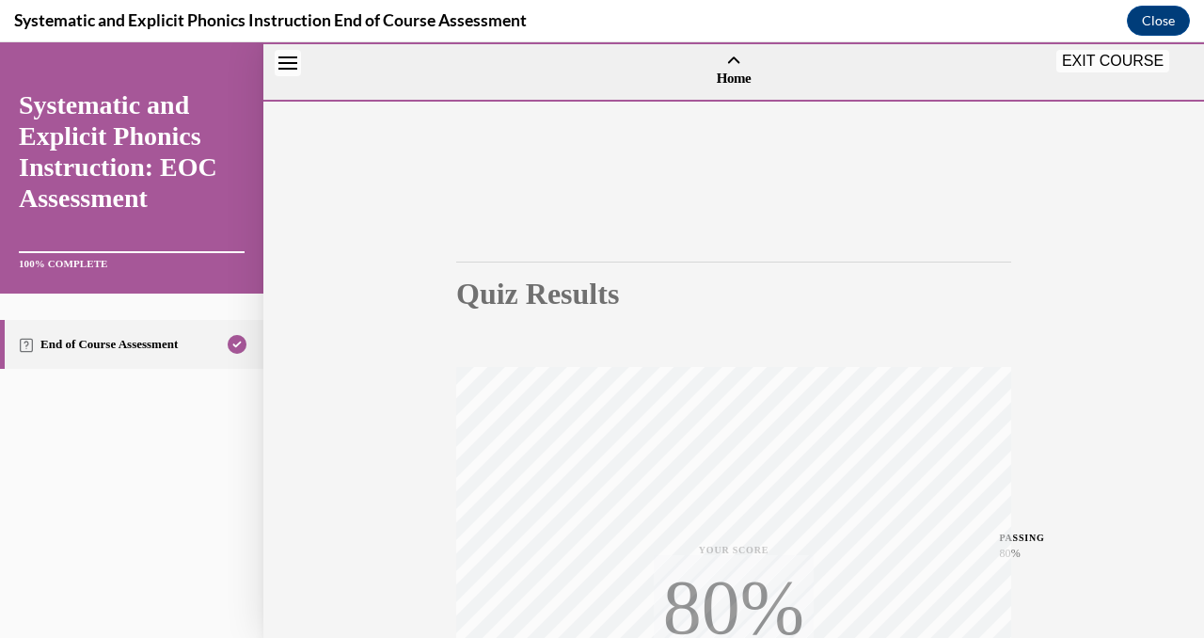
scroll to position [369, 0]
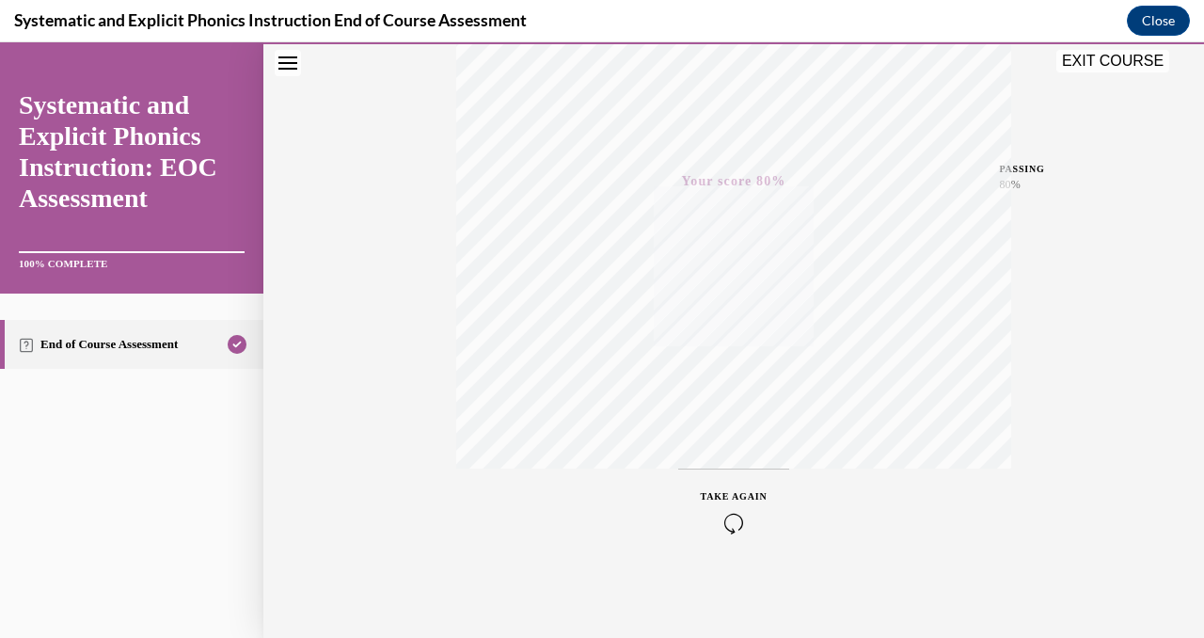
click at [1126, 62] on button "EXIT COURSE" at bounding box center [1113, 61] width 113 height 23
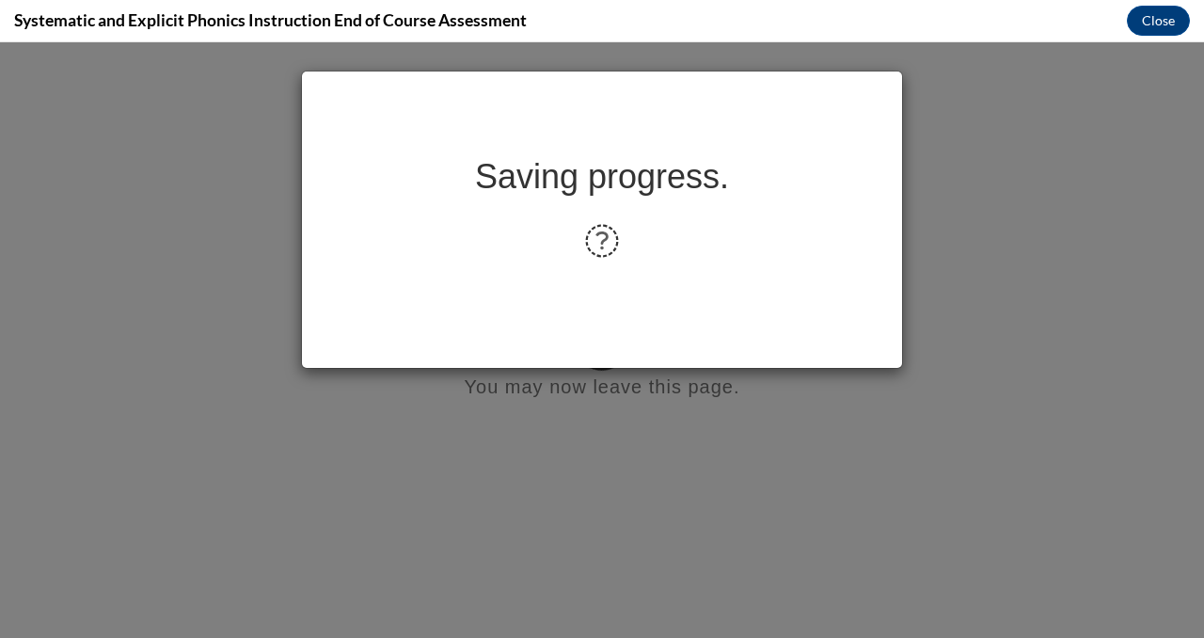
scroll to position [0, 0]
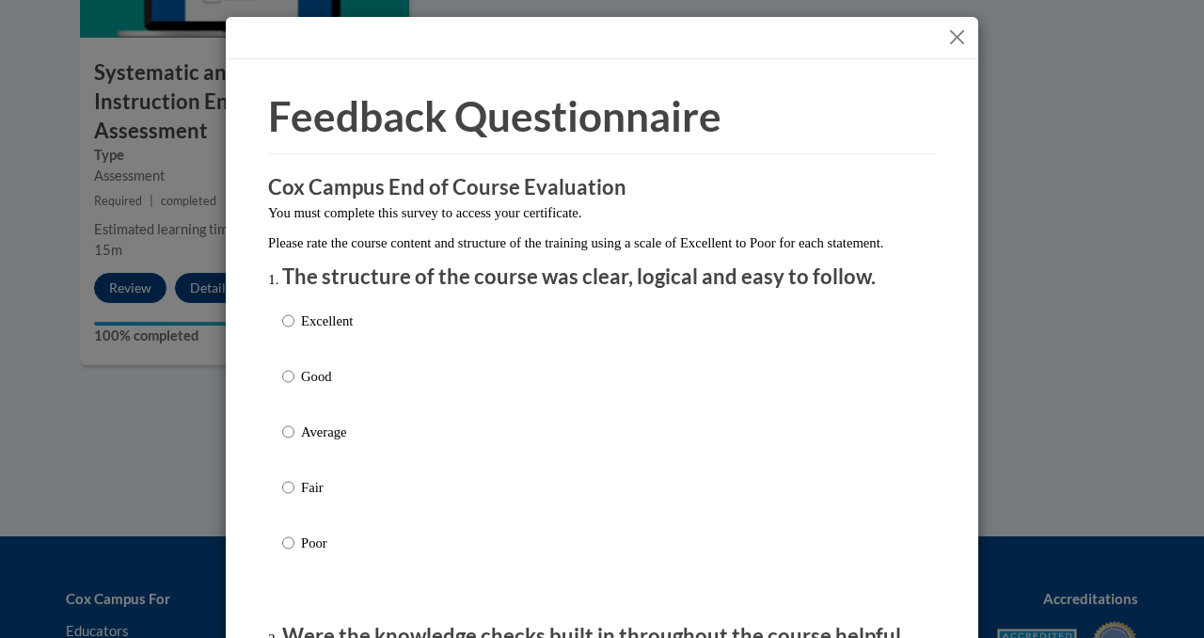
click at [295, 340] on label "Excellent" at bounding box center [317, 336] width 71 height 51
click at [295, 331] on input "Excellent" at bounding box center [288, 321] width 12 height 21
radio input "true"
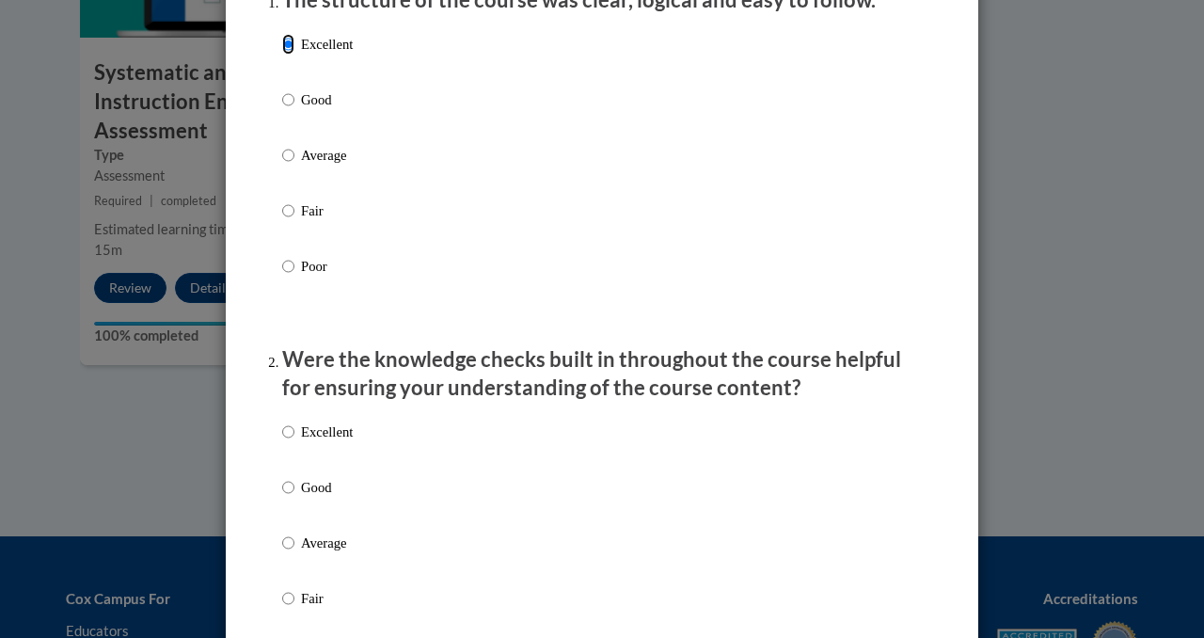
scroll to position [310, 0]
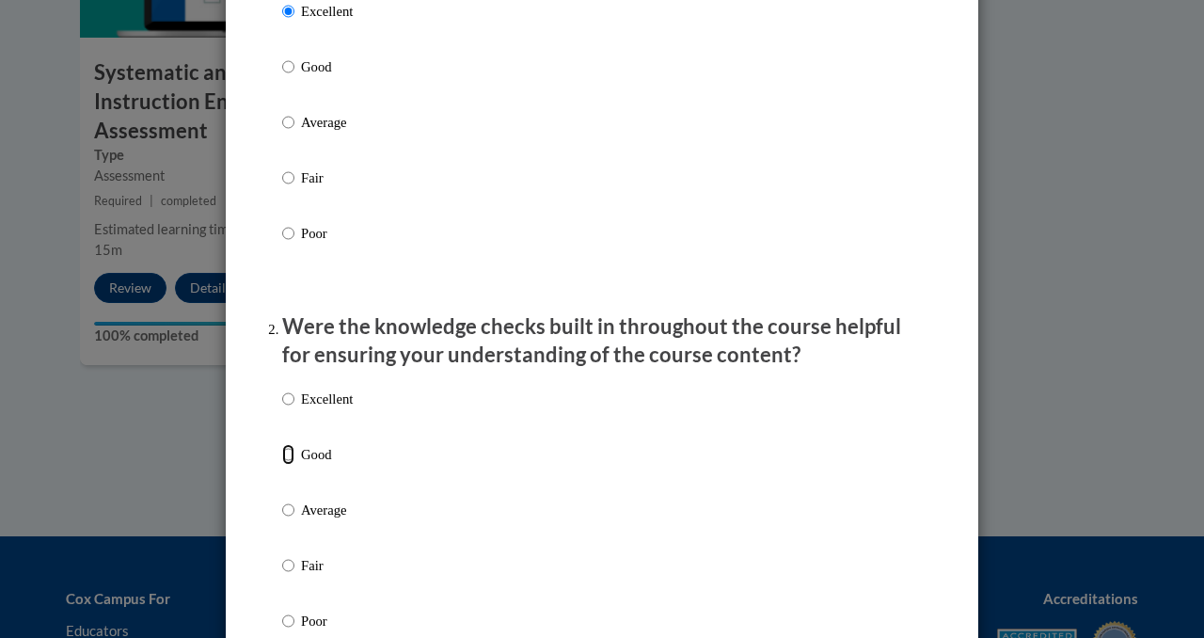
click at [288, 465] on input "Good" at bounding box center [288, 454] width 12 height 21
radio input "true"
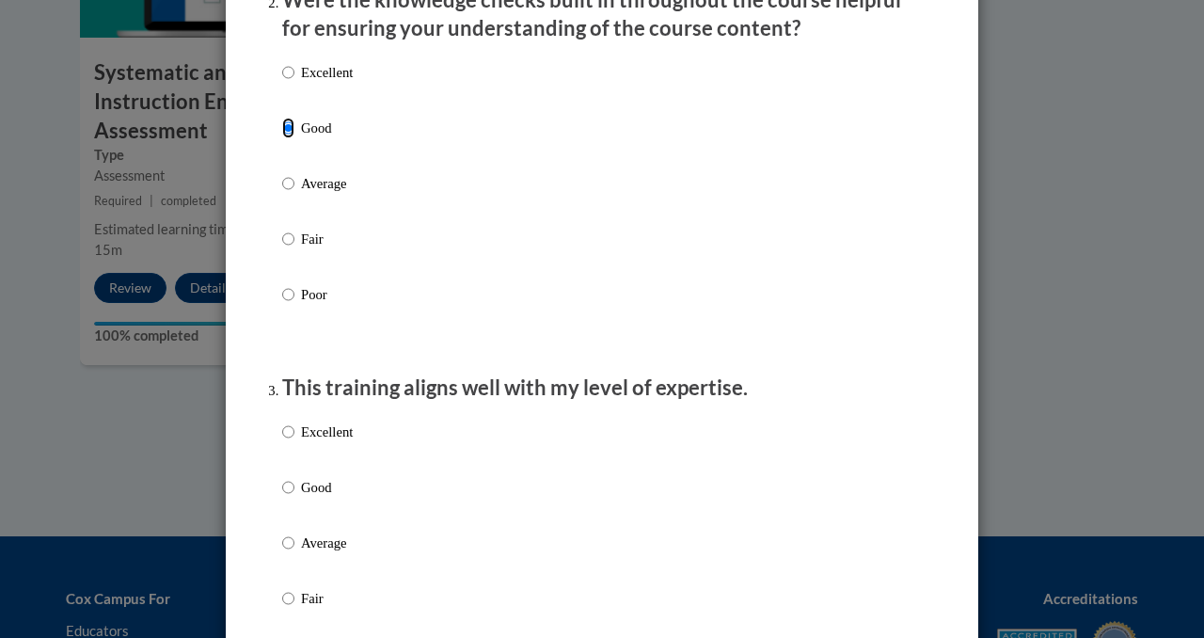
scroll to position [824, 0]
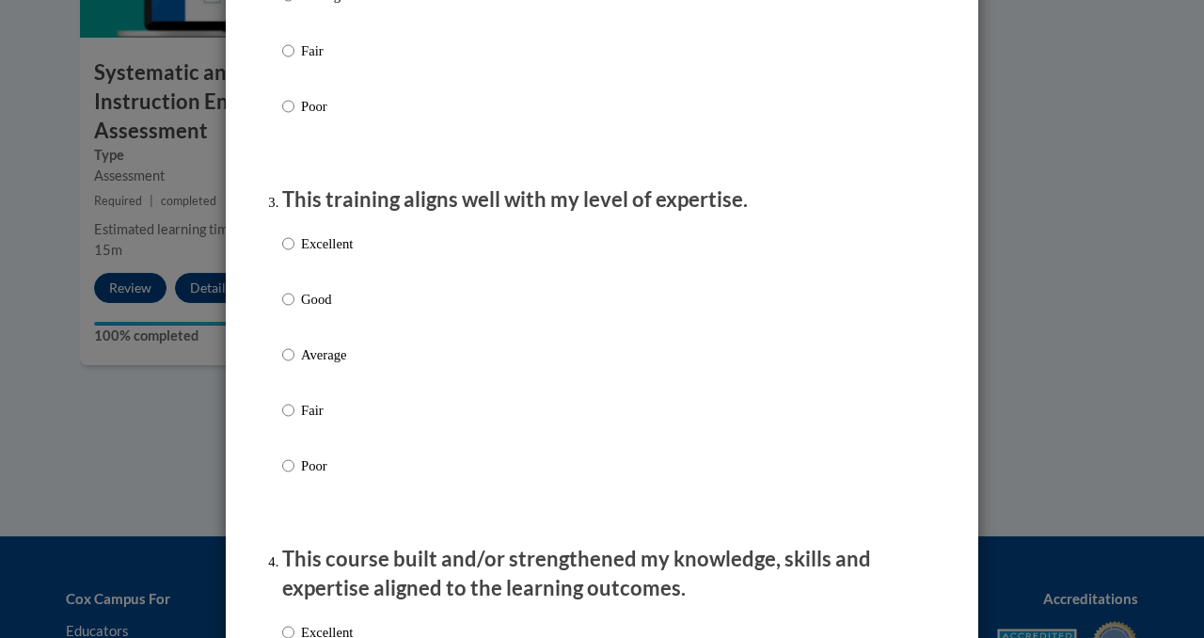
click at [295, 314] on label "Good" at bounding box center [317, 314] width 71 height 51
click at [295, 310] on input "Good" at bounding box center [288, 299] width 12 height 21
radio input "true"
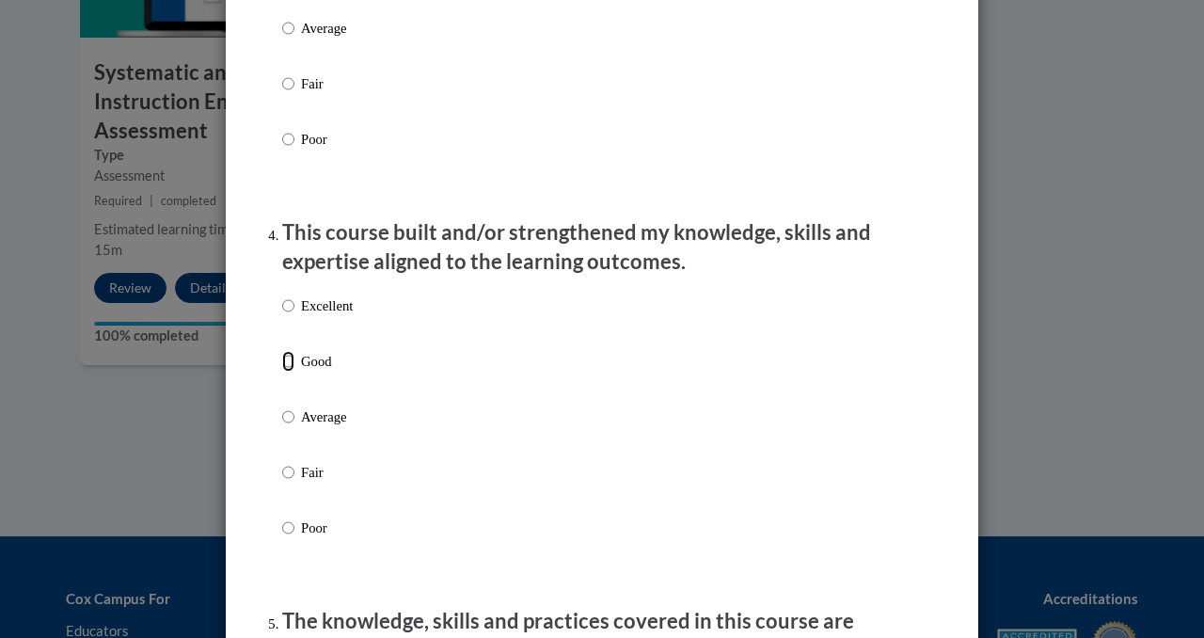
click at [288, 372] on input "Good" at bounding box center [288, 361] width 12 height 21
radio input "true"
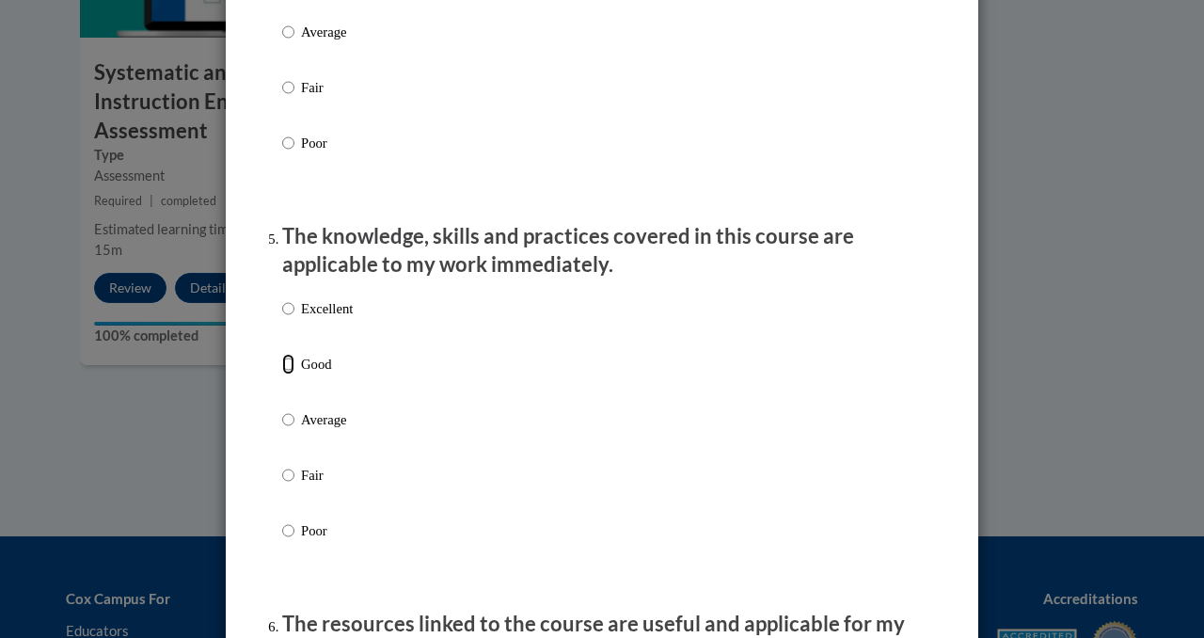
click at [288, 374] on input "Good" at bounding box center [288, 364] width 12 height 21
radio input "true"
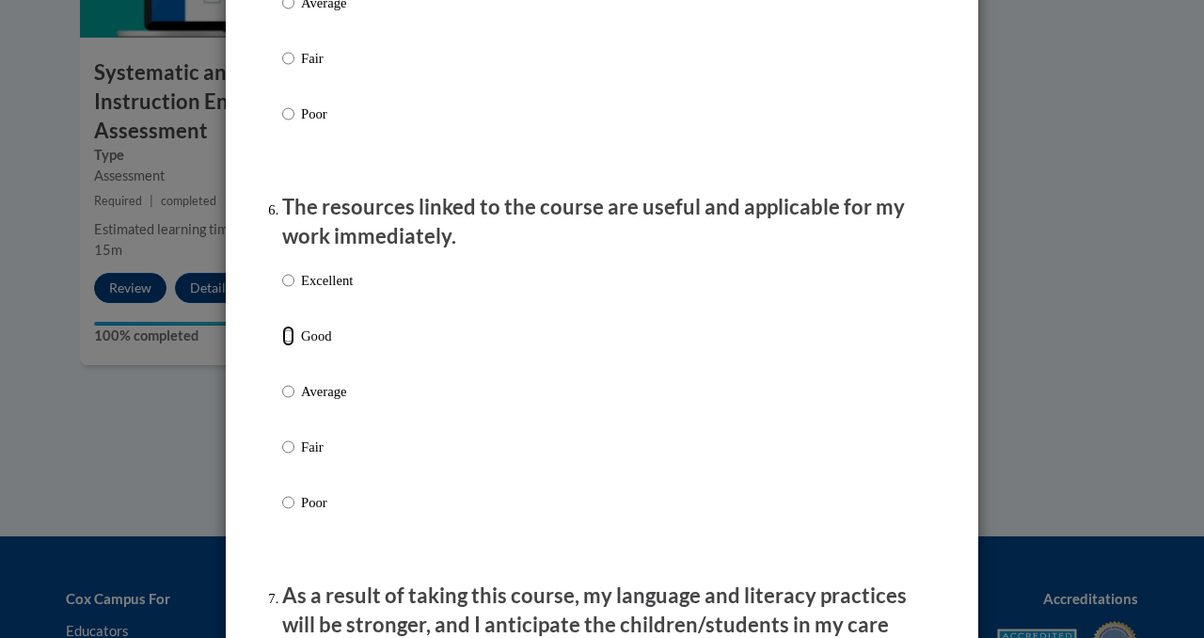
click at [290, 346] on input "Good" at bounding box center [288, 336] width 12 height 21
radio input "true"
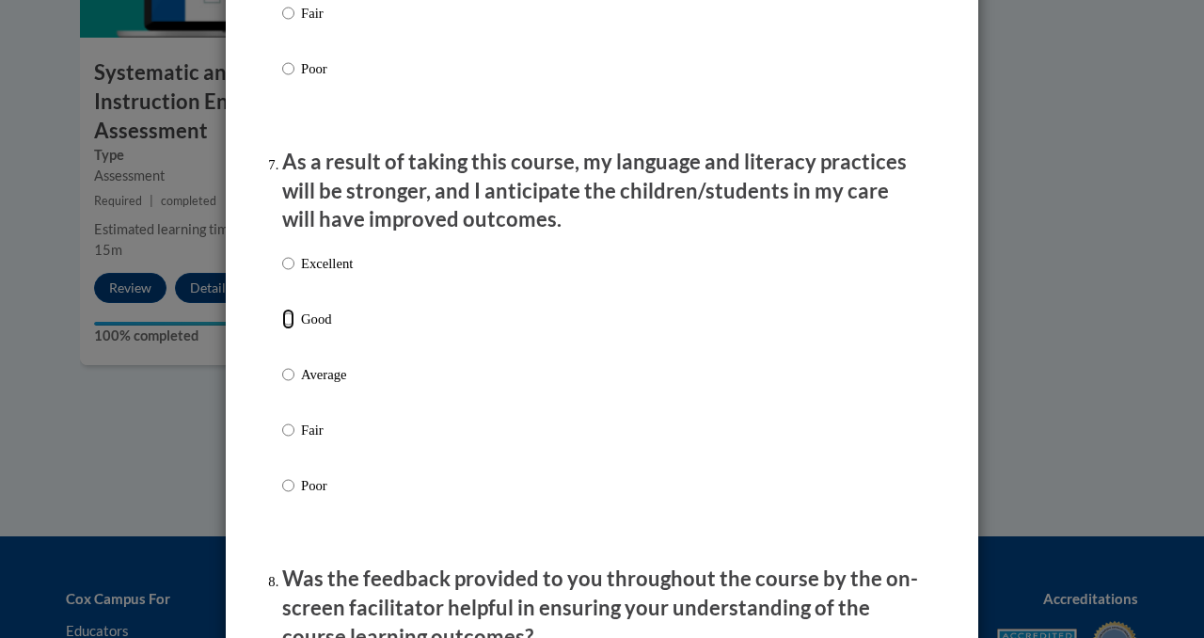
click at [289, 329] on input "Good" at bounding box center [288, 319] width 12 height 21
radio input "true"
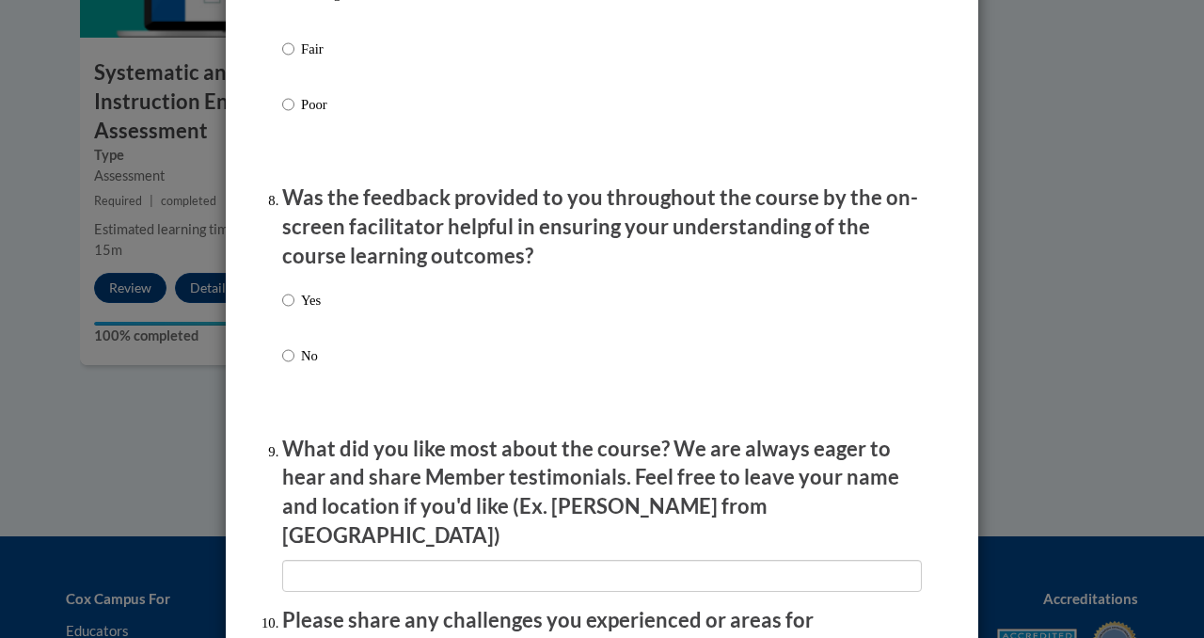
scroll to position [2790, 0]
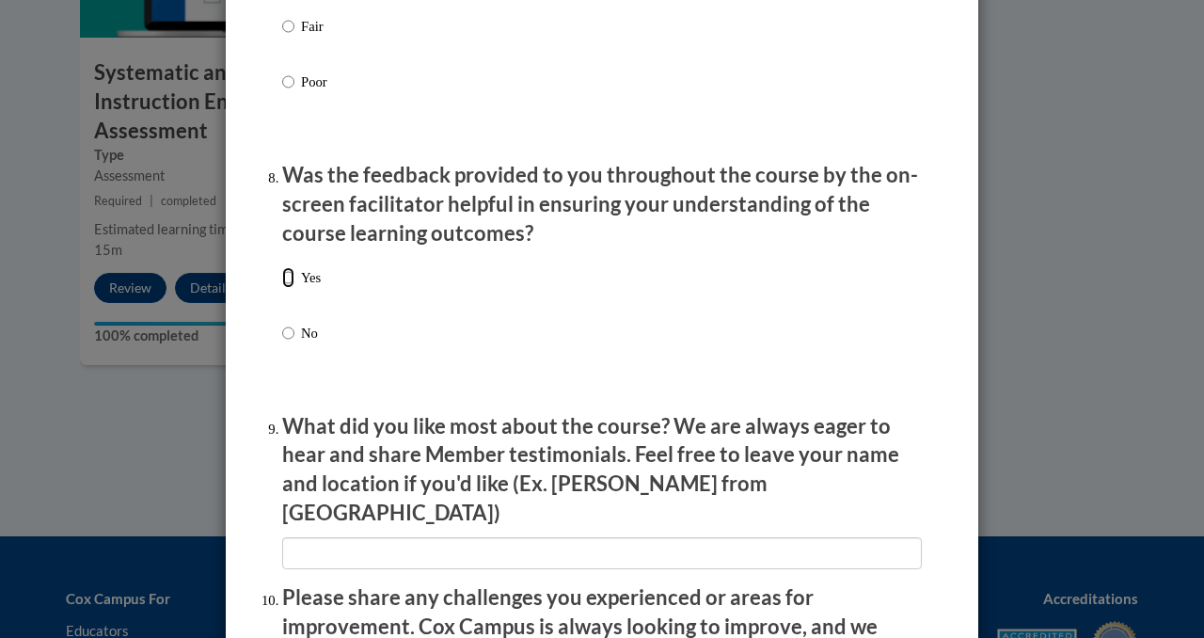
click at [291, 288] on input "Yes" at bounding box center [288, 277] width 12 height 21
radio input "true"
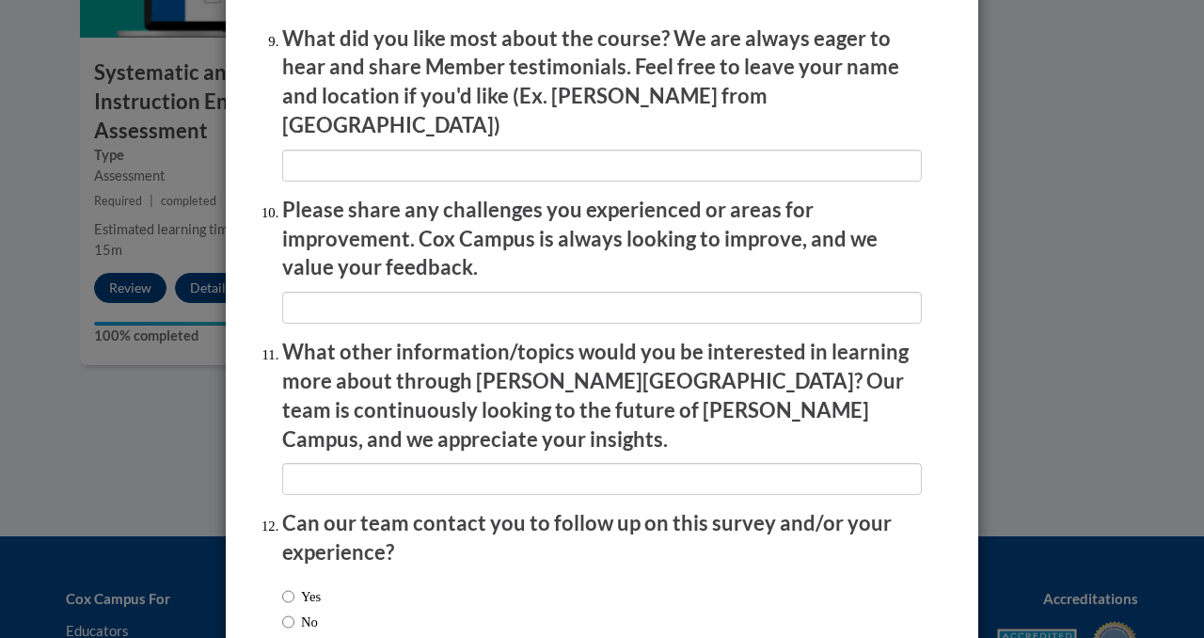
scroll to position [3276, 0]
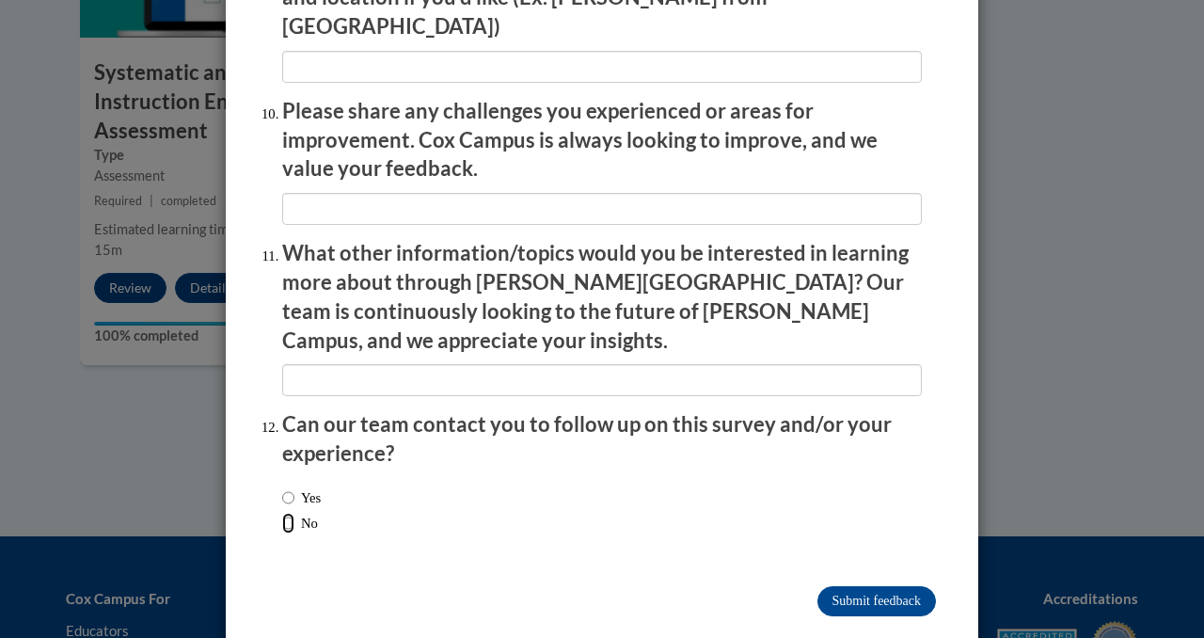
click at [282, 513] on input "No" at bounding box center [288, 523] width 12 height 21
radio input "true"
click at [856, 586] on input "Submit feedback" at bounding box center [877, 601] width 119 height 30
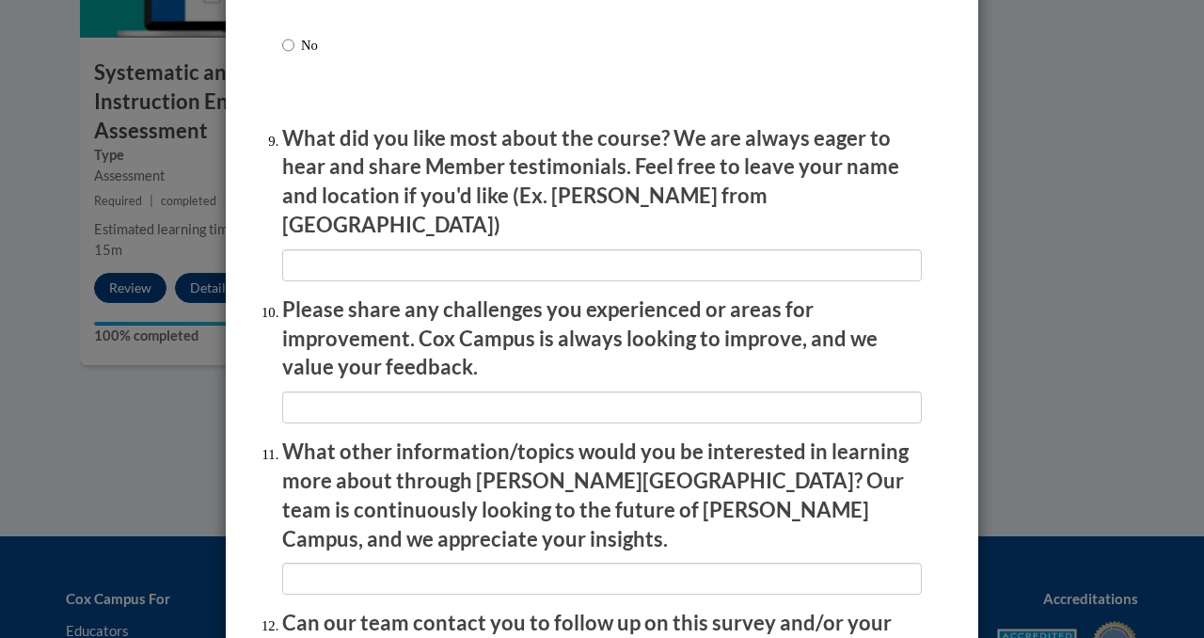
scroll to position [3060, 0]
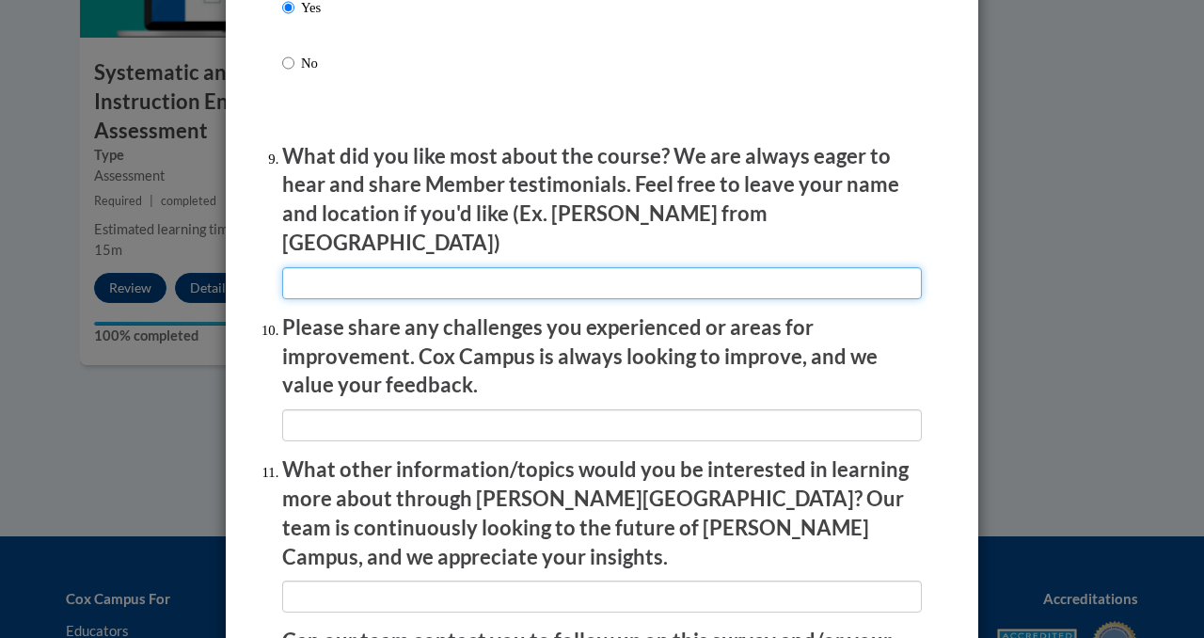
click at [504, 278] on input "textbox" at bounding box center [602, 283] width 640 height 32
type input "aw"
